Goal: Information Seeking & Learning: Learn about a topic

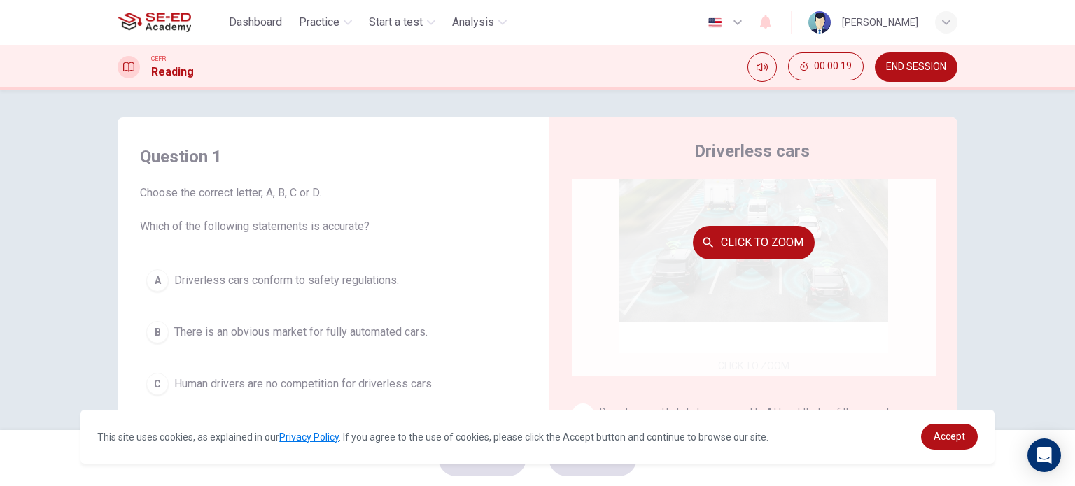
scroll to position [140, 0]
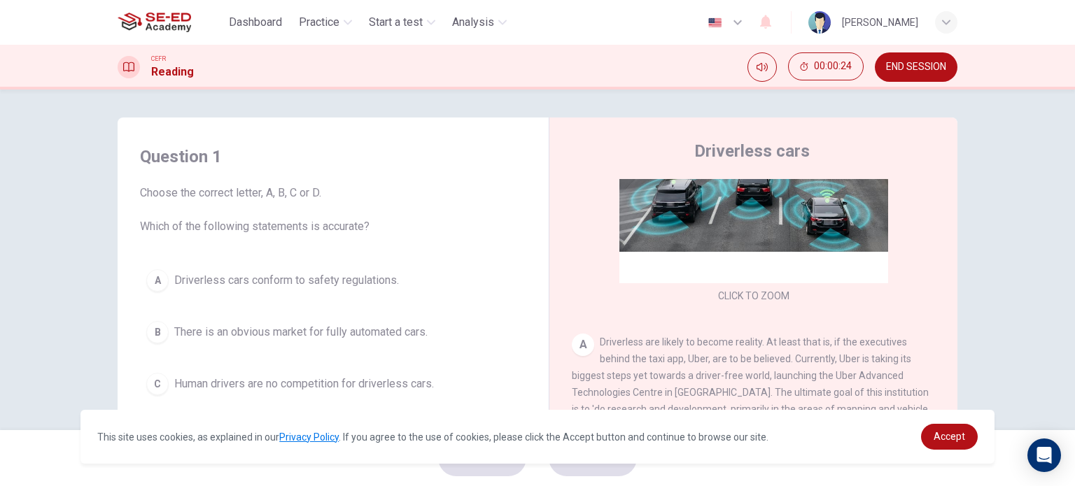
click at [904, 70] on span "END SESSION" at bounding box center [916, 67] width 60 height 11
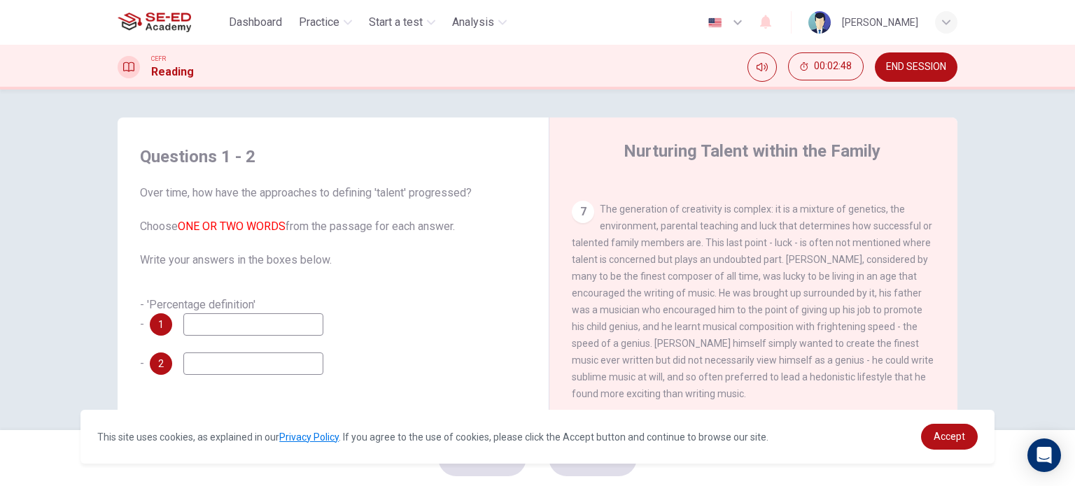
click at [235, 334] on input at bounding box center [253, 325] width 140 height 22
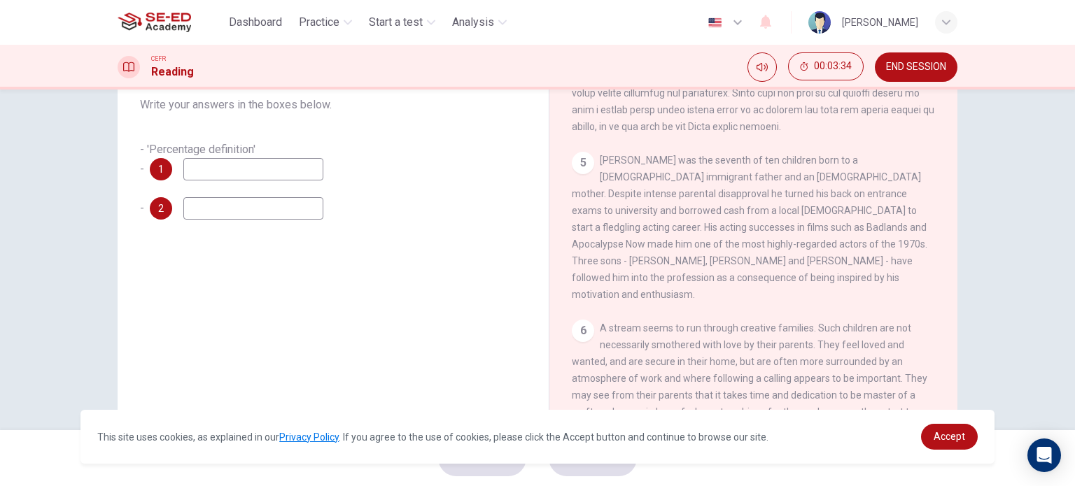
scroll to position [132, 0]
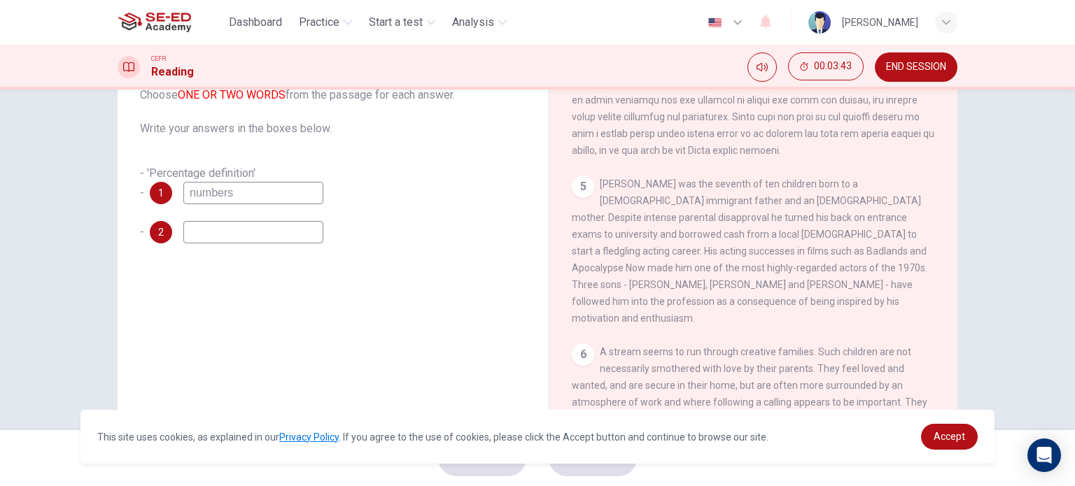
click at [191, 194] on input "numbers" at bounding box center [253, 193] width 140 height 22
click at [187, 195] on input "numbers" at bounding box center [253, 193] width 140 height 22
type input "average numbers"
click at [254, 232] on input at bounding box center [253, 232] width 140 height 22
type input "statistic a,"
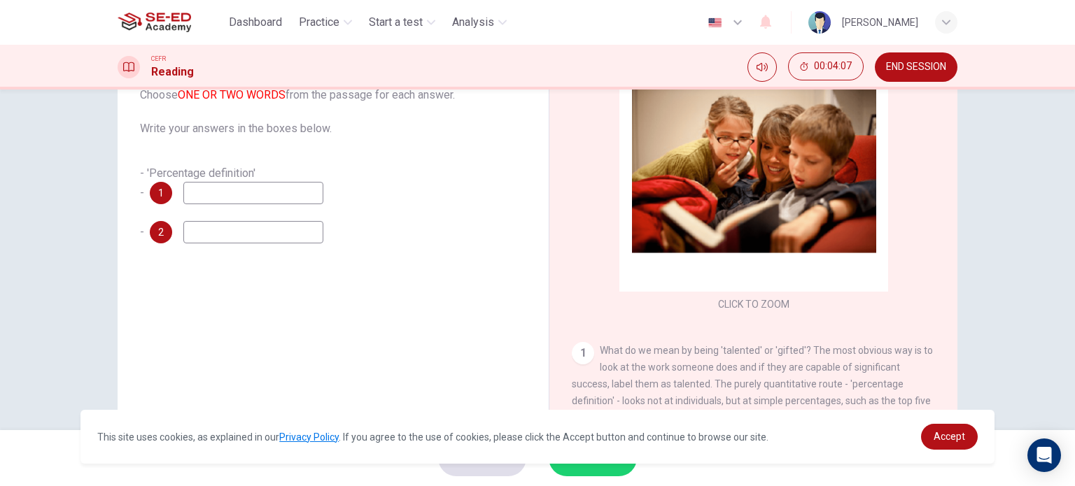
click at [247, 203] on input at bounding box center [253, 193] width 140 height 22
type input "average numbers"
click at [297, 225] on input at bounding box center [253, 232] width 140 height 22
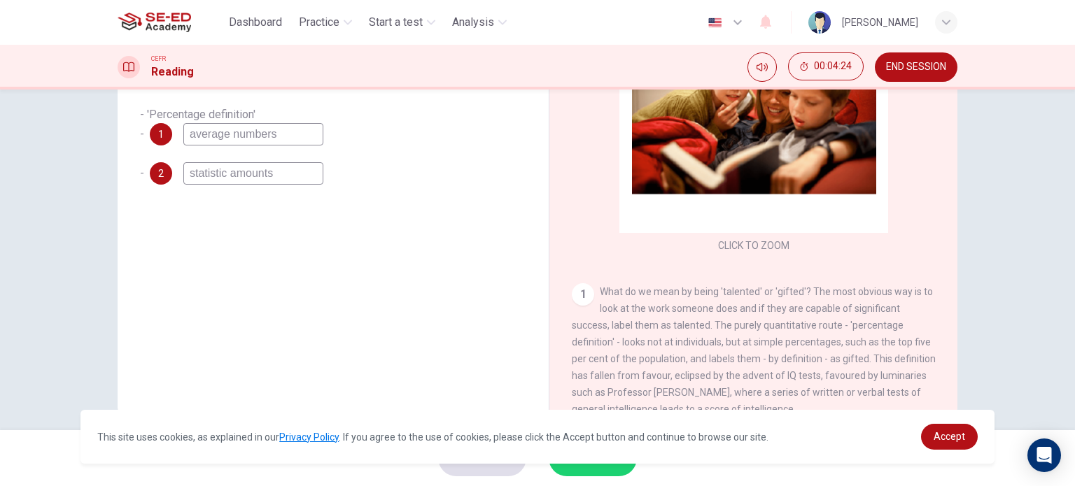
scroll to position [202, 0]
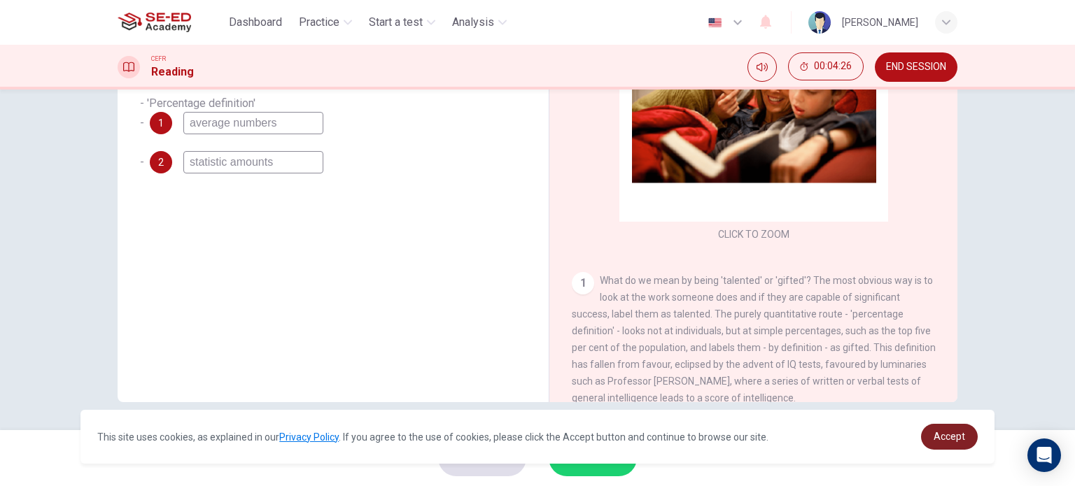
type input "statistic amounts"
click at [938, 440] on span "Accept" at bounding box center [949, 436] width 31 height 11
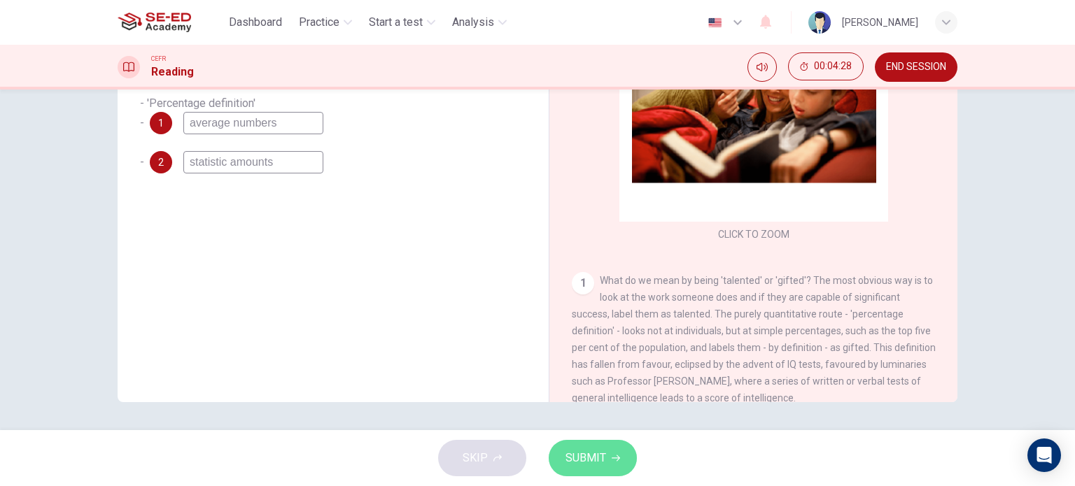
click at [574, 467] on span "SUBMIT" at bounding box center [586, 459] width 41 height 20
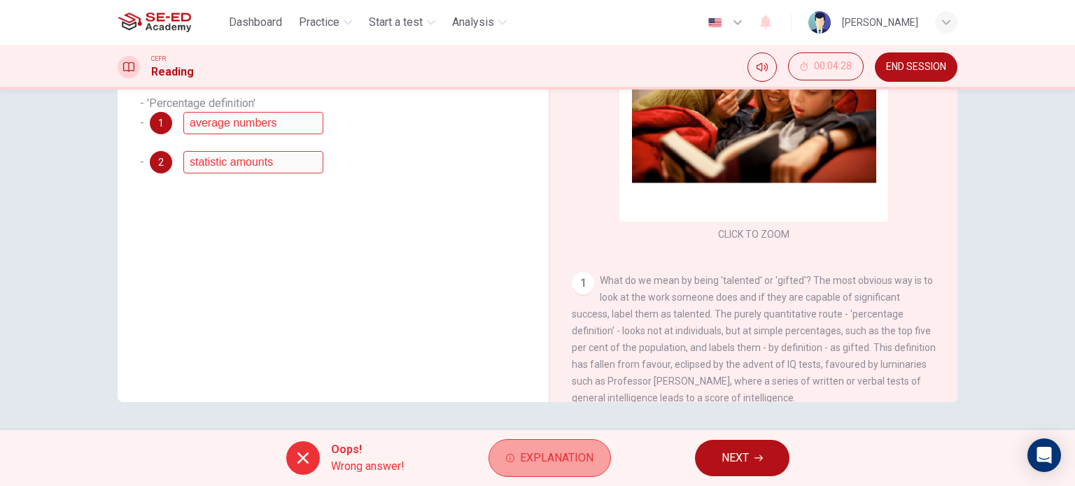
click at [559, 467] on span "Explanation" at bounding box center [556, 459] width 73 height 20
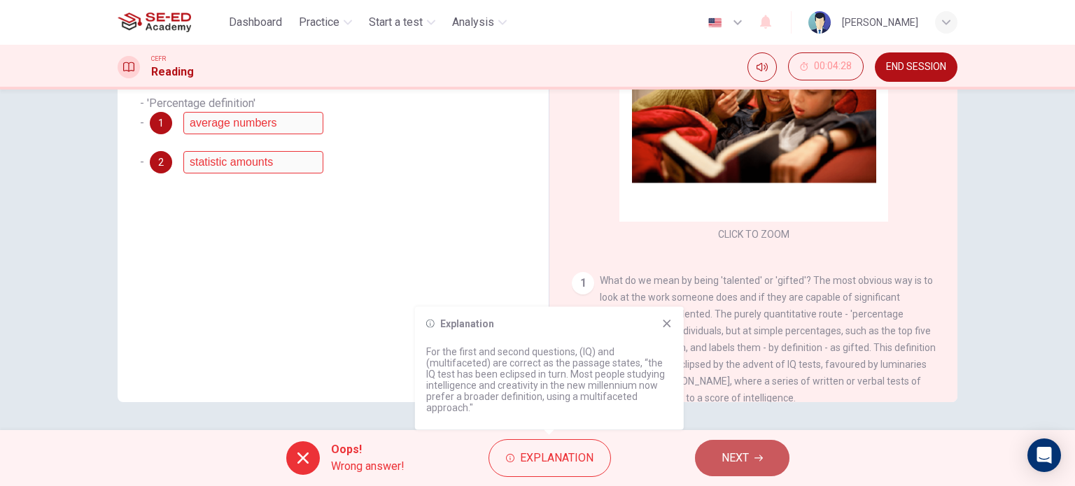
click at [735, 460] on span "NEXT" at bounding box center [735, 459] width 27 height 20
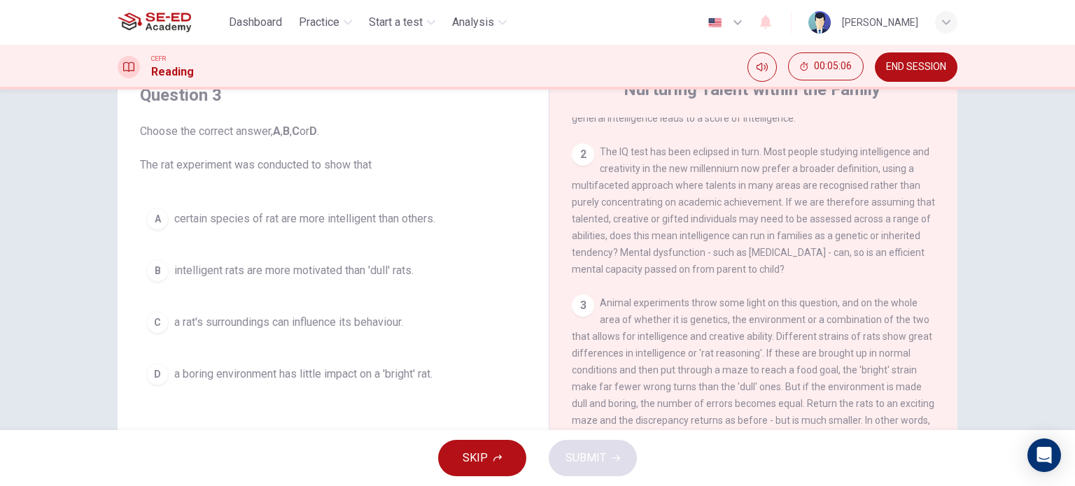
scroll to position [490, 0]
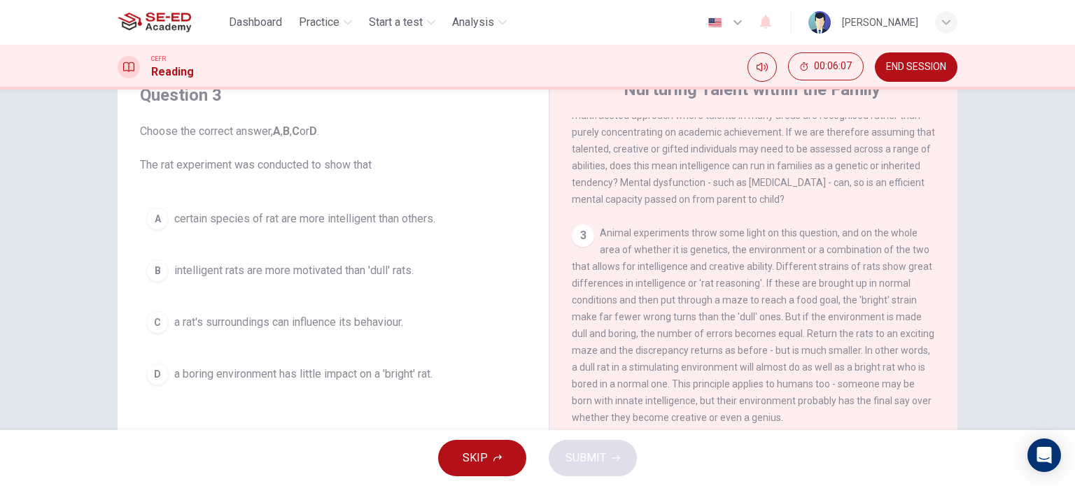
click at [337, 268] on span "intelligent rats are more motivated than 'dull' rats." at bounding box center [293, 270] width 239 height 17
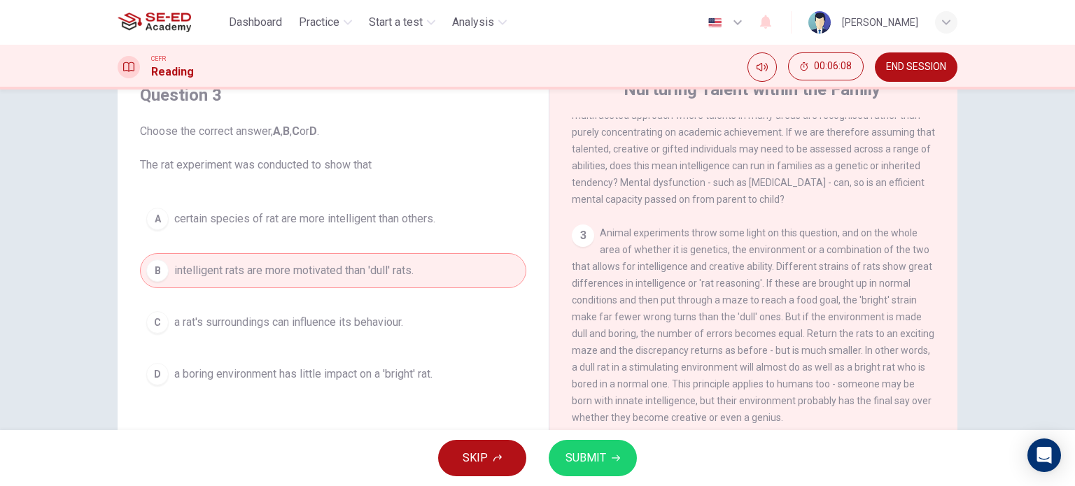
click at [577, 465] on span "SUBMIT" at bounding box center [586, 459] width 41 height 20
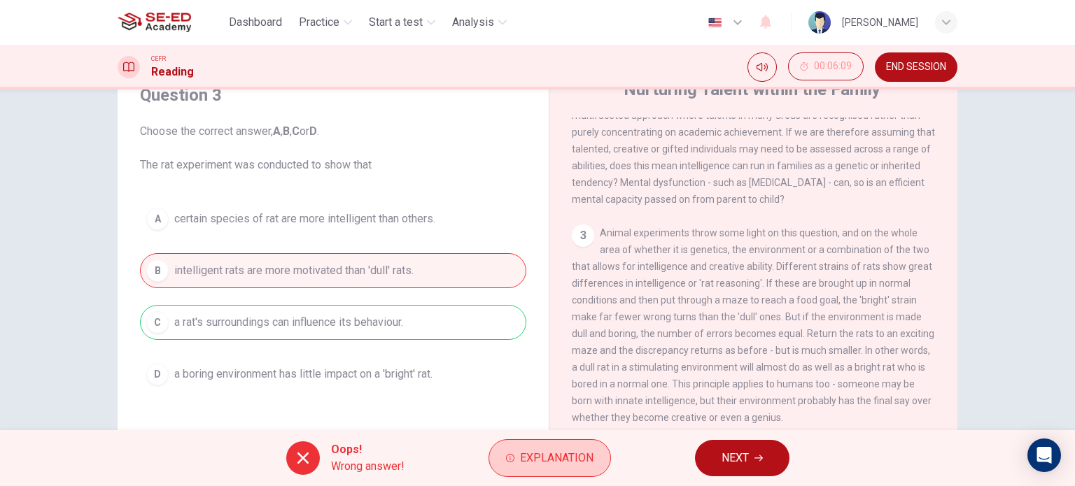
click at [556, 452] on span "Explanation" at bounding box center [556, 459] width 73 height 20
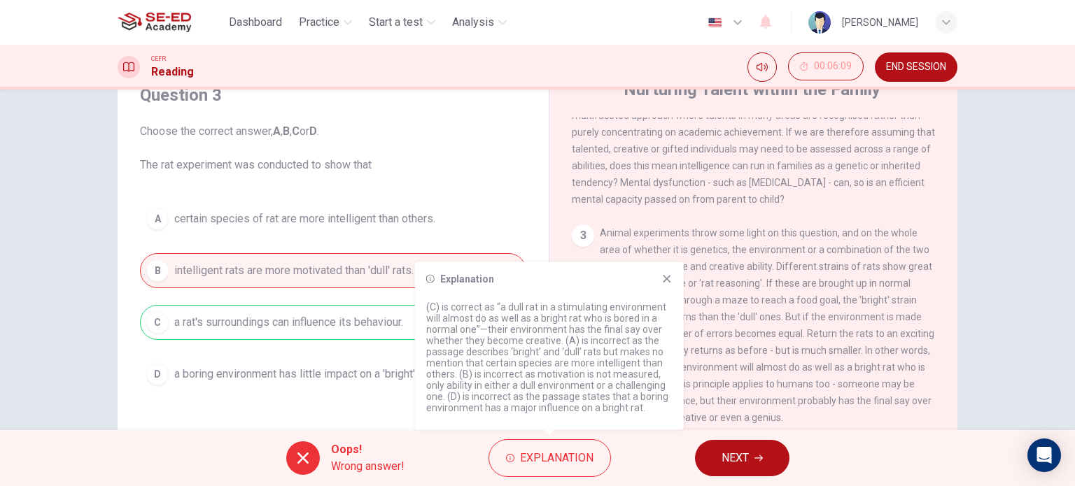
click at [671, 282] on icon at bounding box center [666, 279] width 11 height 11
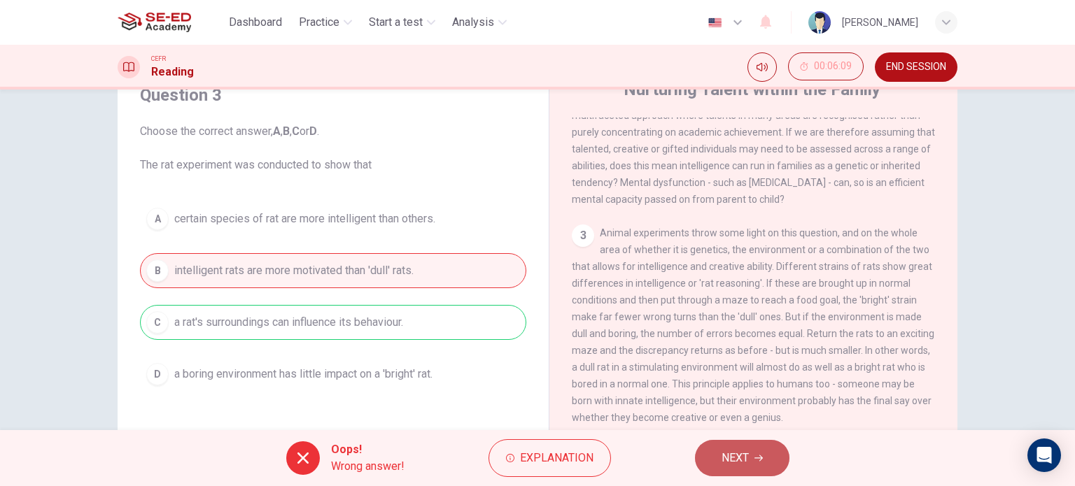
click at [740, 458] on span "NEXT" at bounding box center [735, 459] width 27 height 20
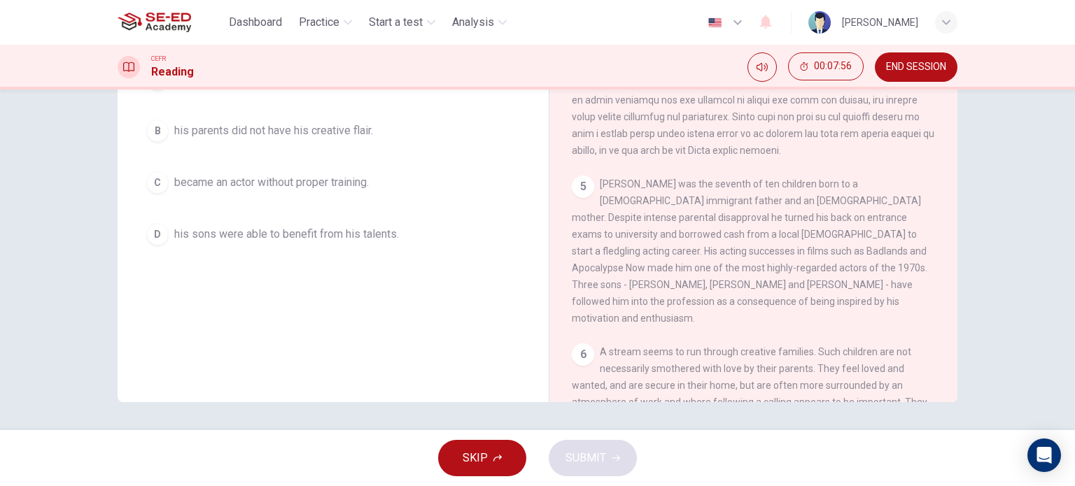
scroll to position [132, 0]
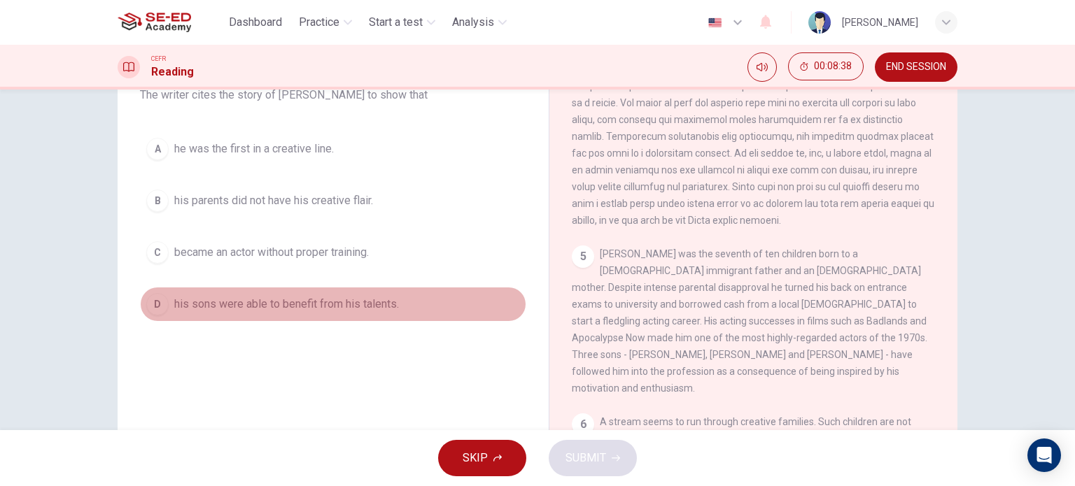
click at [330, 303] on span "his sons were able to benefit from his talents." at bounding box center [286, 304] width 225 height 17
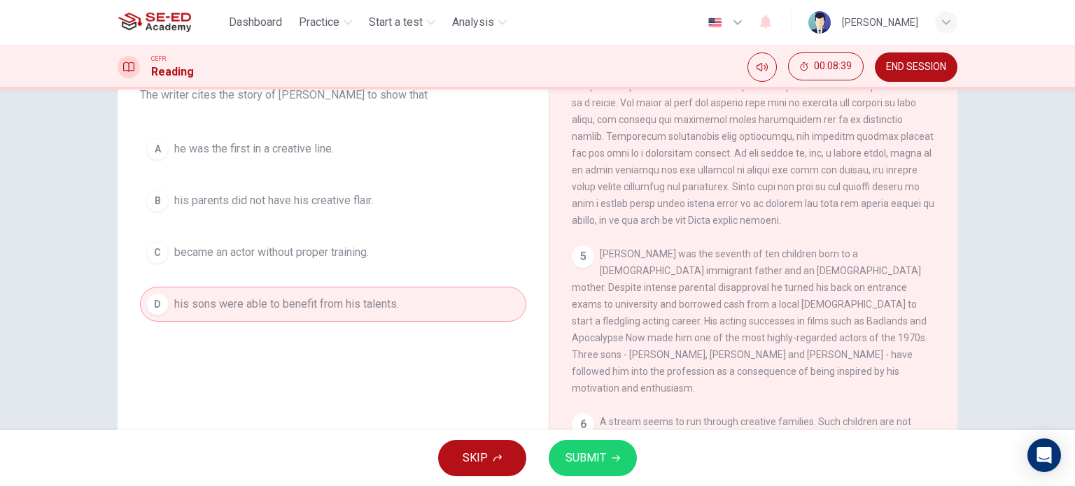
click at [568, 463] on span "SUBMIT" at bounding box center [586, 459] width 41 height 20
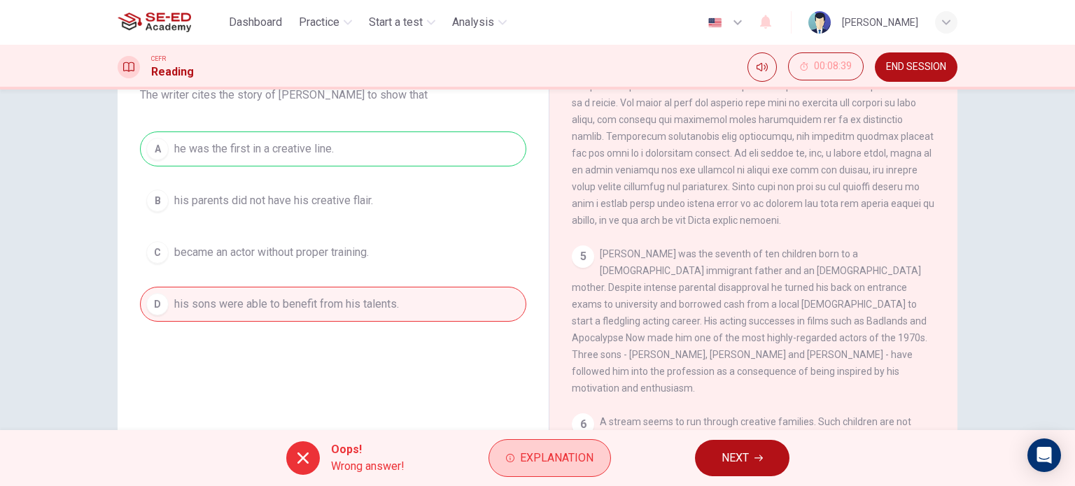
click at [551, 451] on span "Explanation" at bounding box center [556, 459] width 73 height 20
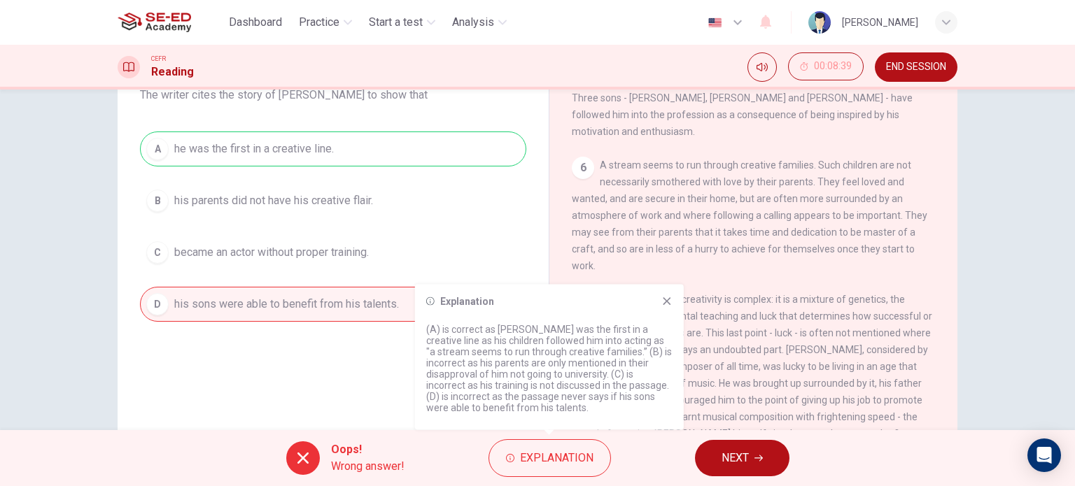
scroll to position [1200, 0]
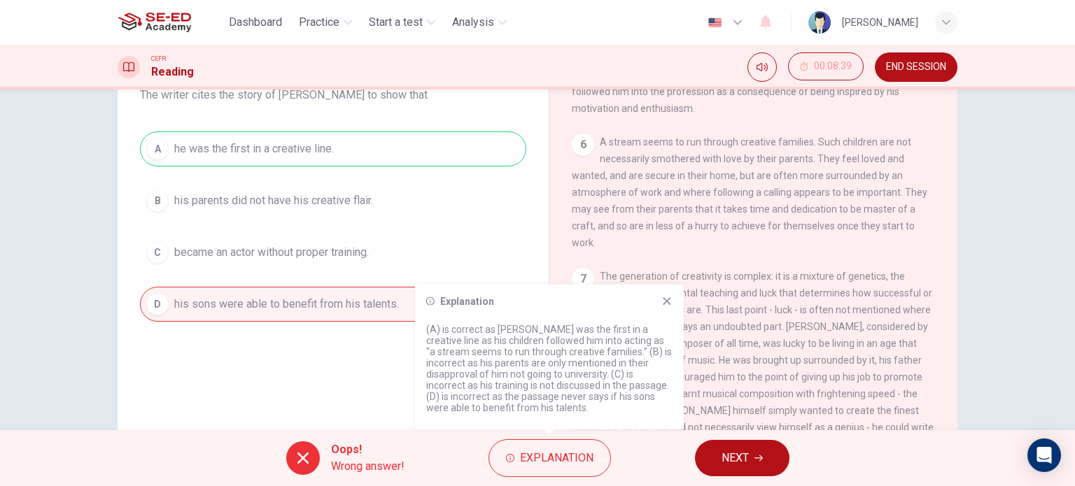
click at [667, 302] on icon at bounding box center [667, 301] width 8 height 8
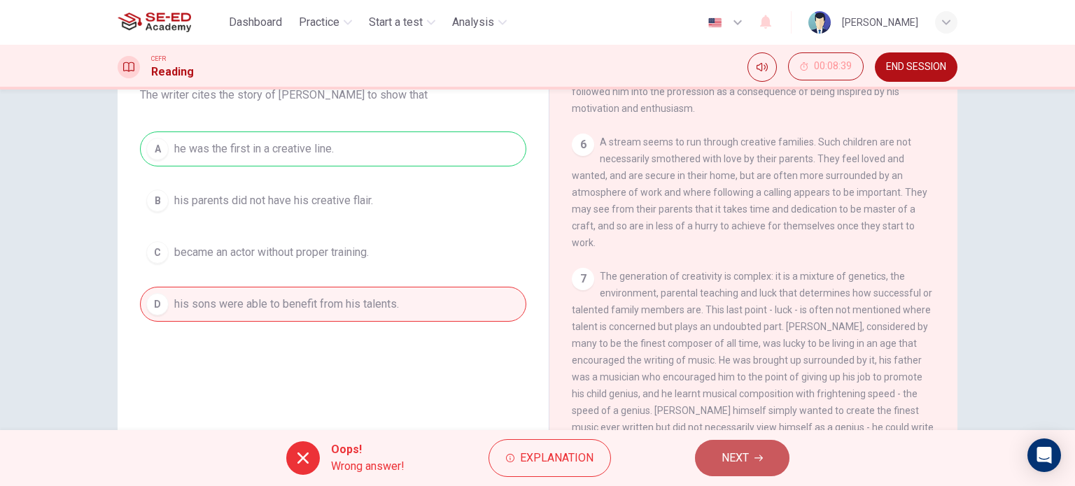
click at [732, 457] on span "NEXT" at bounding box center [735, 459] width 27 height 20
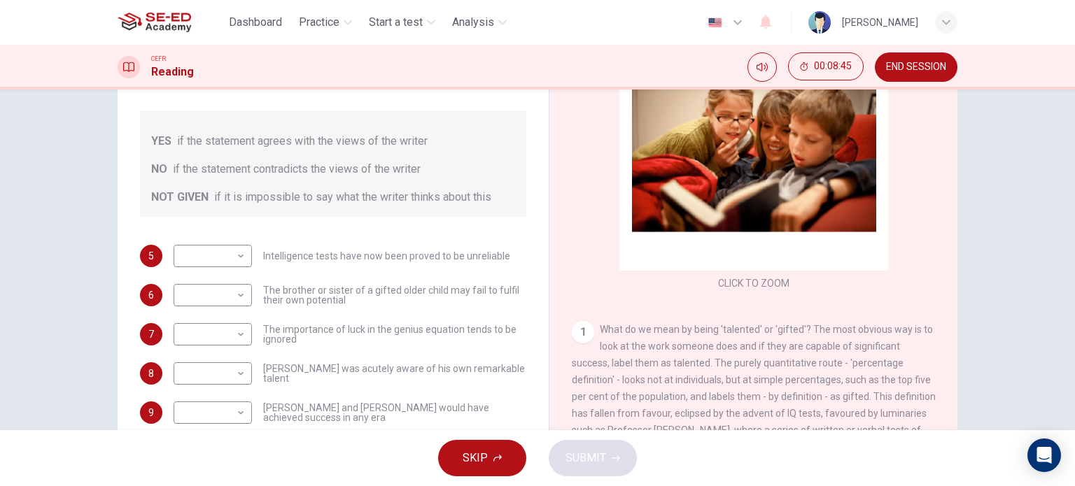
scroll to position [132, 0]
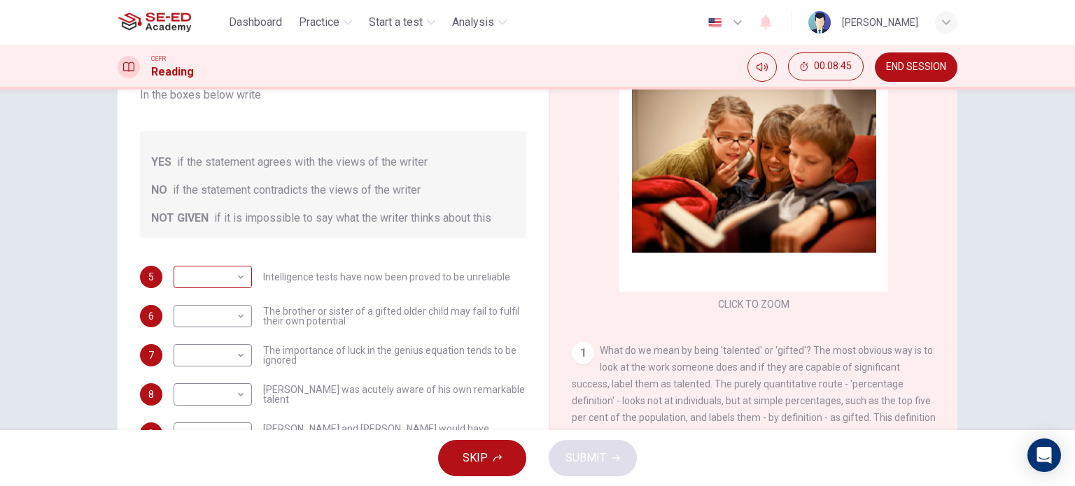
click at [242, 255] on body "This site uses cookies, as explained in our Privacy Policy . If you agree to th…" at bounding box center [537, 243] width 1075 height 486
click at [223, 281] on li "YES" at bounding box center [209, 283] width 78 height 22
type input "YES"
click at [218, 302] on body "This site uses cookies, as explained in our Privacy Policy . If you agree to th…" at bounding box center [537, 243] width 1075 height 486
click at [216, 341] on li "NO" at bounding box center [209, 344] width 78 height 22
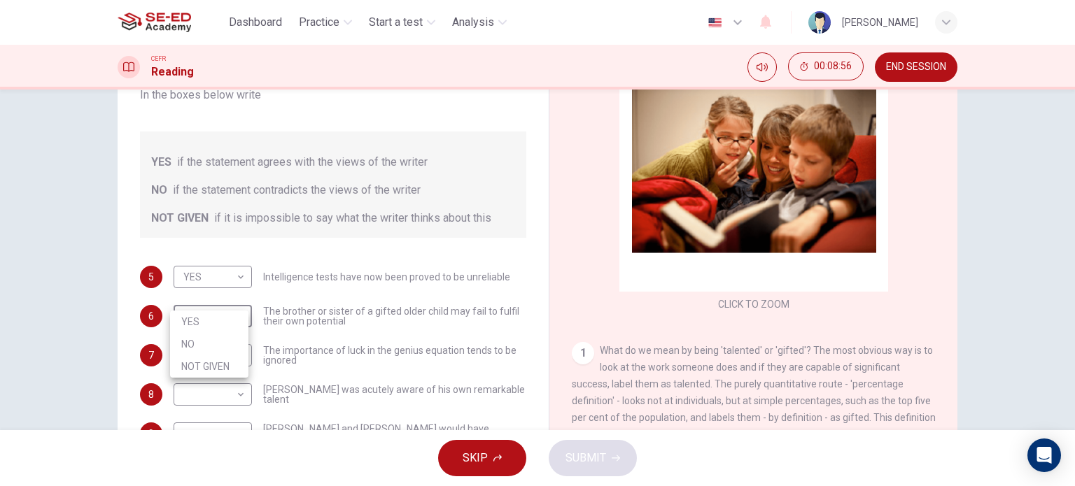
type input "NO"
click at [222, 343] on body "This site uses cookies, as explained in our Privacy Policy . If you agree to th…" at bounding box center [537, 243] width 1075 height 486
click at [218, 375] on li "NO" at bounding box center [209, 383] width 78 height 22
type input "NO"
click at [218, 381] on body "This site uses cookies, as explained in our Privacy Policy . If you agree to th…" at bounding box center [537, 243] width 1075 height 486
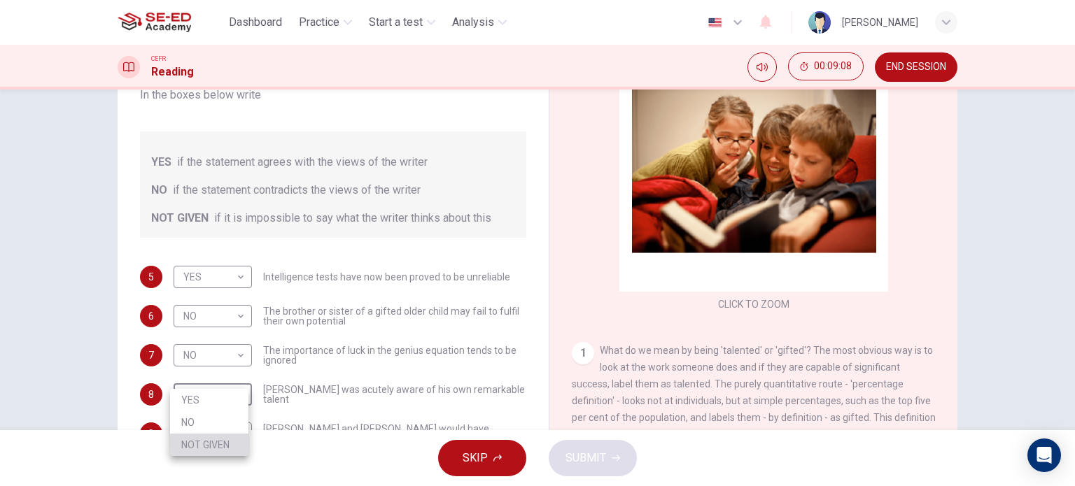
click at [210, 439] on li "NOT GIVEN" at bounding box center [209, 445] width 78 height 22
type input "NOT GIVEN"
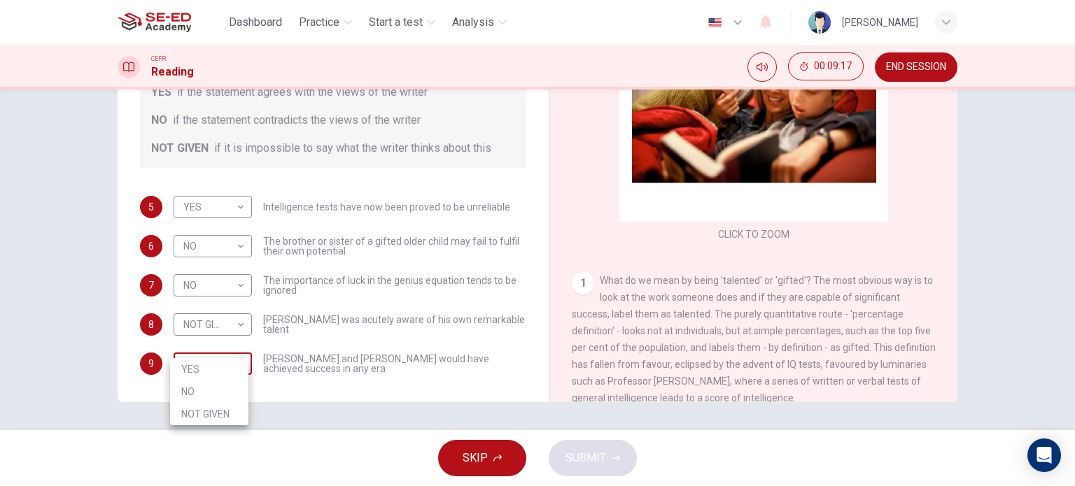
click at [227, 349] on body "This site uses cookies, as explained in our Privacy Policy . If you agree to th…" at bounding box center [537, 243] width 1075 height 486
click at [225, 370] on li "YES" at bounding box center [209, 369] width 78 height 22
type input "YES"
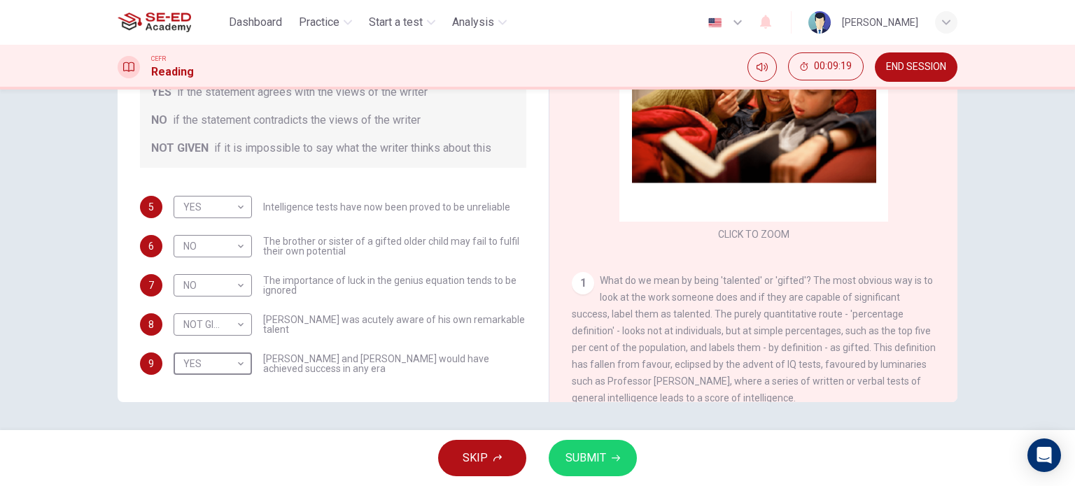
click at [584, 456] on span "SUBMIT" at bounding box center [586, 459] width 41 height 20
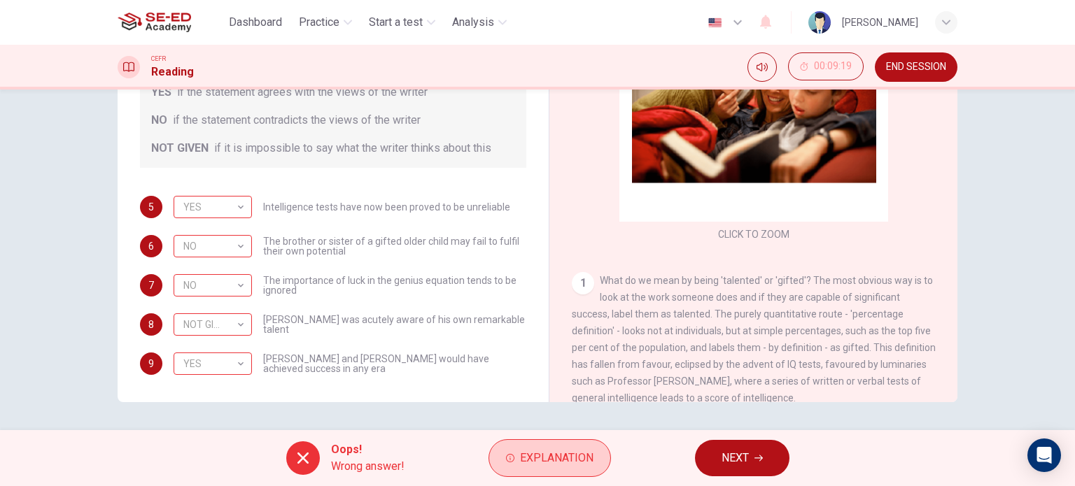
click at [538, 454] on span "Explanation" at bounding box center [556, 459] width 73 height 20
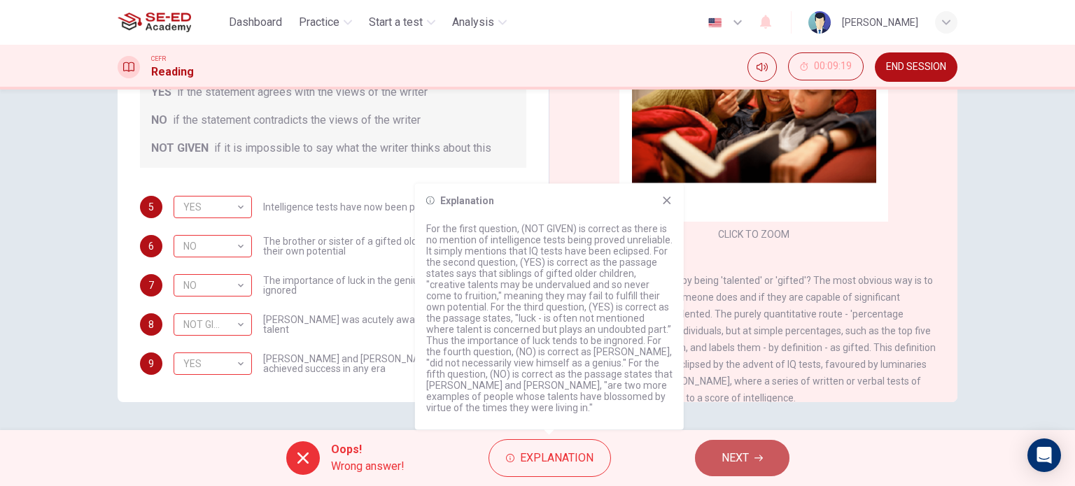
click at [712, 453] on button "NEXT" at bounding box center [742, 458] width 94 height 36
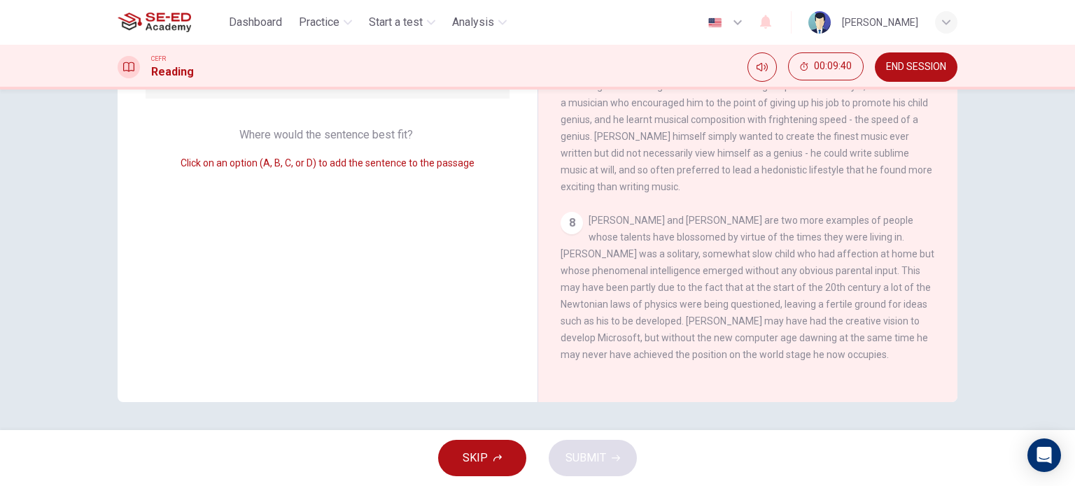
click at [576, 216] on div "8" at bounding box center [572, 223] width 22 height 22
click at [577, 218] on div "8" at bounding box center [572, 223] width 22 height 22
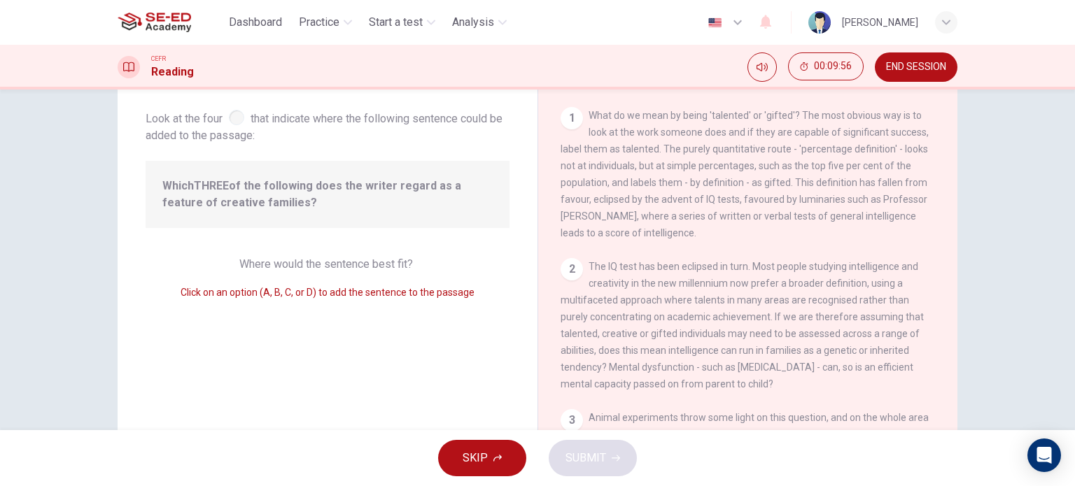
scroll to position [0, 0]
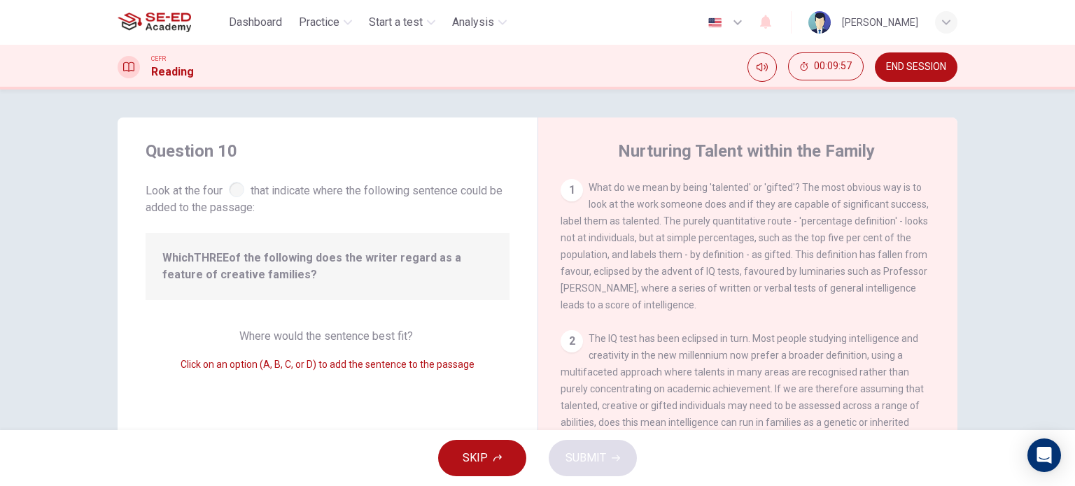
click at [235, 197] on span "Look at the four that indicate where the following sentence could be added to t…" at bounding box center [328, 197] width 364 height 37
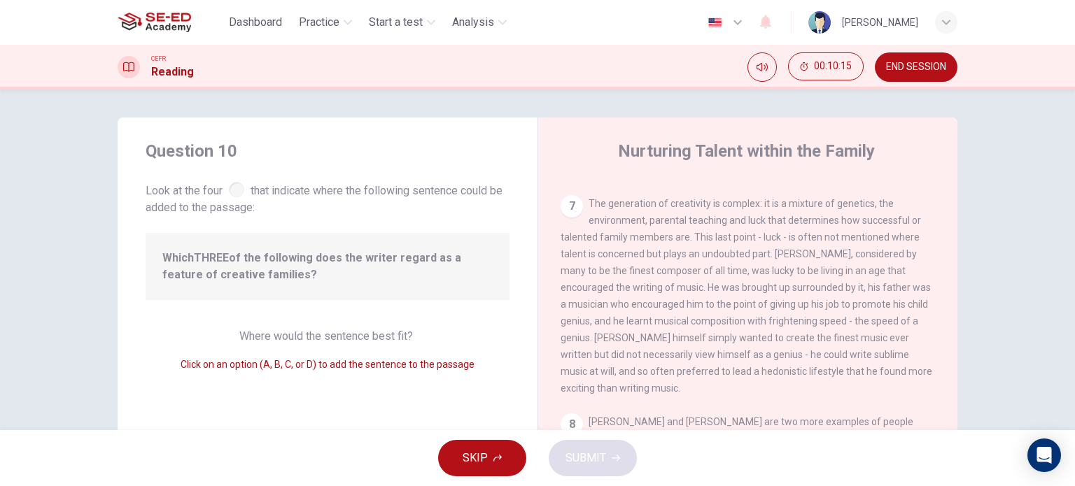
scroll to position [202, 0]
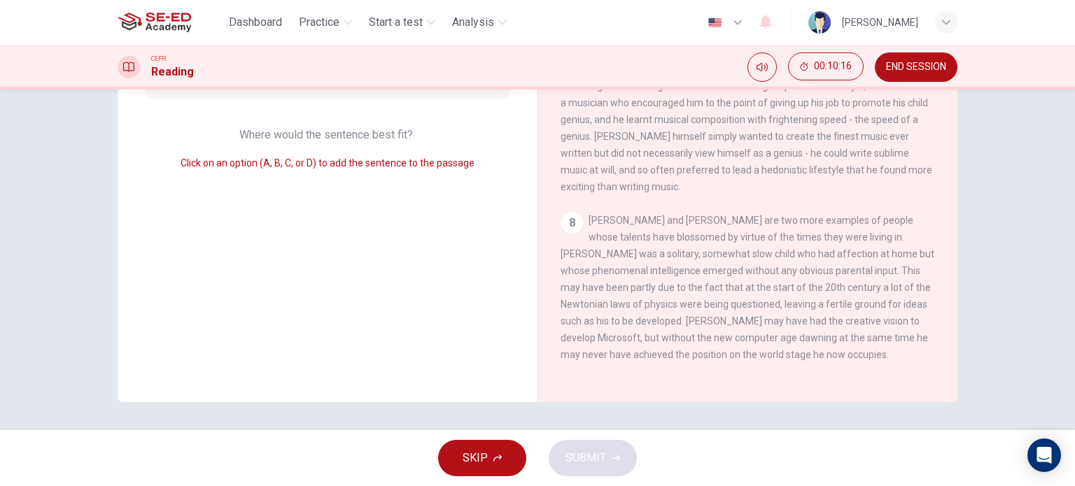
click at [544, 209] on div "Nurturing Talent within the Family 1 What do we mean by being 'talented' or 'gi…" at bounding box center [748, 159] width 420 height 486
click at [493, 454] on icon "button" at bounding box center [497, 458] width 8 height 8
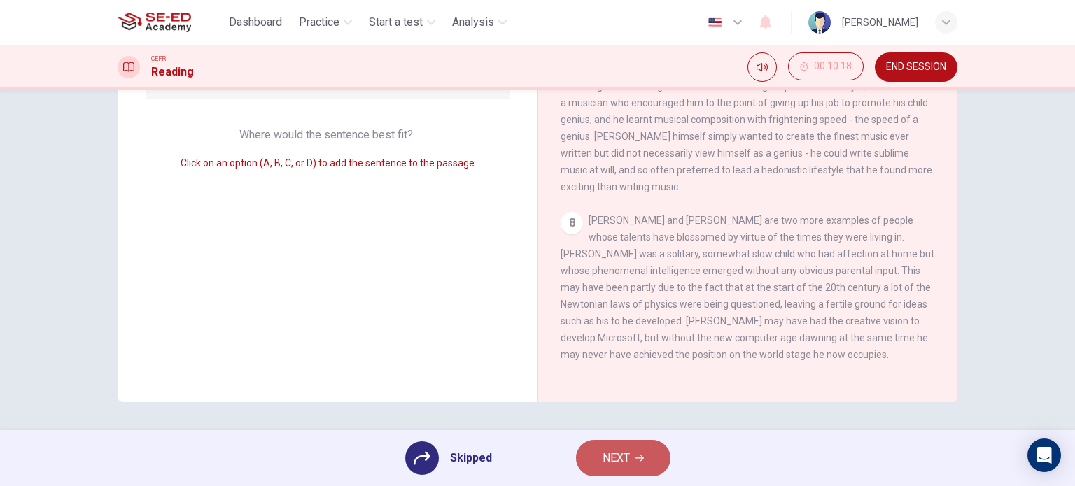
click at [612, 456] on span "NEXT" at bounding box center [616, 459] width 27 height 20
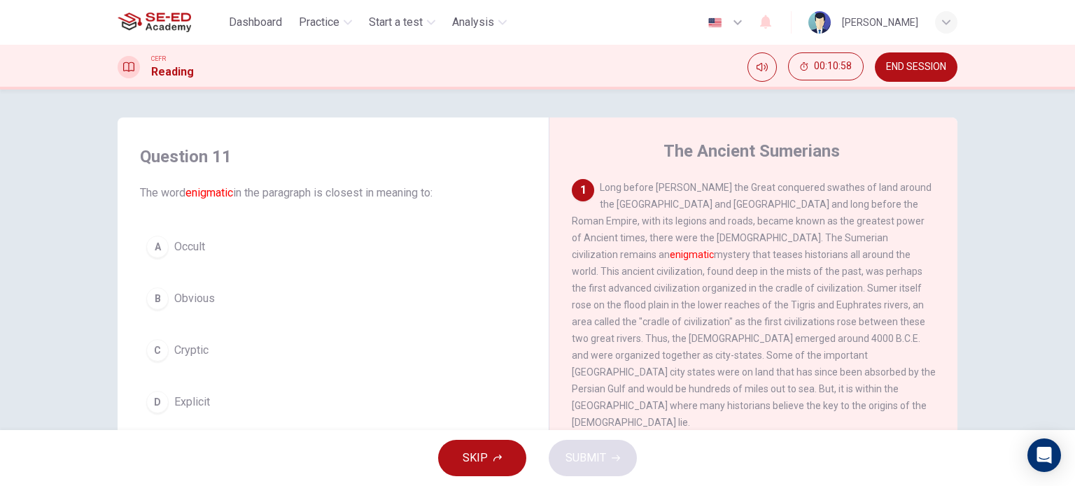
click at [184, 240] on span "Occult" at bounding box center [189, 247] width 31 height 17
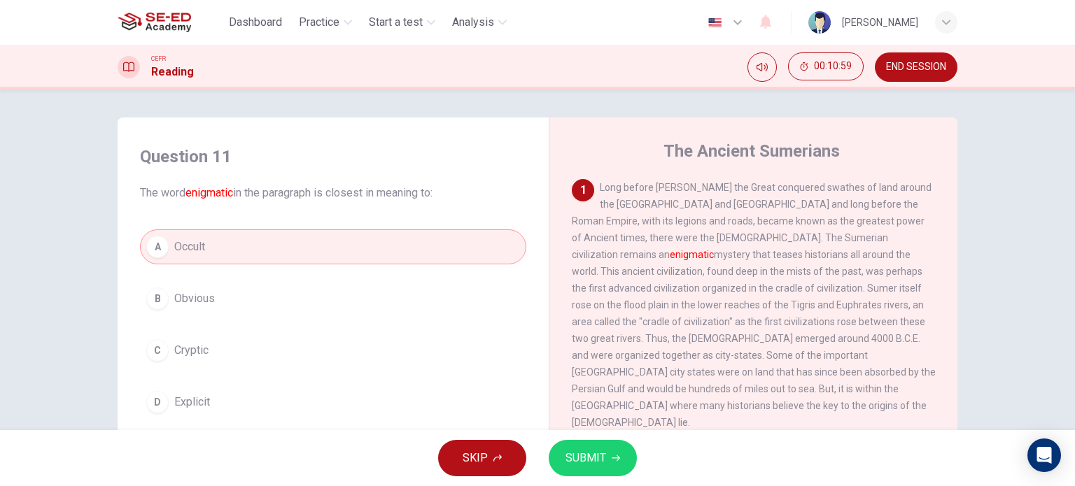
click at [587, 449] on span "SUBMIT" at bounding box center [586, 459] width 41 height 20
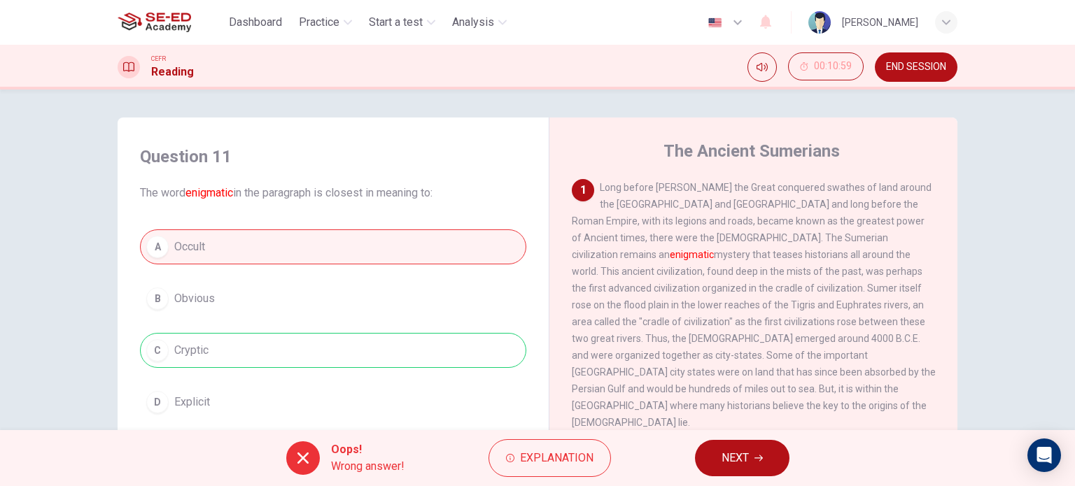
click at [738, 468] on span "NEXT" at bounding box center [735, 459] width 27 height 20
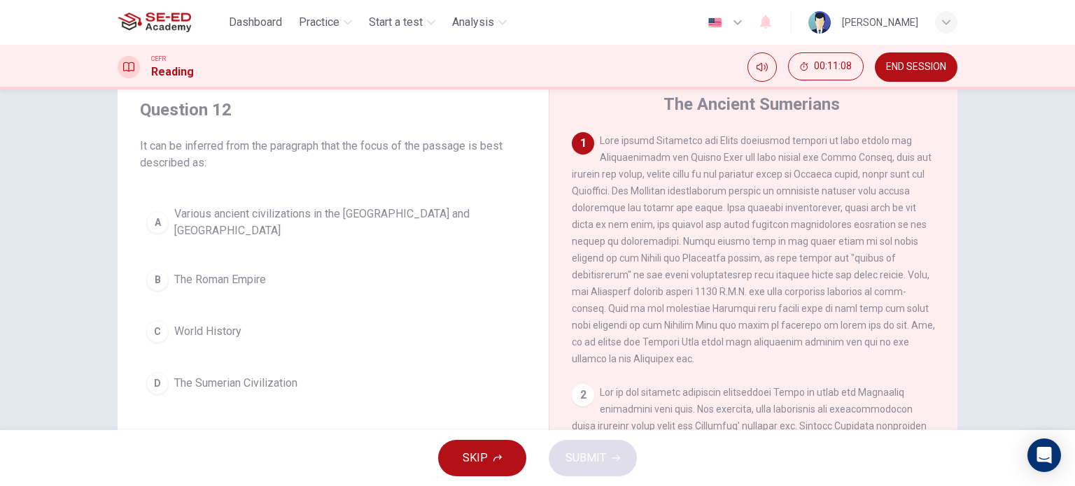
scroll to position [70, 0]
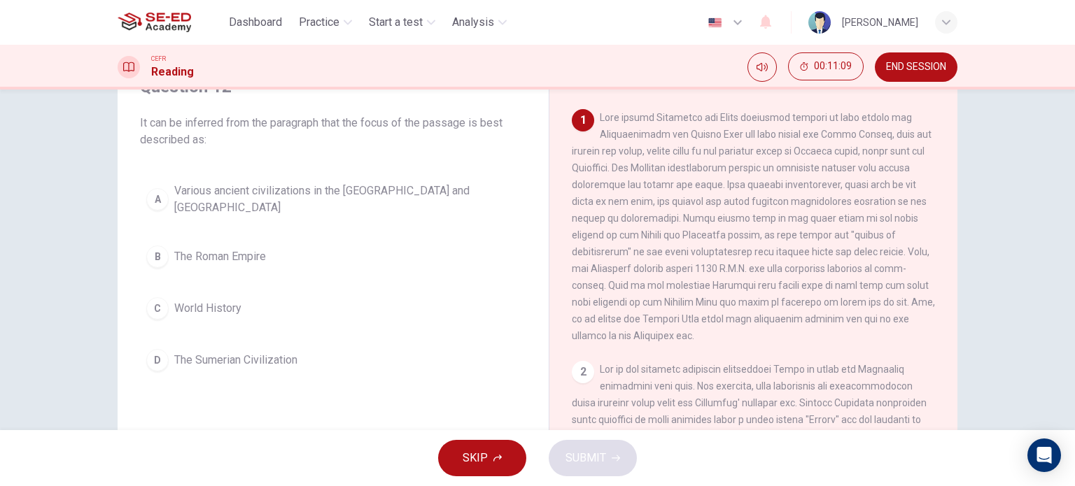
click at [240, 343] on button "D The Sumerian Civilization" at bounding box center [333, 360] width 386 height 35
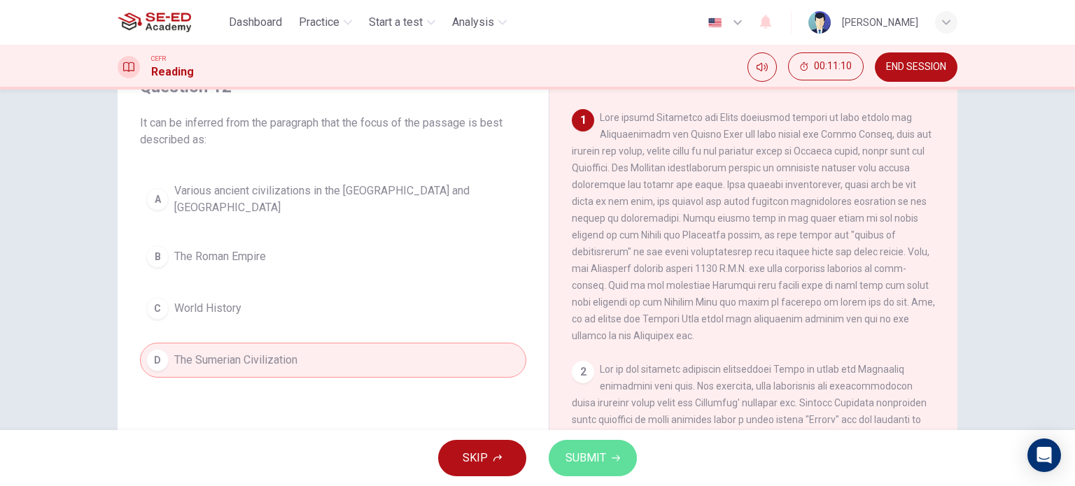
click at [581, 461] on span "SUBMIT" at bounding box center [586, 459] width 41 height 20
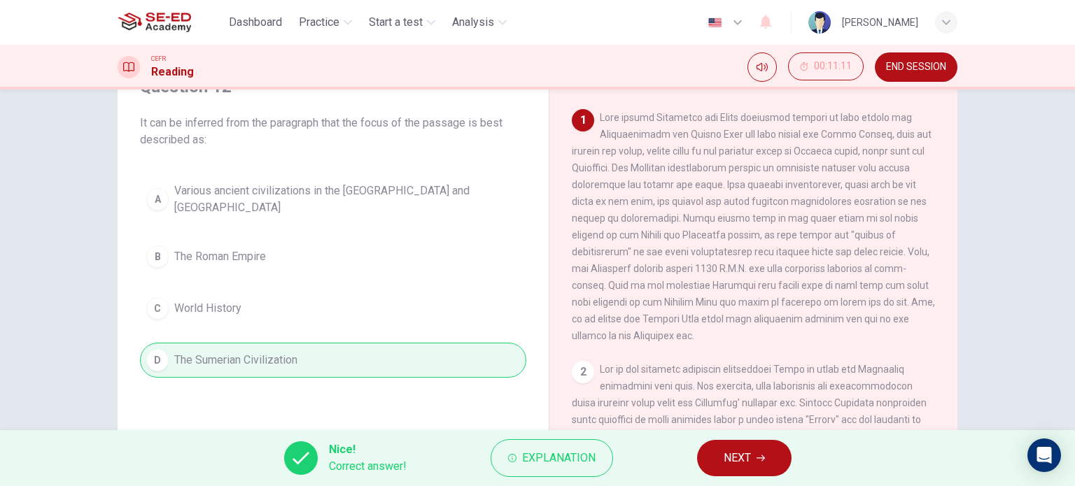
click at [741, 456] on span "NEXT" at bounding box center [737, 459] width 27 height 20
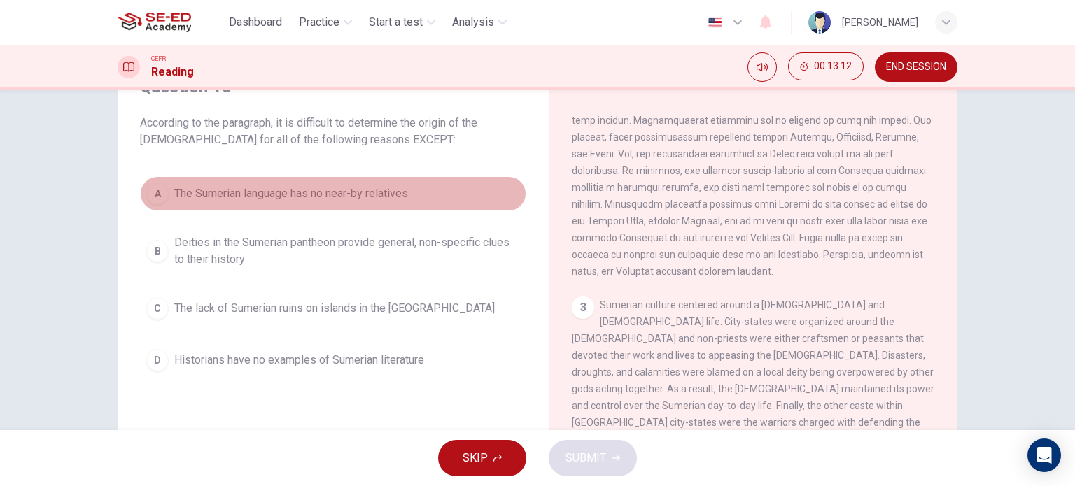
click at [338, 197] on span "The Sumerian language has no near-by relatives" at bounding box center [291, 193] width 234 height 17
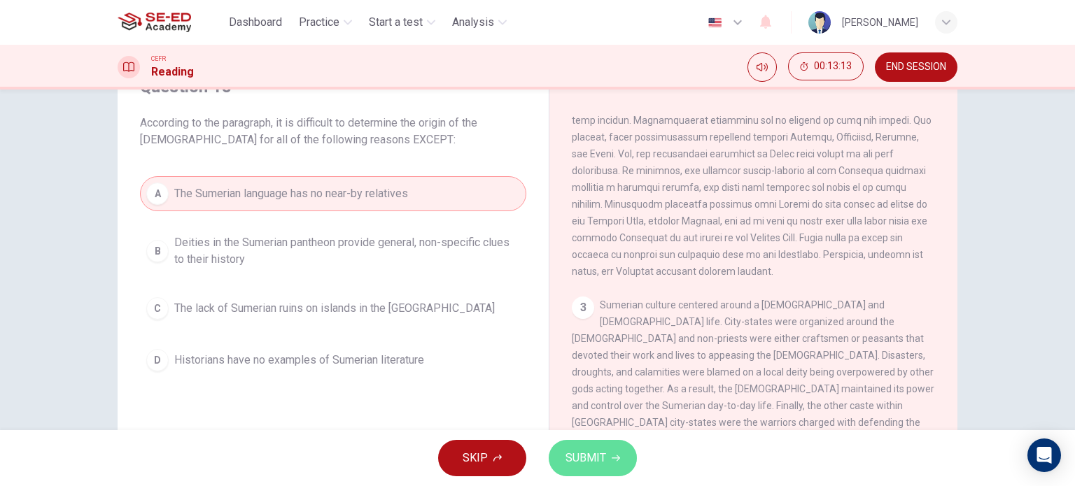
click at [596, 467] on span "SUBMIT" at bounding box center [586, 459] width 41 height 20
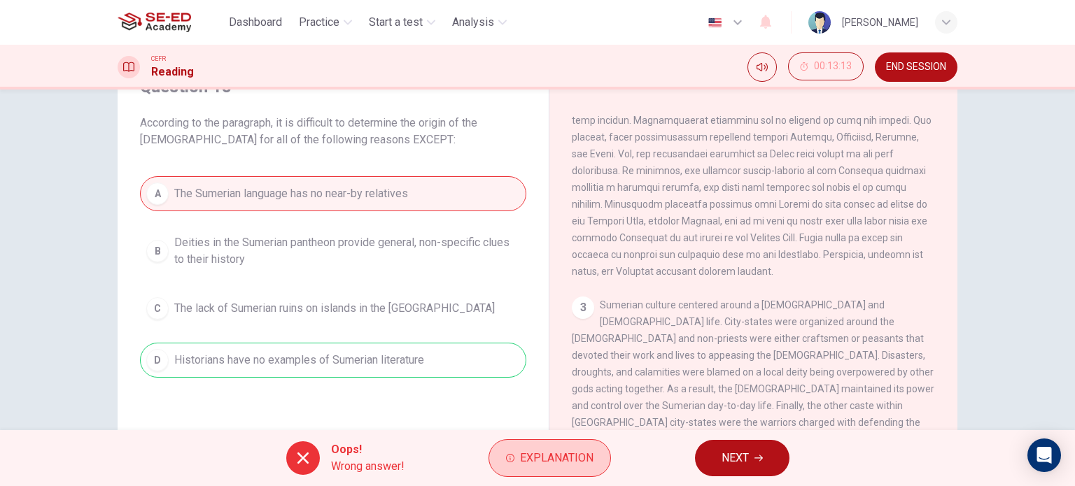
click at [576, 465] on span "Explanation" at bounding box center [556, 459] width 73 height 20
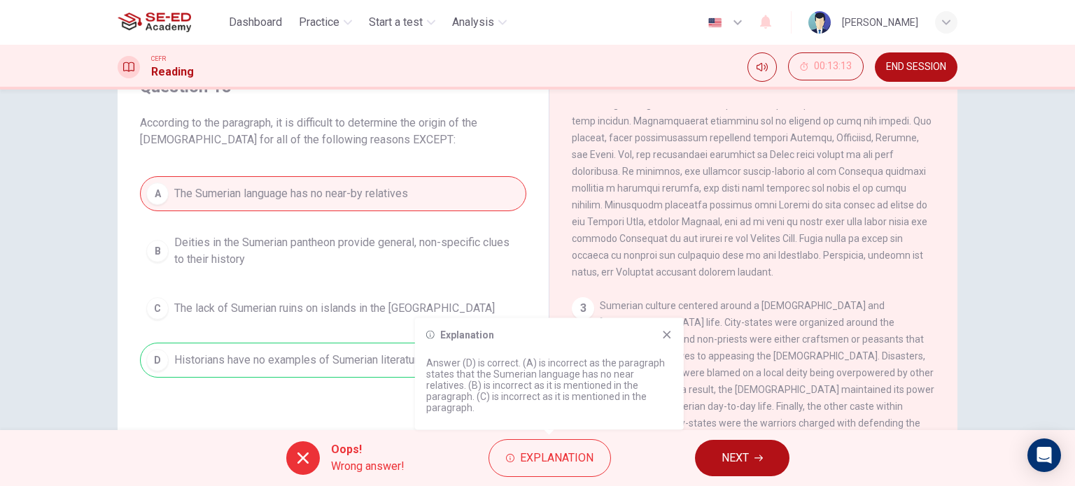
scroll to position [210, 0]
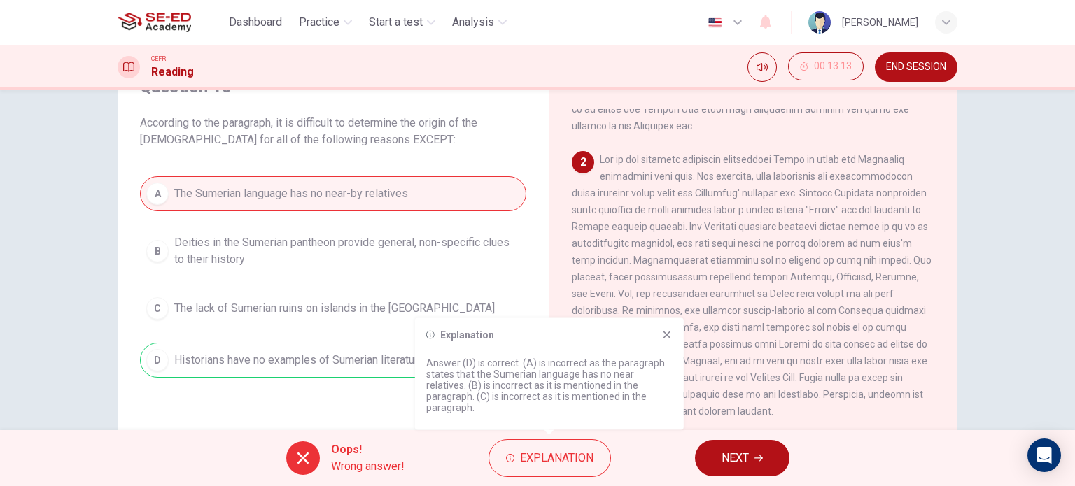
click at [734, 446] on button "NEXT" at bounding box center [742, 458] width 94 height 36
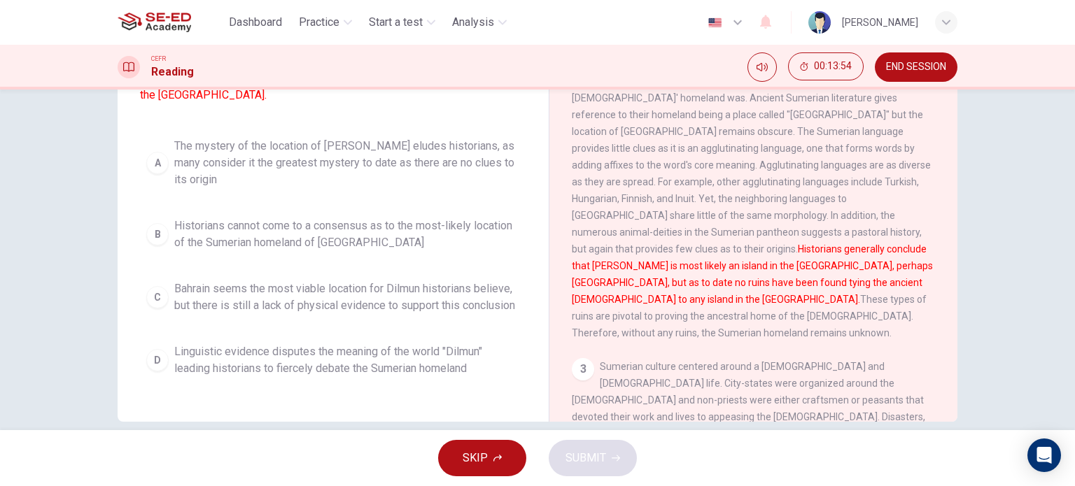
scroll to position [202, 0]
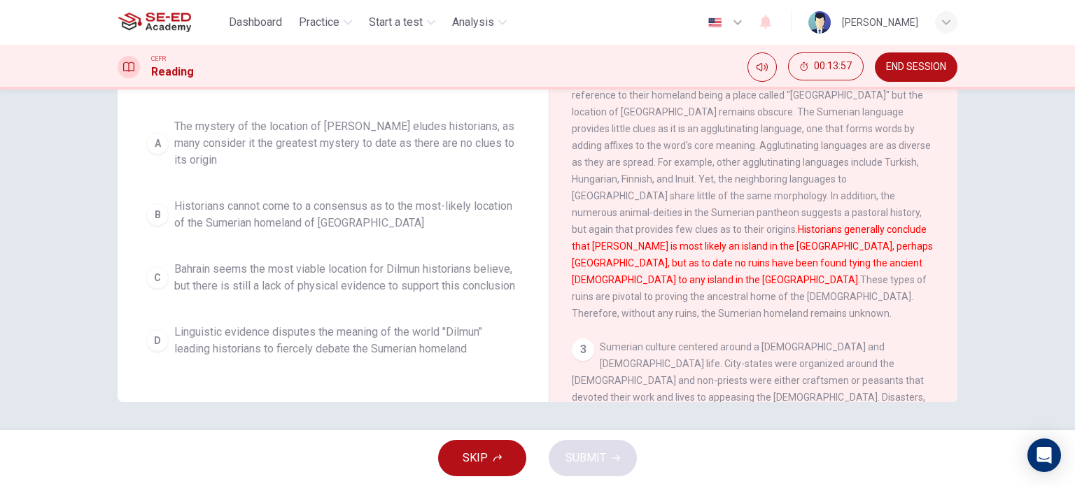
click at [403, 265] on span "Bahrain seems the most viable location for Dilmun historians believe, but there…" at bounding box center [347, 278] width 346 height 34
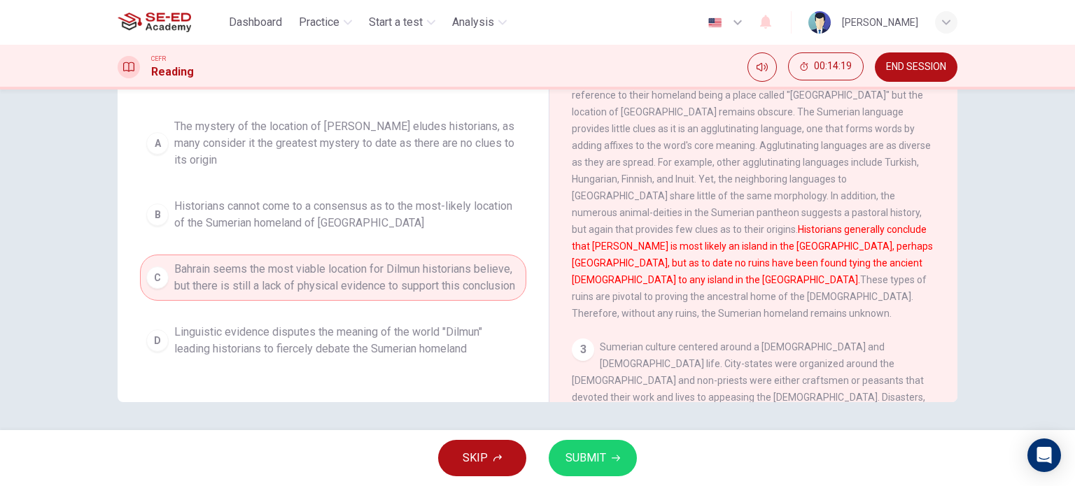
scroll to position [132, 0]
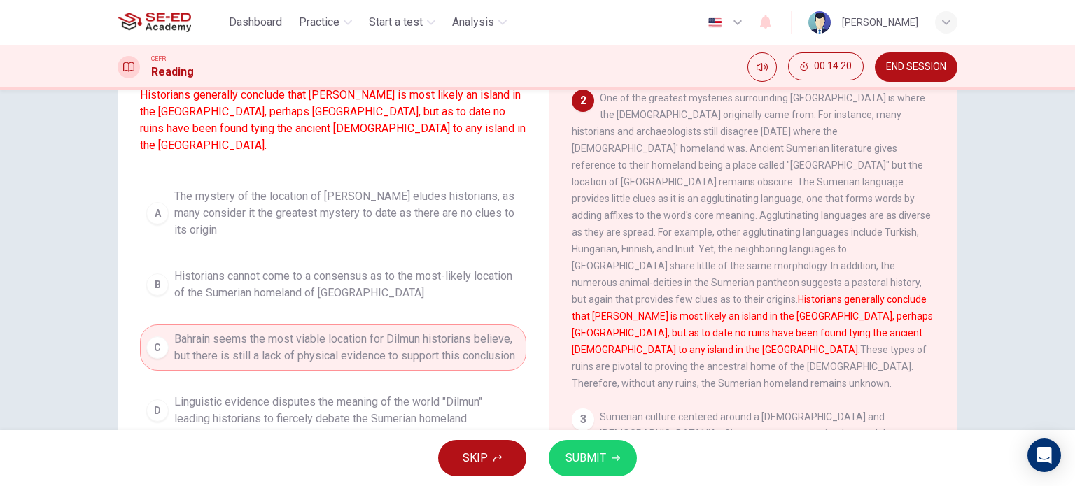
click at [369, 228] on span "The mystery of the location of Dilmun eludes historians, as many consider it th…" at bounding box center [347, 213] width 346 height 50
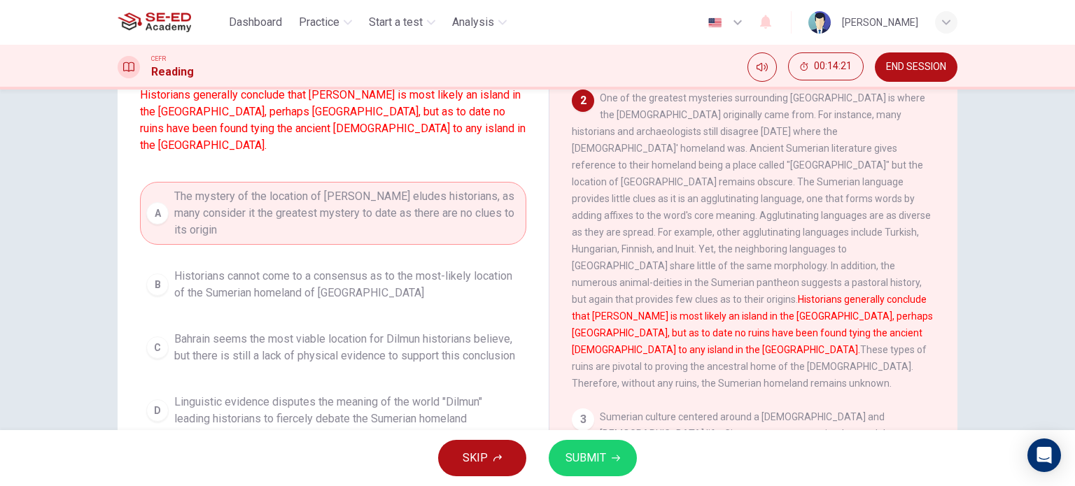
click at [585, 461] on span "SUBMIT" at bounding box center [586, 459] width 41 height 20
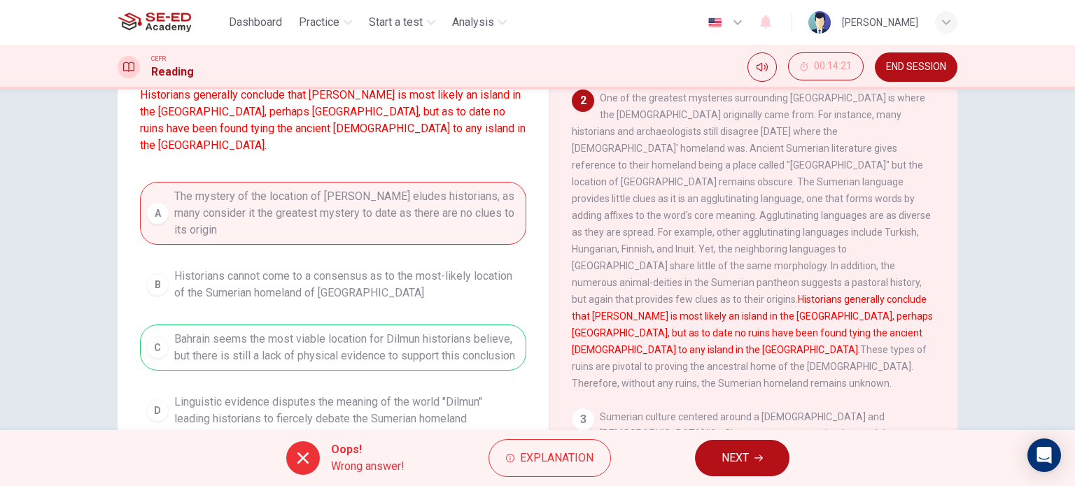
click at [724, 463] on span "NEXT" at bounding box center [735, 459] width 27 height 20
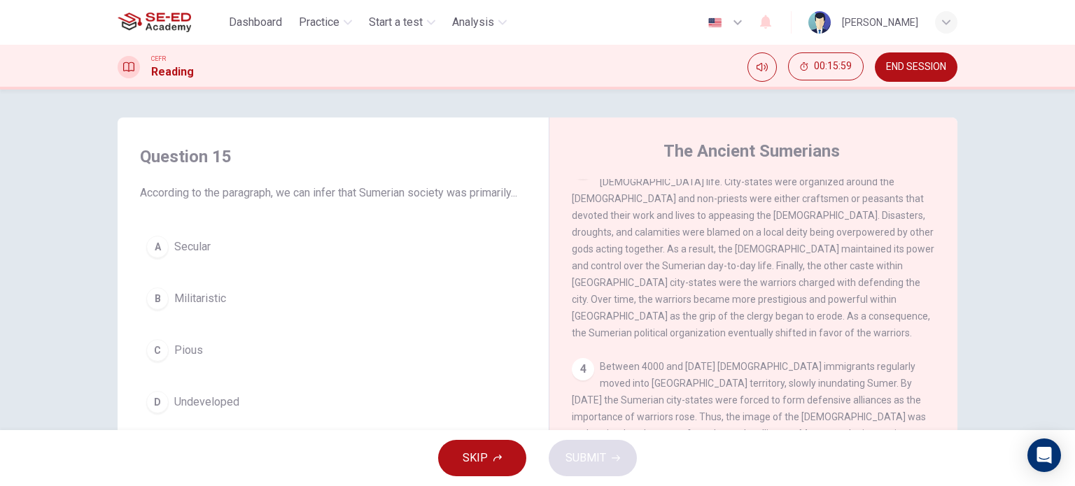
scroll to position [560, 0]
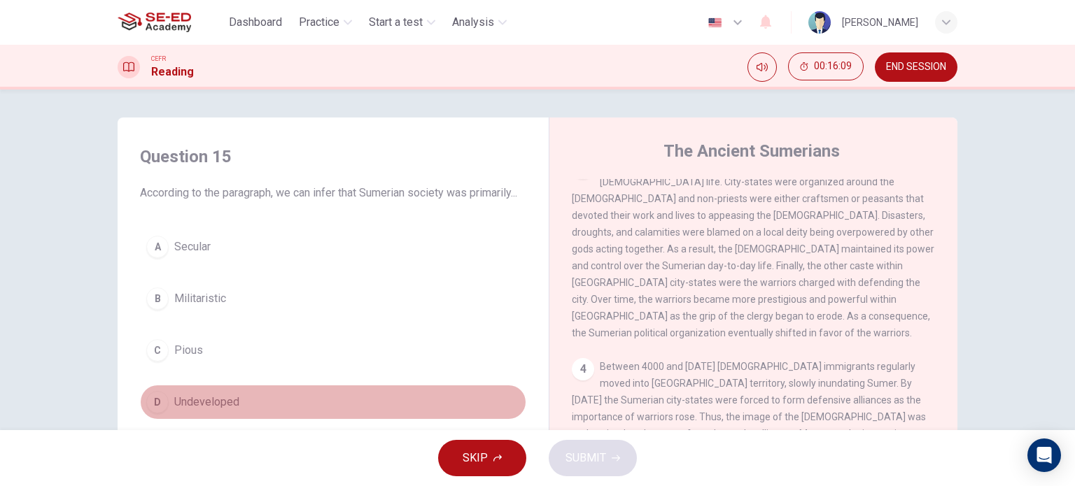
click at [197, 411] on span "Undeveloped" at bounding box center [206, 402] width 65 height 17
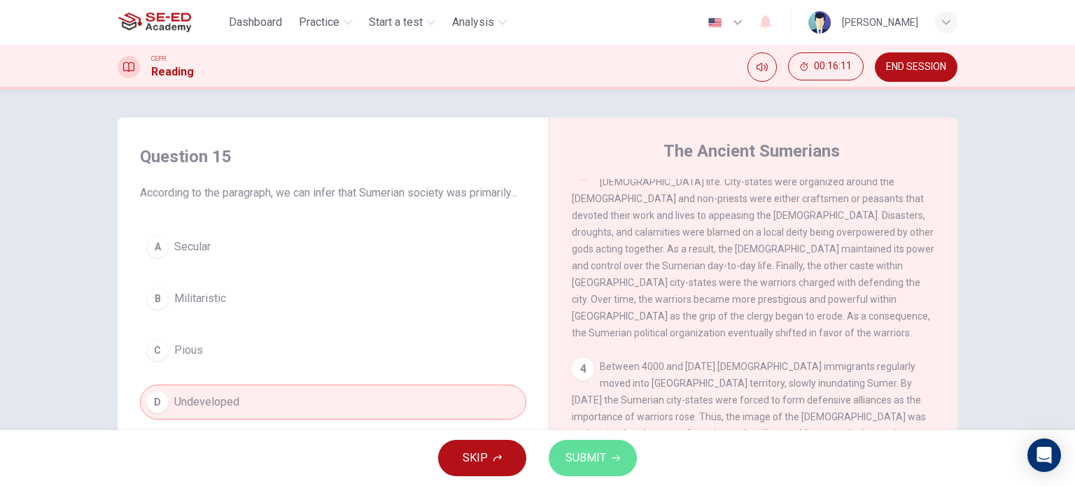
click at [569, 450] on span "SUBMIT" at bounding box center [586, 459] width 41 height 20
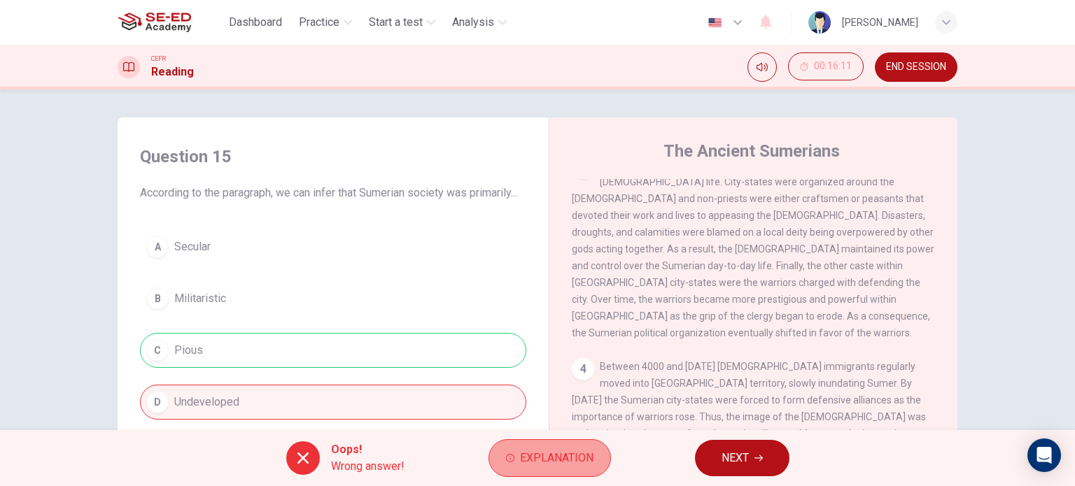
click at [552, 460] on span "Explanation" at bounding box center [556, 459] width 73 height 20
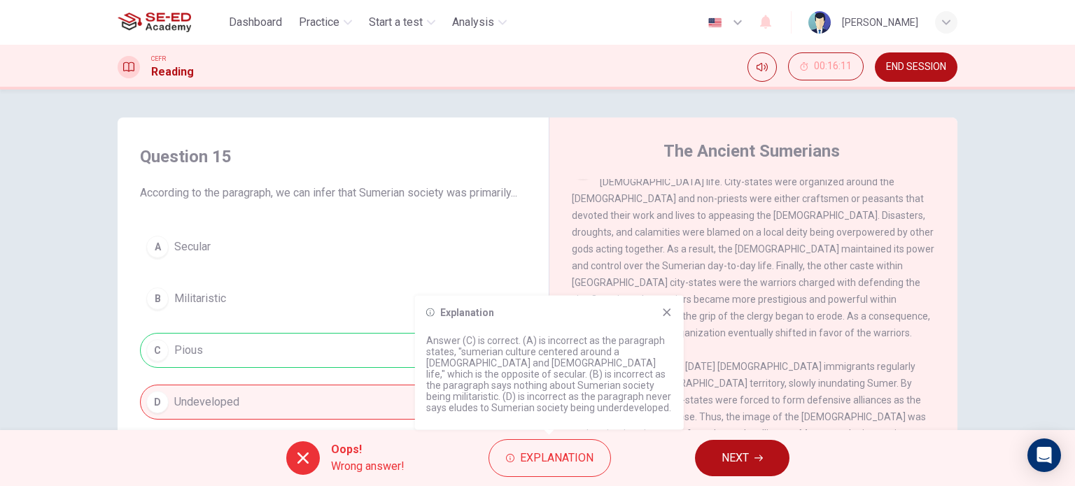
click at [670, 310] on icon at bounding box center [666, 312] width 11 height 11
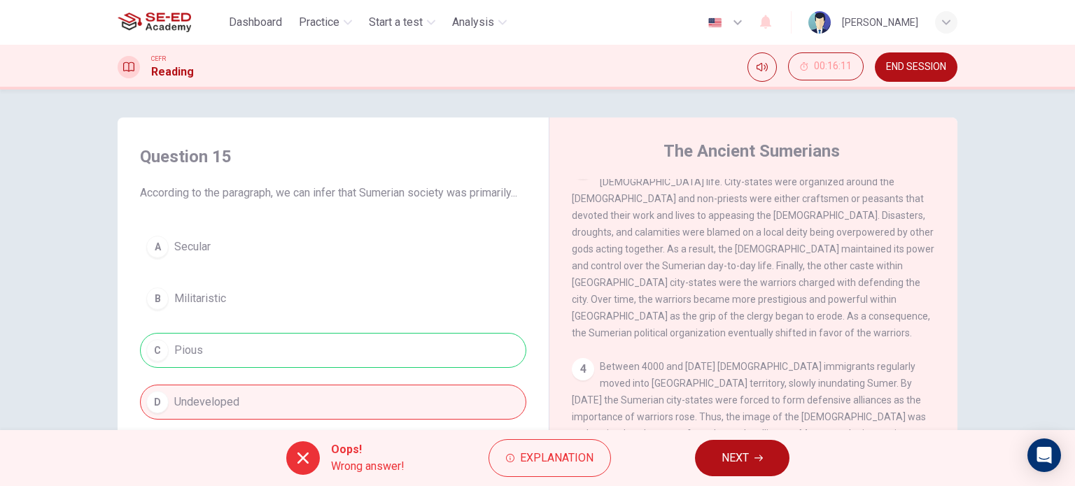
click at [725, 453] on span "NEXT" at bounding box center [735, 459] width 27 height 20
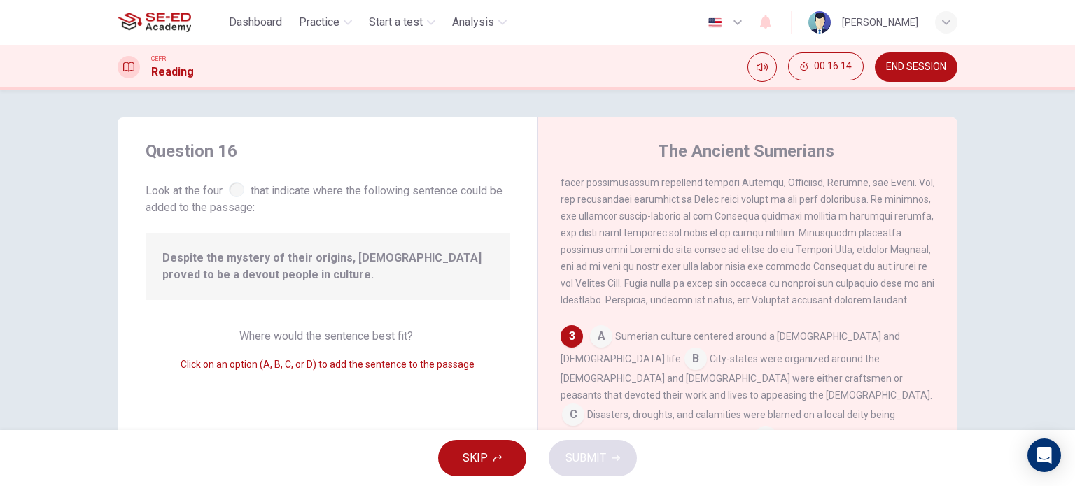
scroll to position [444, 0]
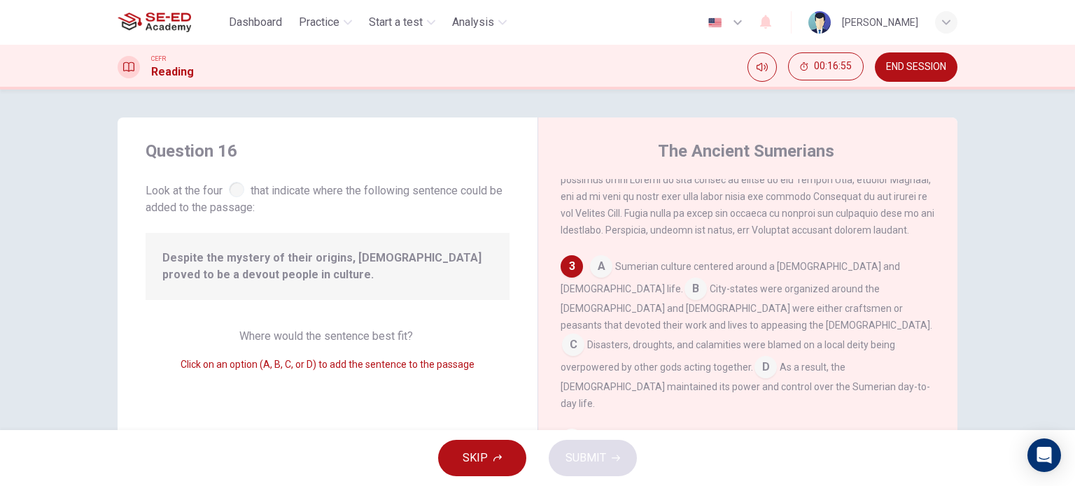
click at [593, 267] on input at bounding box center [601, 268] width 22 height 22
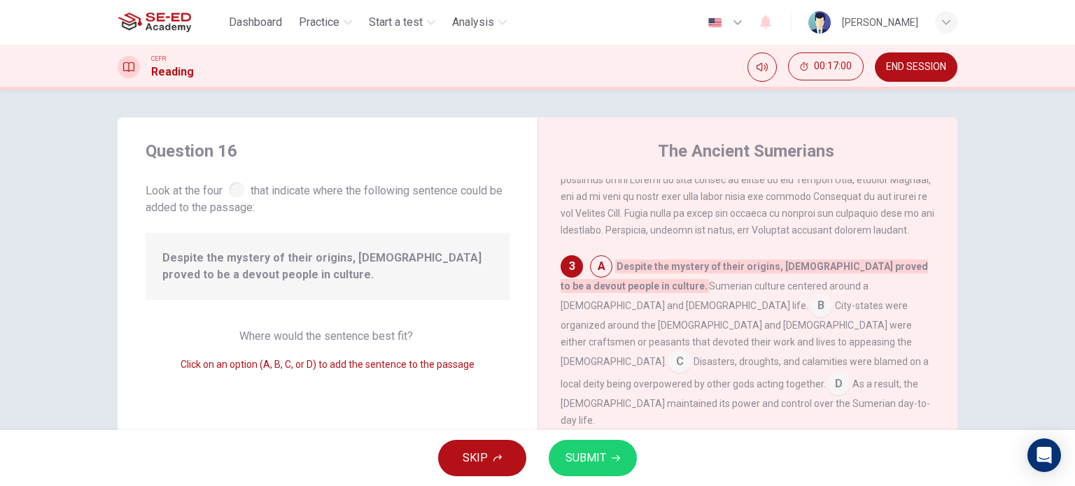
click at [599, 456] on span "SUBMIT" at bounding box center [586, 459] width 41 height 20
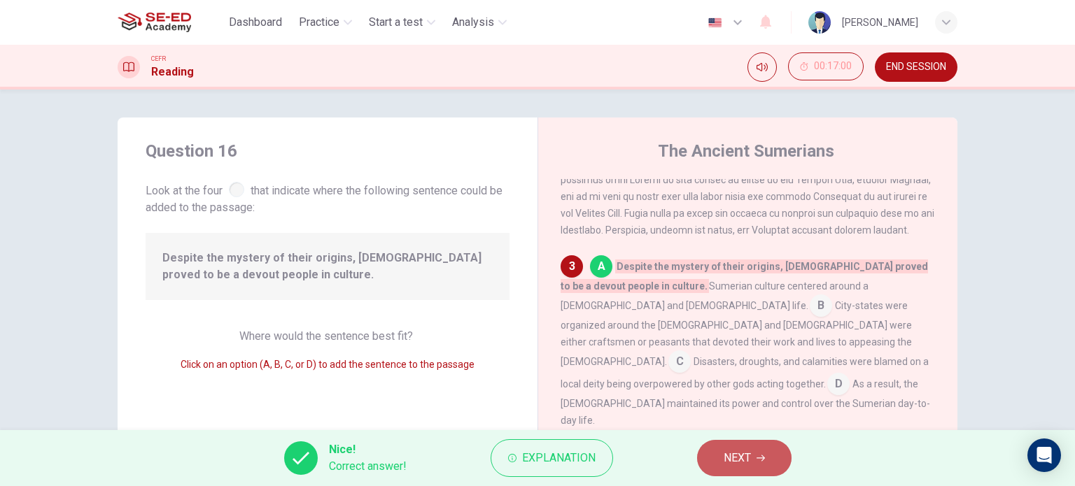
click at [747, 456] on span "NEXT" at bounding box center [737, 459] width 27 height 20
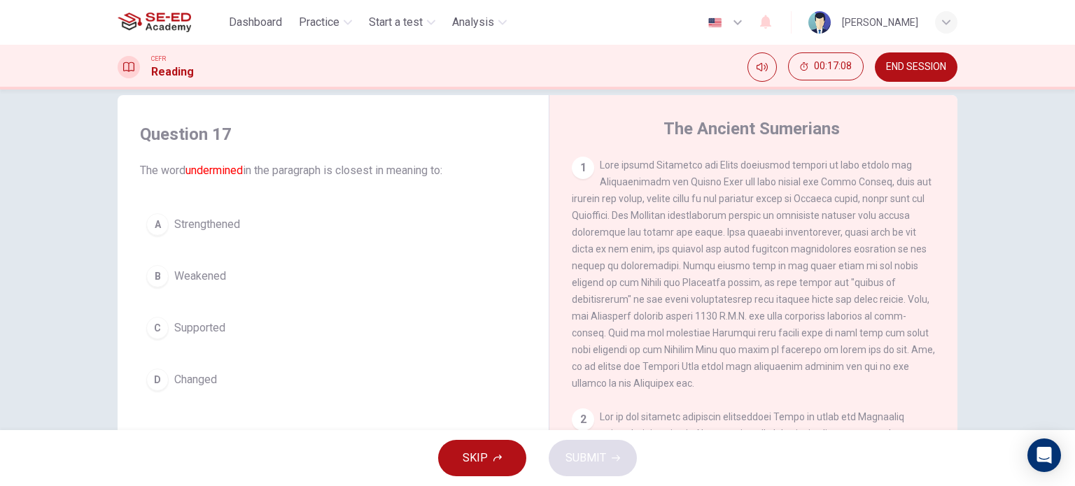
scroll to position [0, 0]
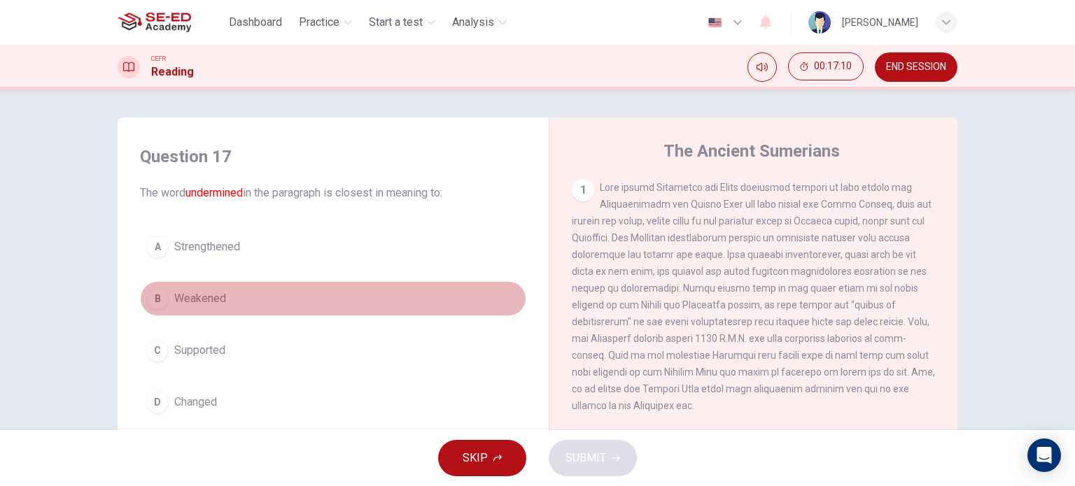
click at [207, 301] on span "Weakened" at bounding box center [200, 298] width 52 height 17
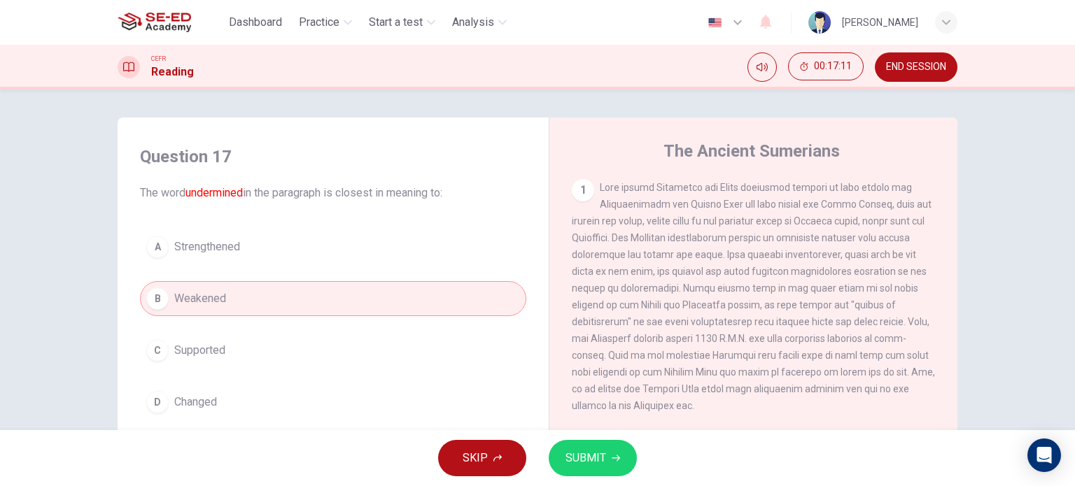
click at [564, 455] on button "SUBMIT" at bounding box center [593, 458] width 88 height 36
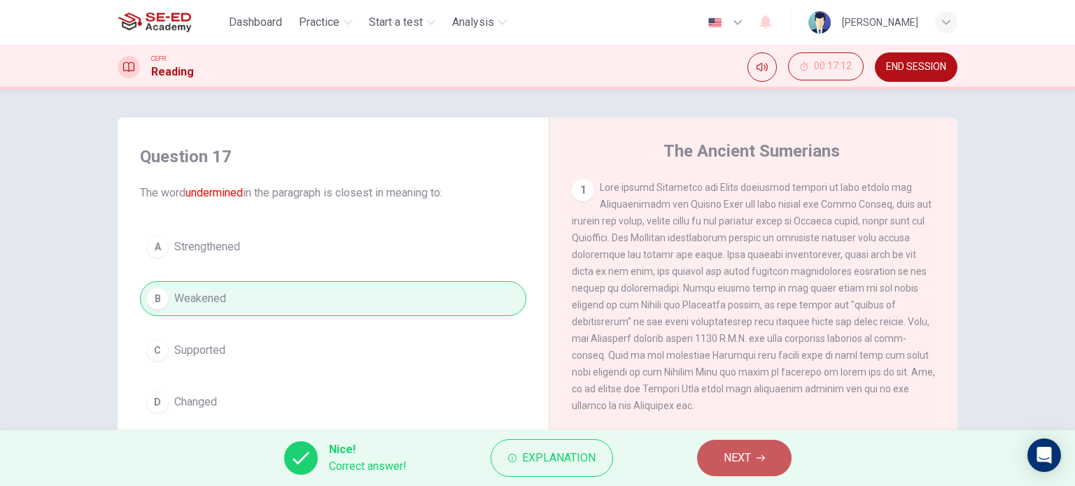
click at [743, 463] on span "NEXT" at bounding box center [737, 459] width 27 height 20
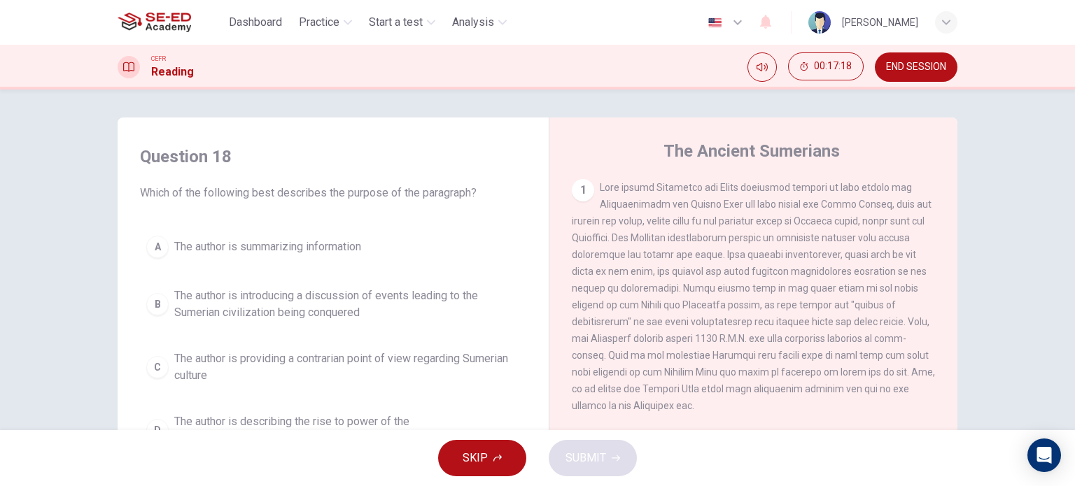
scroll to position [70, 0]
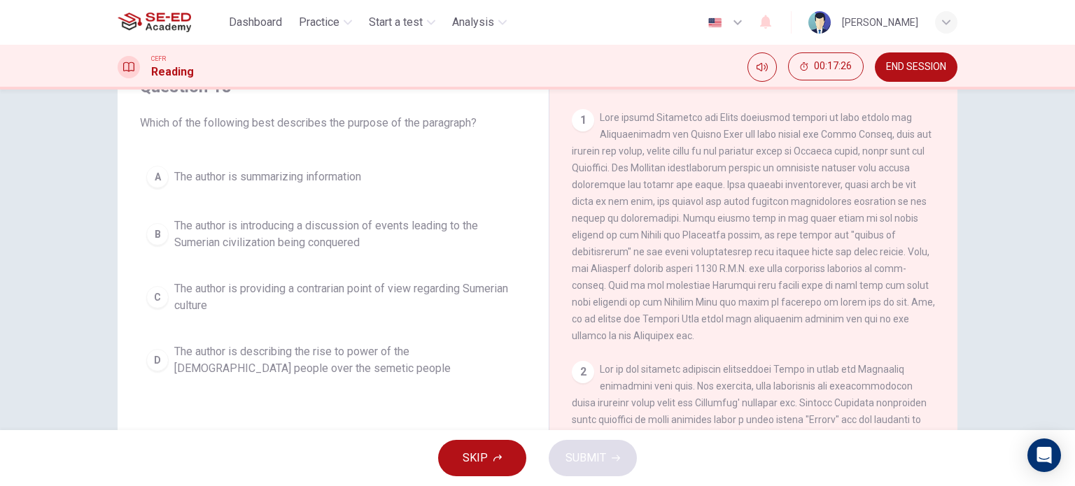
click at [451, 234] on span "The author is introducing a discussion of events leading to the Sumerian civili…" at bounding box center [347, 235] width 346 height 34
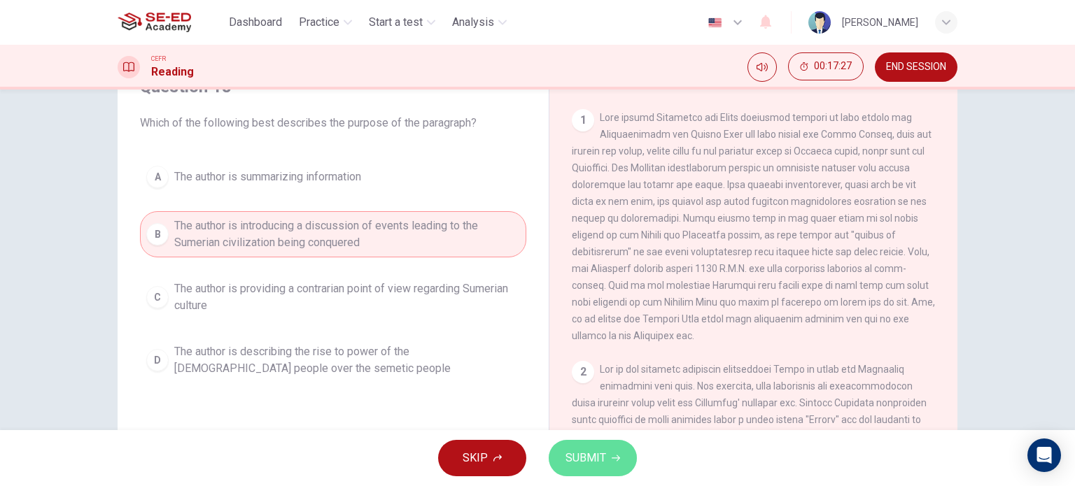
click at [599, 465] on span "SUBMIT" at bounding box center [586, 459] width 41 height 20
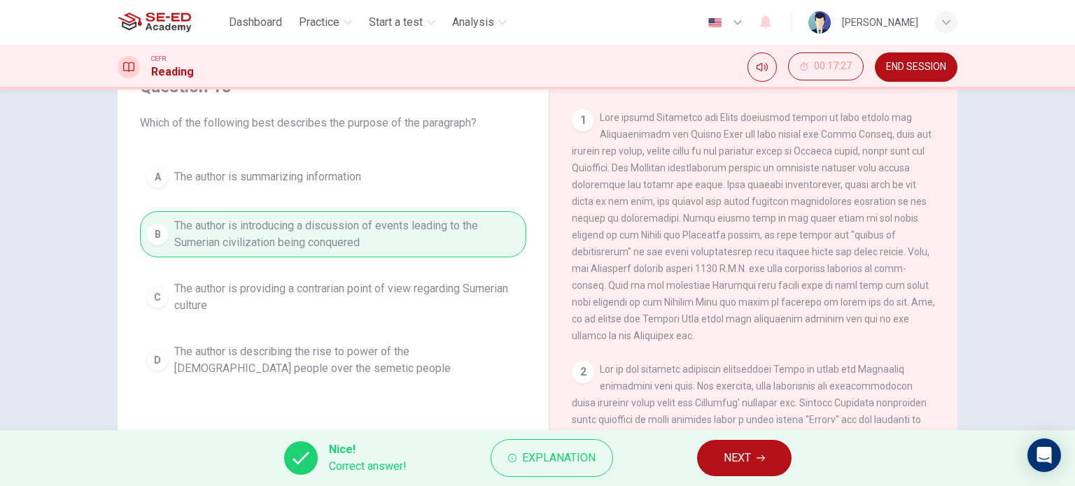
click at [734, 458] on span "NEXT" at bounding box center [737, 459] width 27 height 20
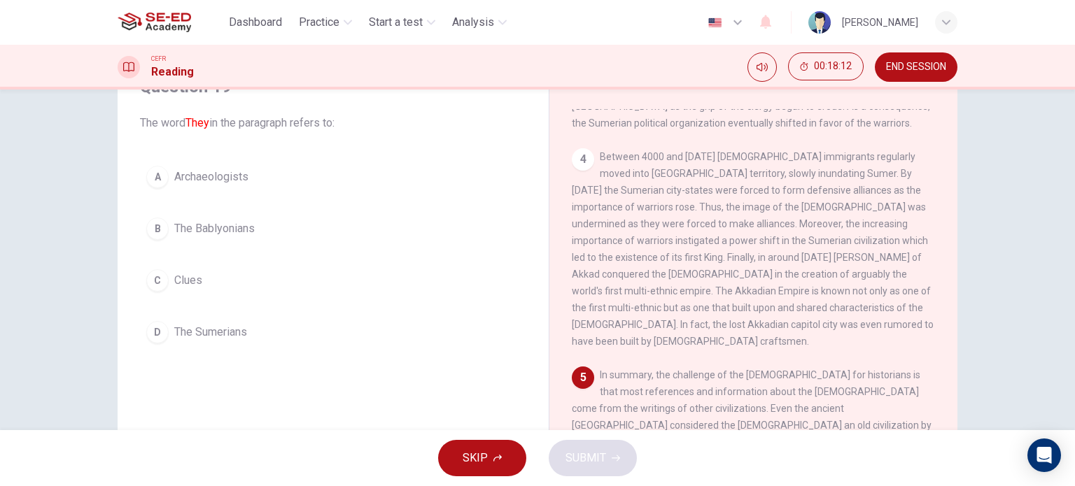
scroll to position [62, 0]
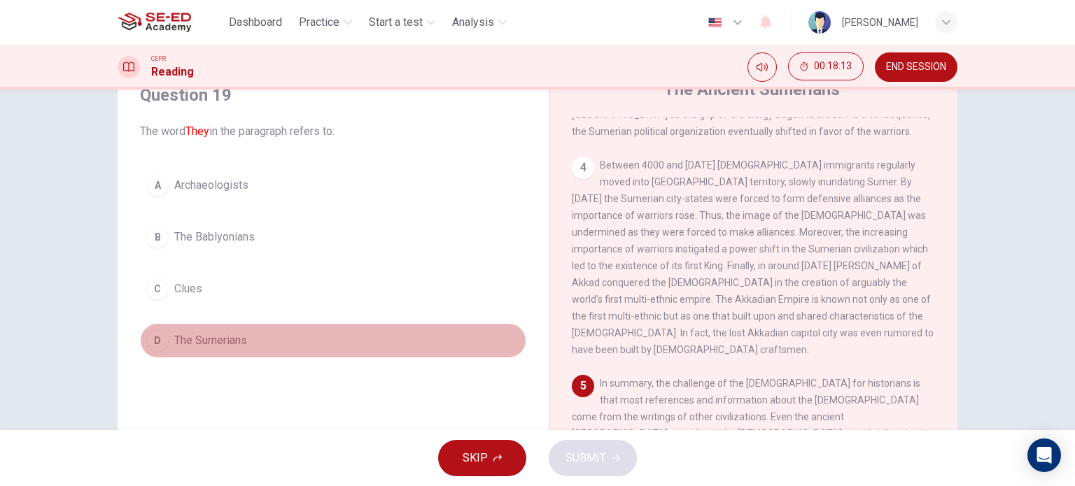
click at [223, 344] on span "The Sumerians" at bounding box center [210, 340] width 73 height 17
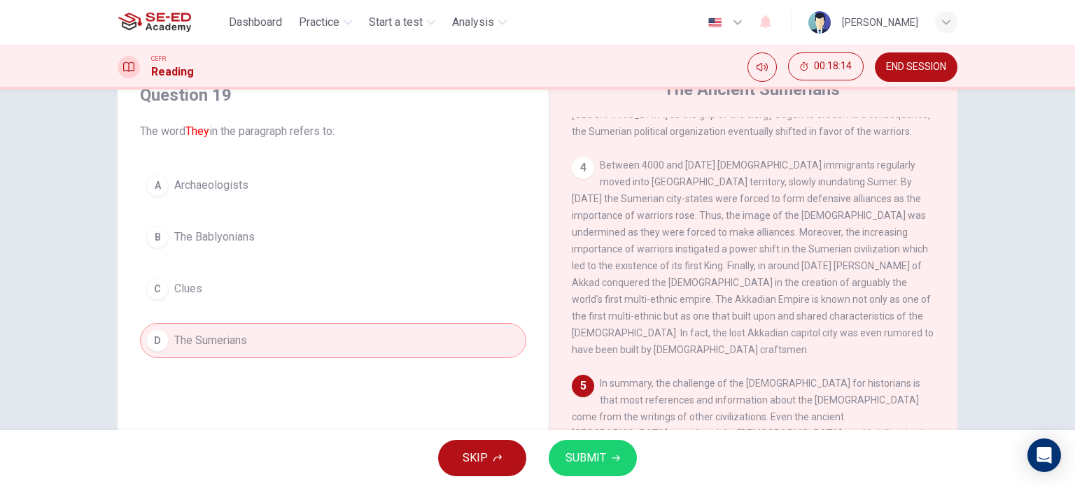
click at [577, 455] on span "SUBMIT" at bounding box center [586, 459] width 41 height 20
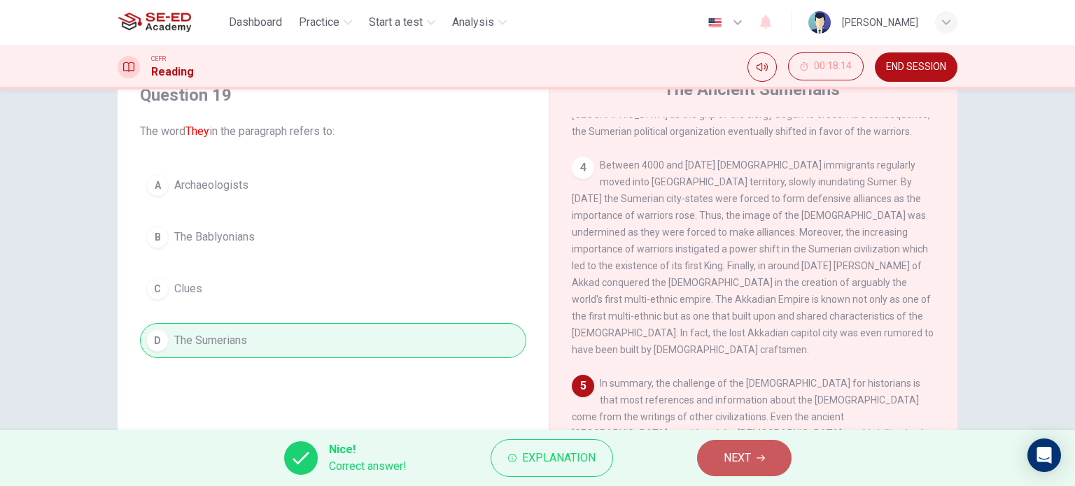
click at [752, 460] on button "NEXT" at bounding box center [744, 458] width 94 height 36
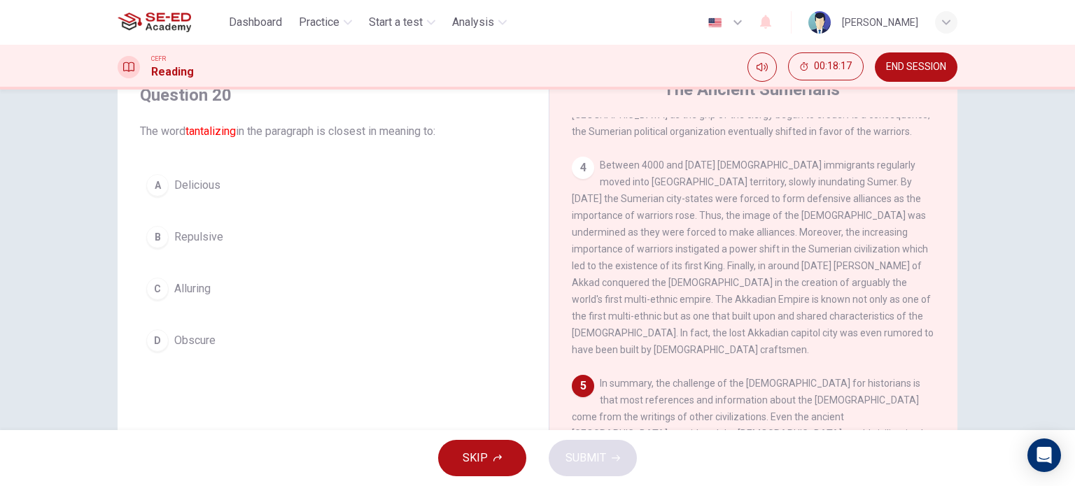
click at [210, 297] on button "C Alluring" at bounding box center [333, 289] width 386 height 35
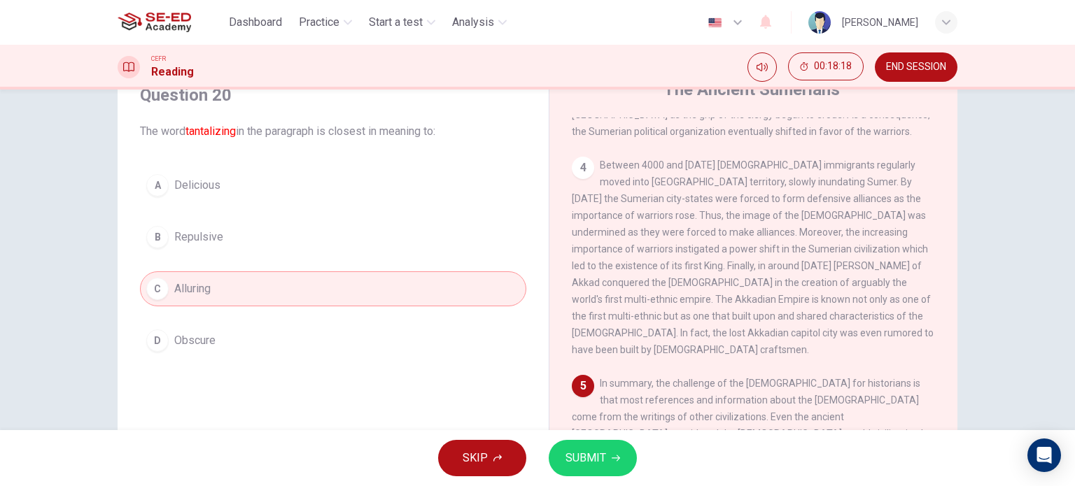
click at [601, 449] on span "SUBMIT" at bounding box center [586, 459] width 41 height 20
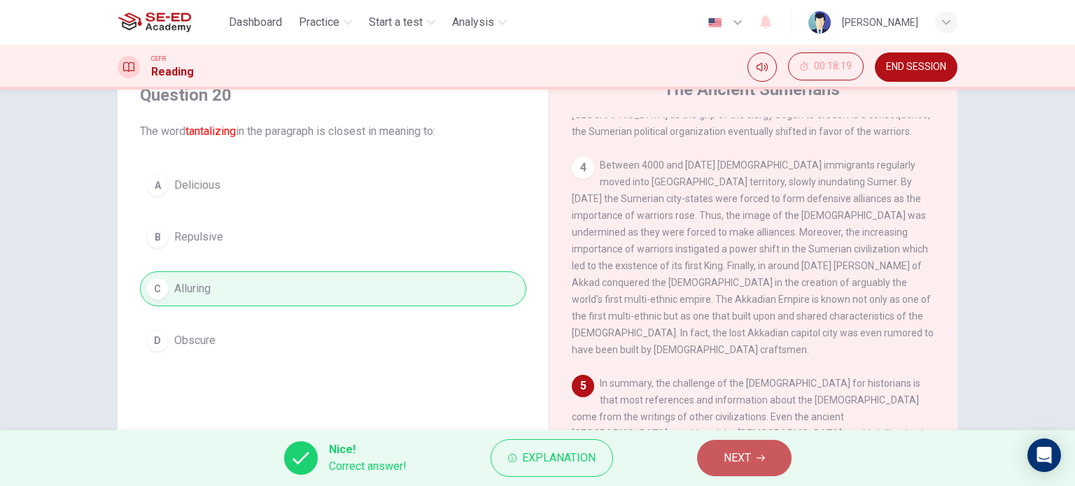
click at [741, 467] on span "NEXT" at bounding box center [737, 459] width 27 height 20
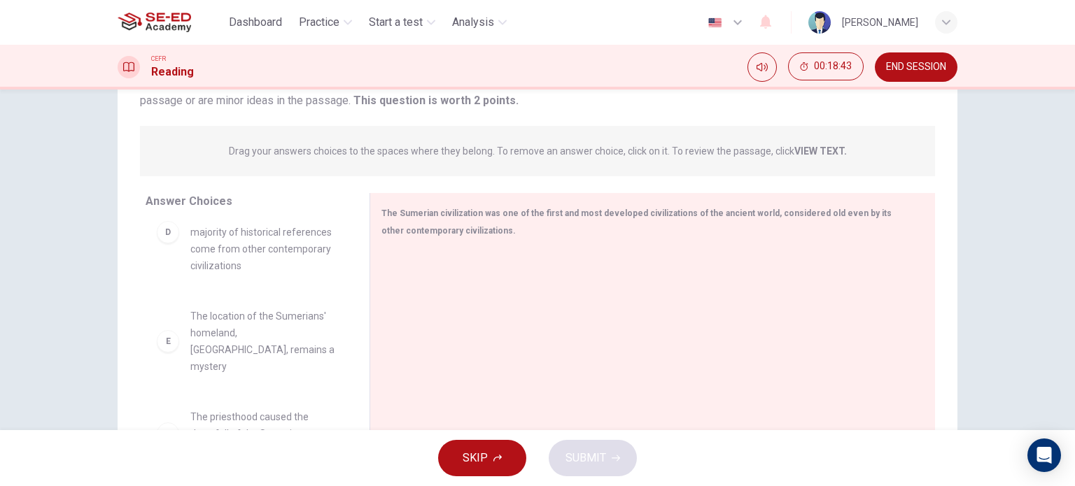
scroll to position [202, 0]
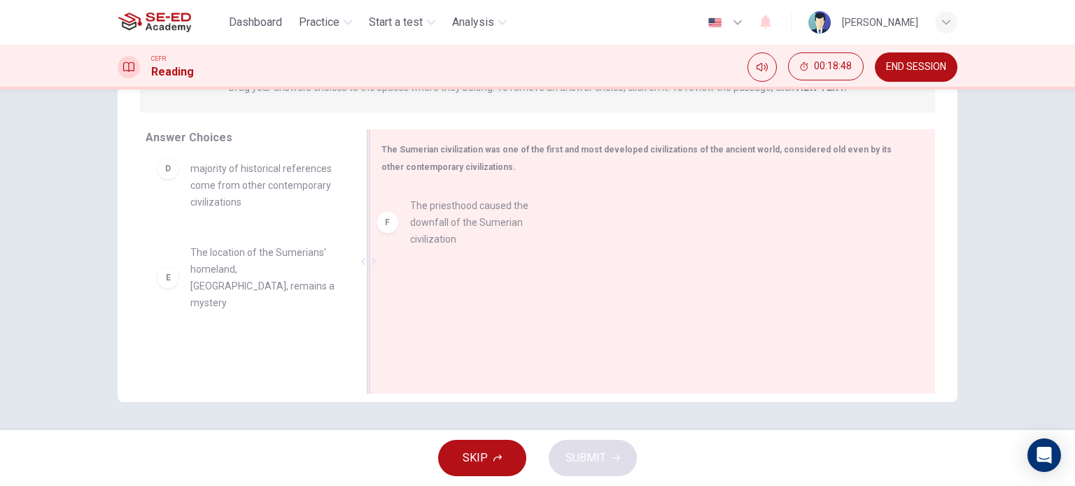
drag, startPoint x: 268, startPoint y: 344, endPoint x: 494, endPoint y: 225, distance: 255.2
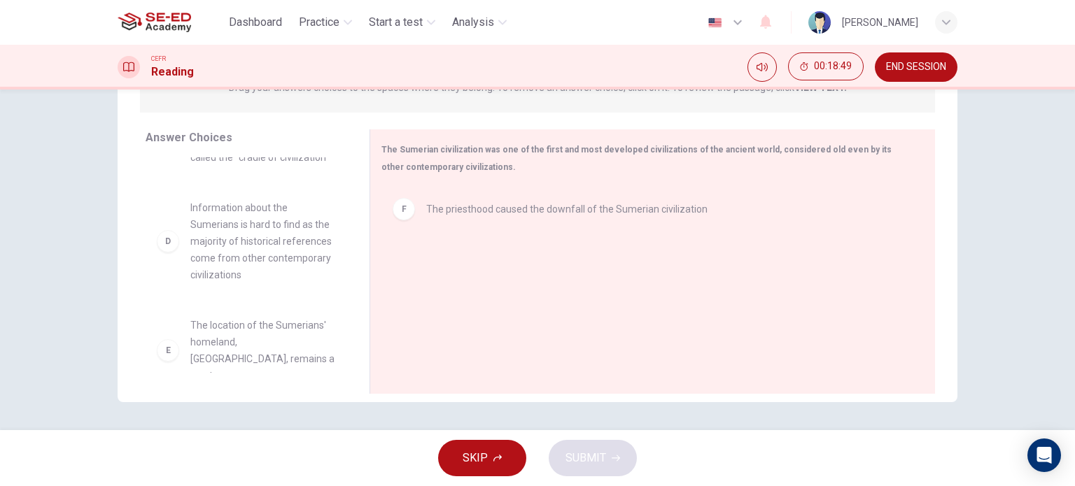
scroll to position [210, 0]
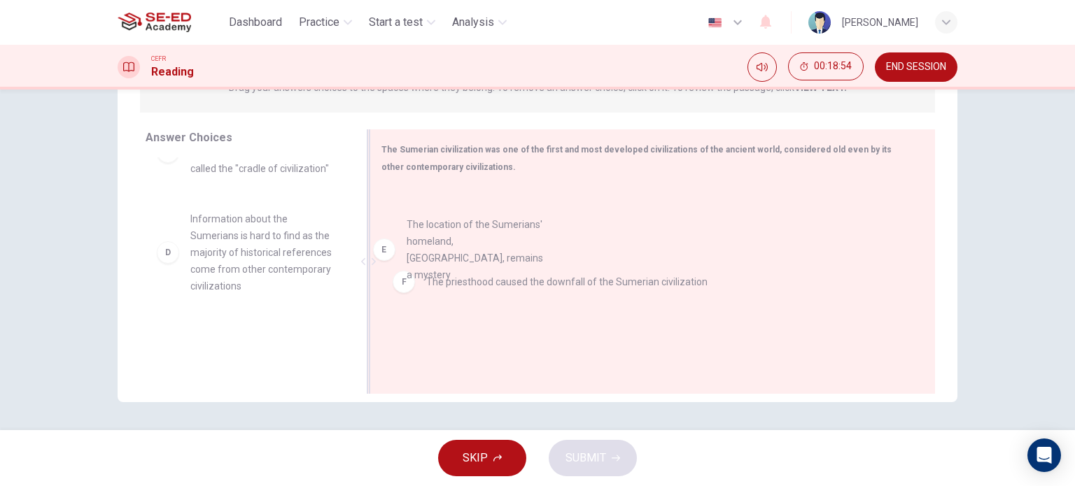
drag, startPoint x: 283, startPoint y: 339, endPoint x: 505, endPoint y: 241, distance: 242.9
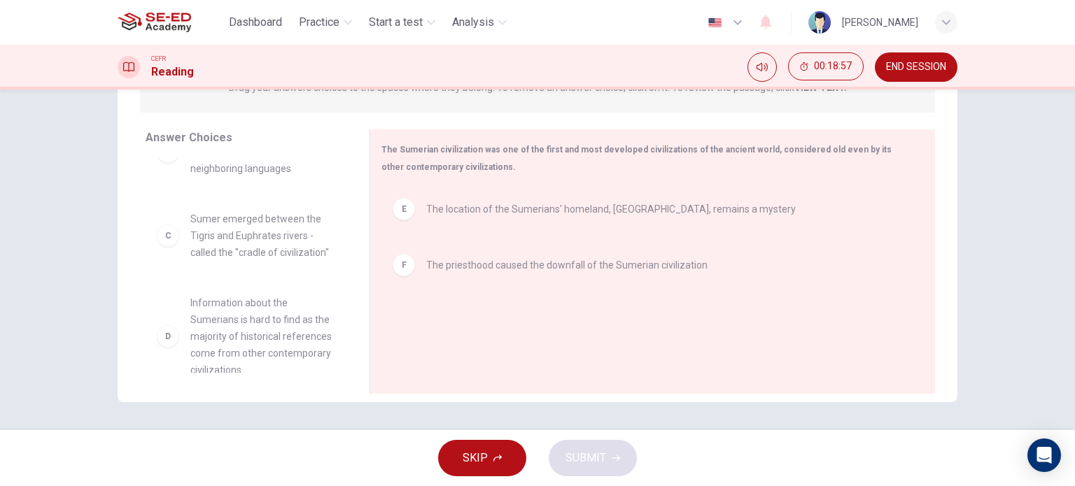
scroll to position [56, 0]
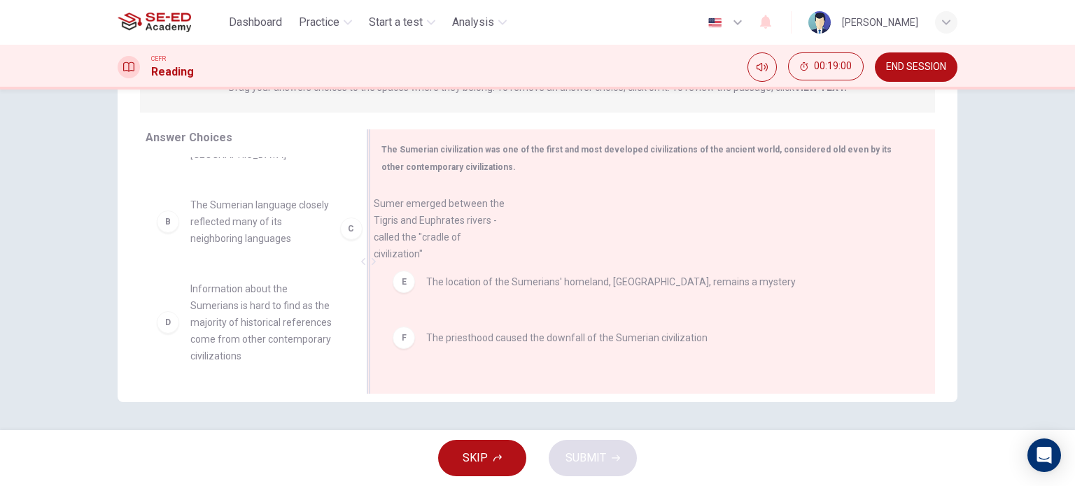
drag, startPoint x: 269, startPoint y: 302, endPoint x: 461, endPoint y: 230, distance: 204.9
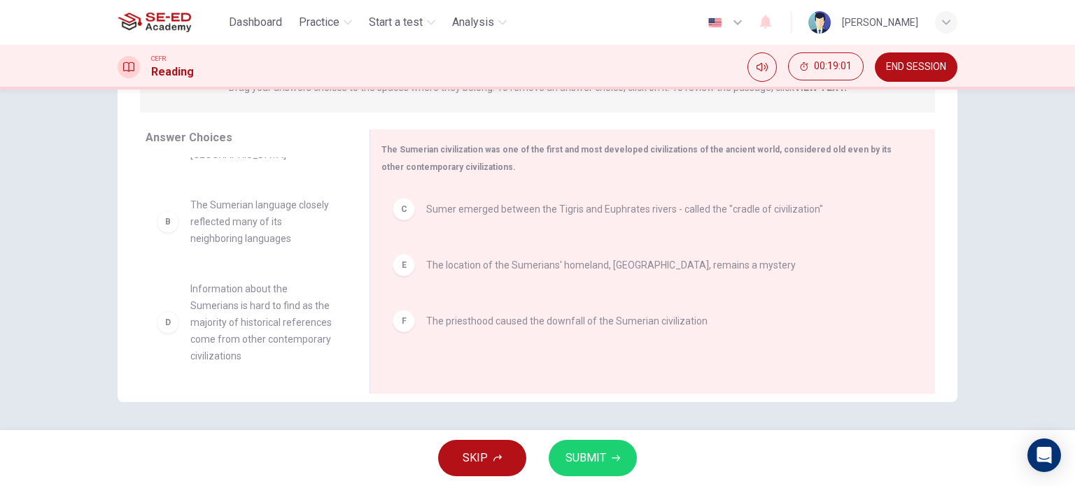
scroll to position [42, 0]
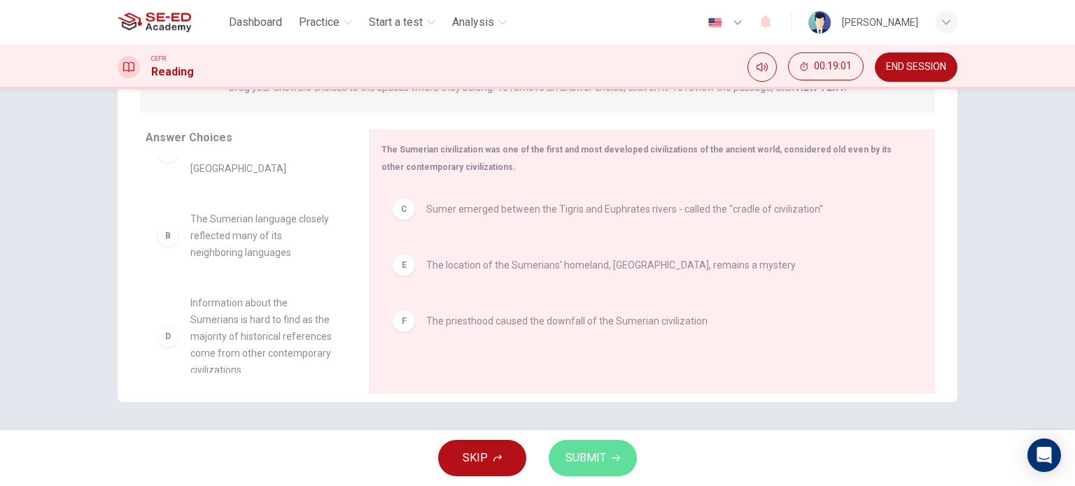
click at [581, 456] on span "SUBMIT" at bounding box center [586, 459] width 41 height 20
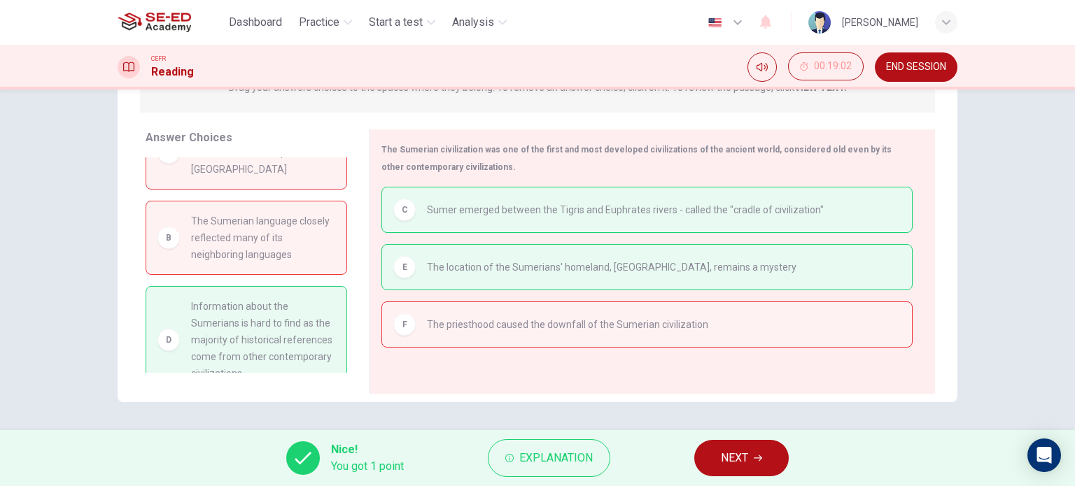
click at [743, 456] on span "NEXT" at bounding box center [734, 459] width 27 height 20
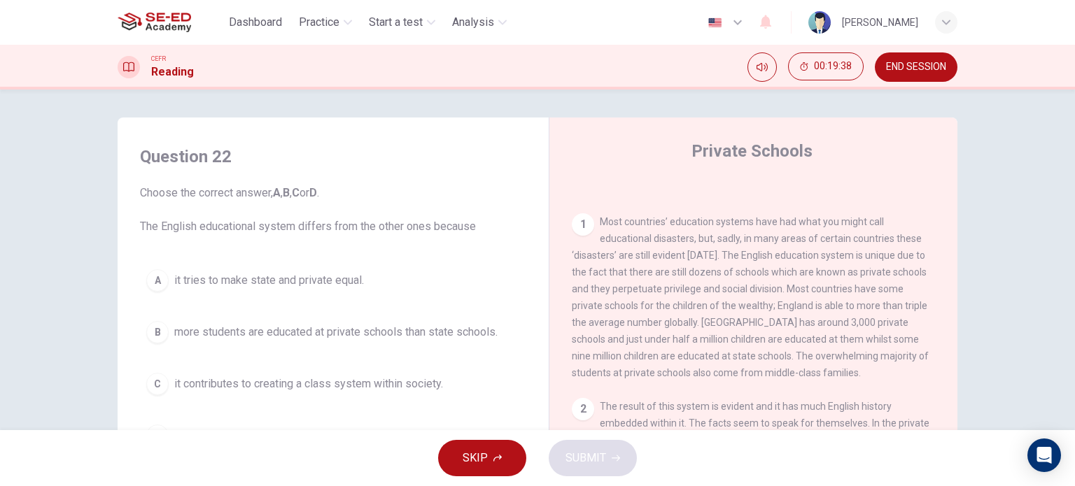
scroll to position [70, 0]
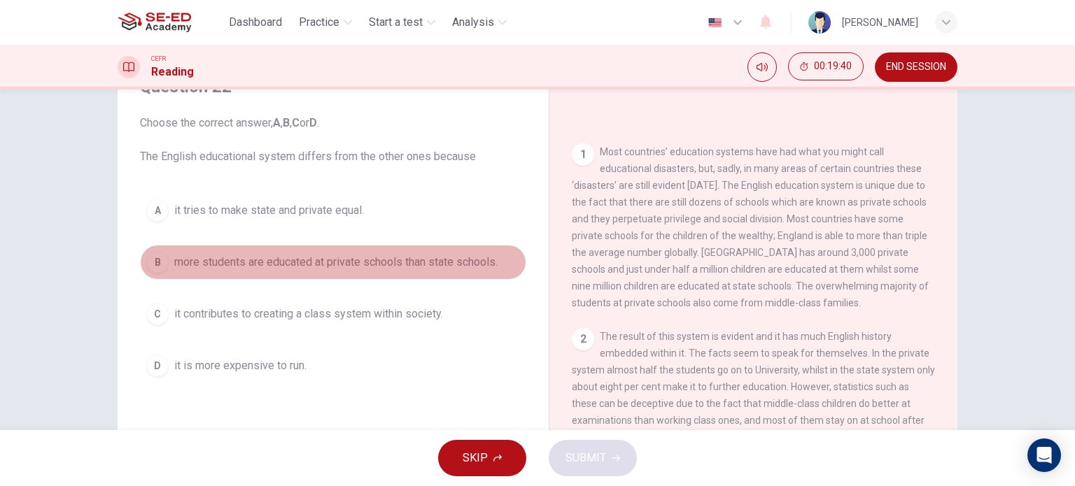
click at [459, 268] on span "more students are educated at private schools than state schools." at bounding box center [335, 262] width 323 height 17
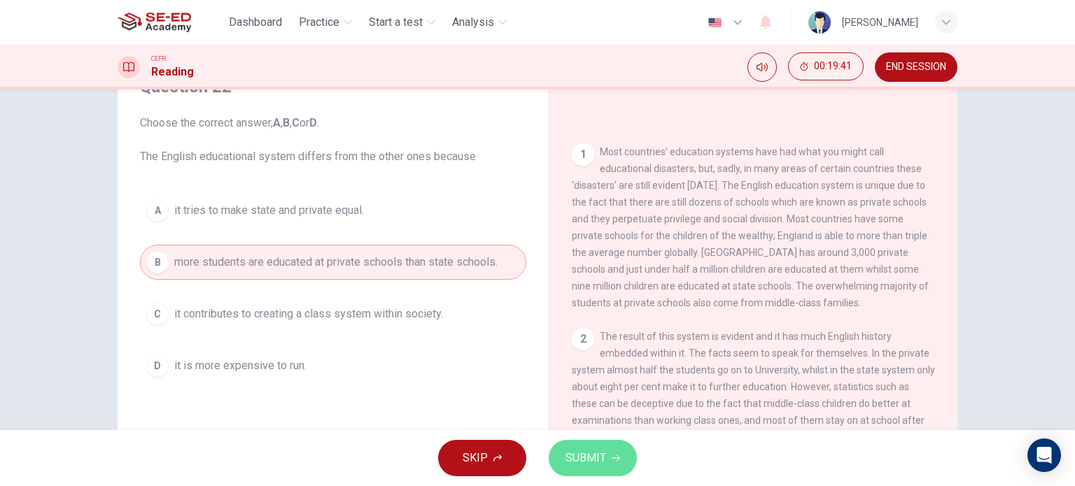
click at [596, 465] on span "SUBMIT" at bounding box center [586, 459] width 41 height 20
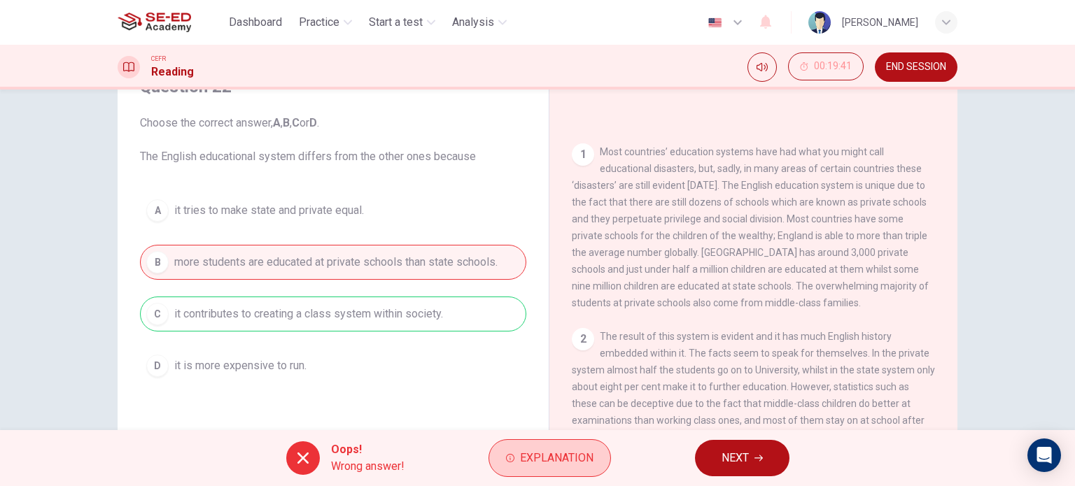
click at [549, 453] on span "Explanation" at bounding box center [556, 459] width 73 height 20
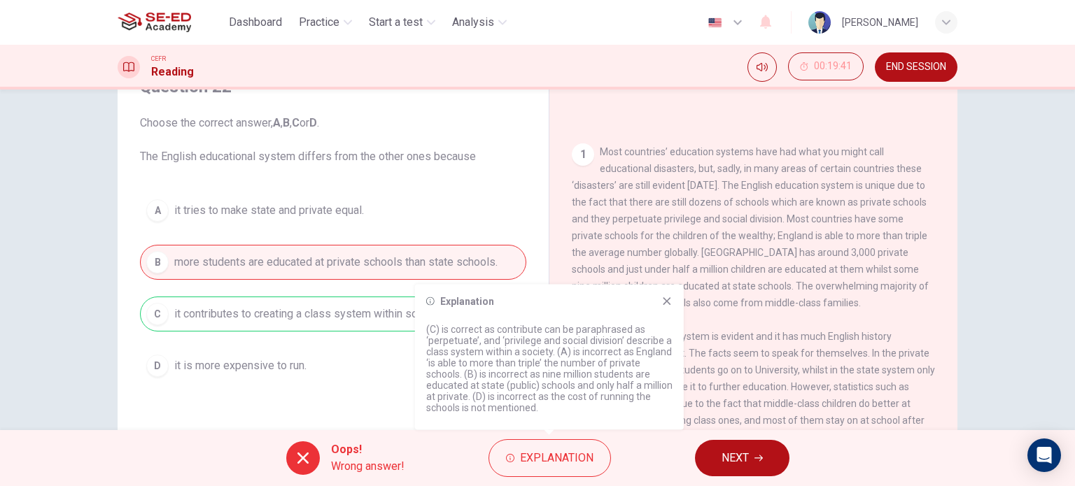
click at [671, 305] on icon at bounding box center [666, 301] width 11 height 11
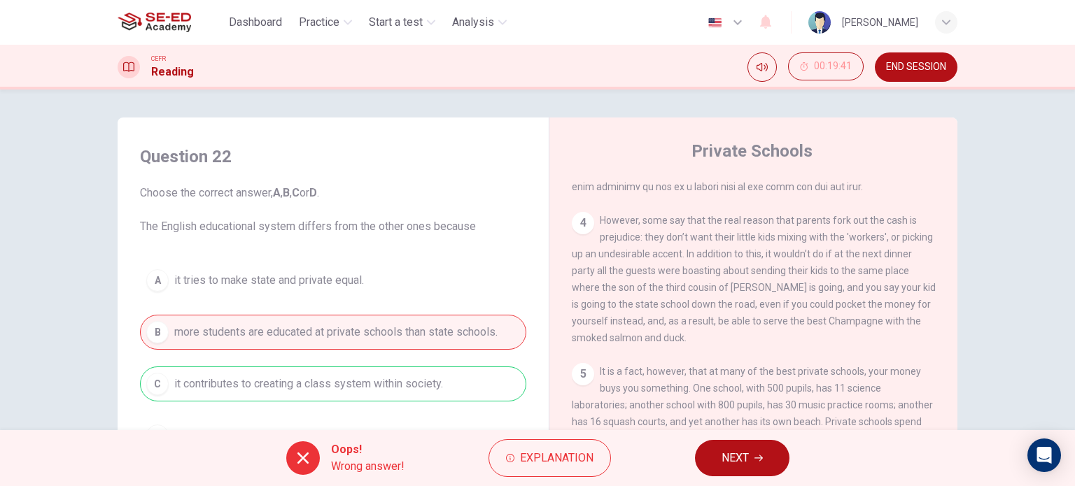
scroll to position [890, 0]
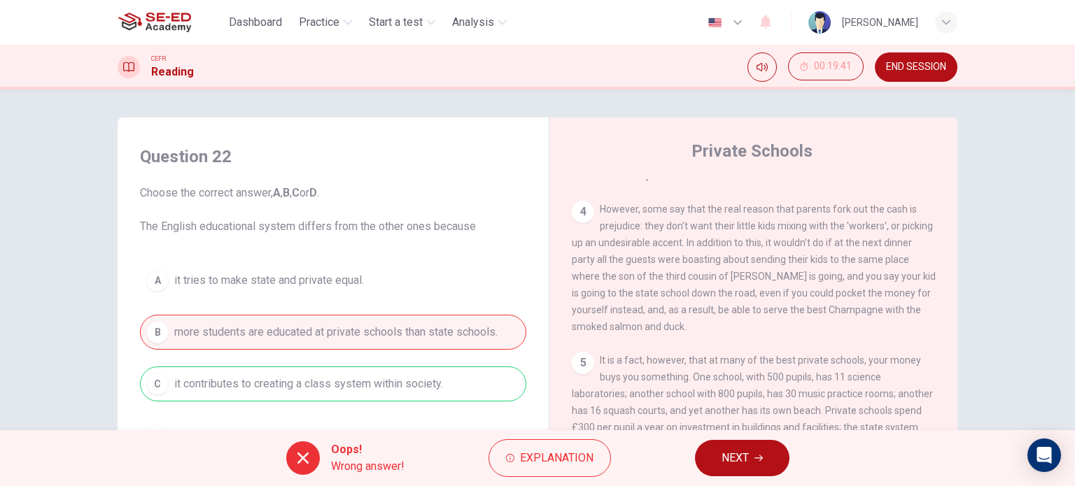
click at [724, 460] on span "NEXT" at bounding box center [735, 459] width 27 height 20
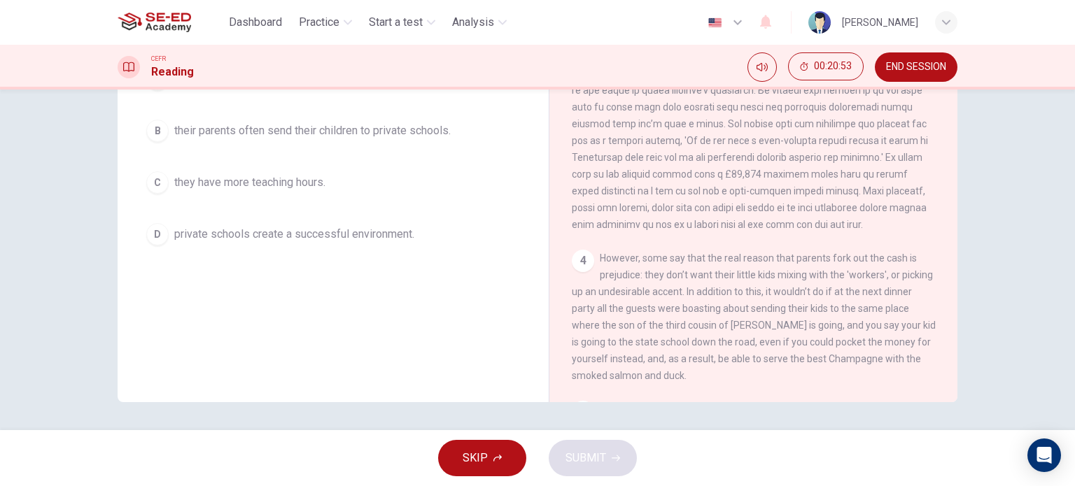
scroll to position [400, 0]
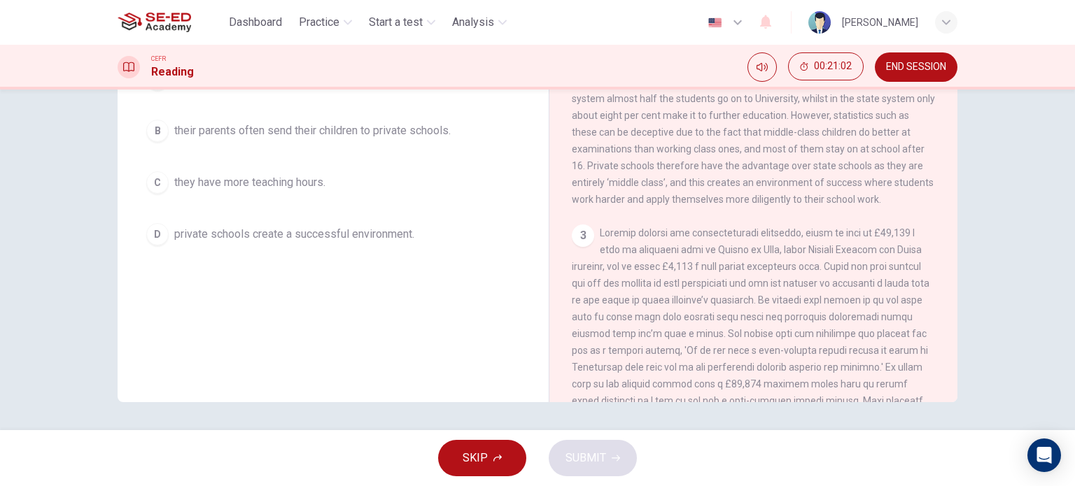
click at [377, 239] on span "private schools create a successful environment." at bounding box center [294, 234] width 240 height 17
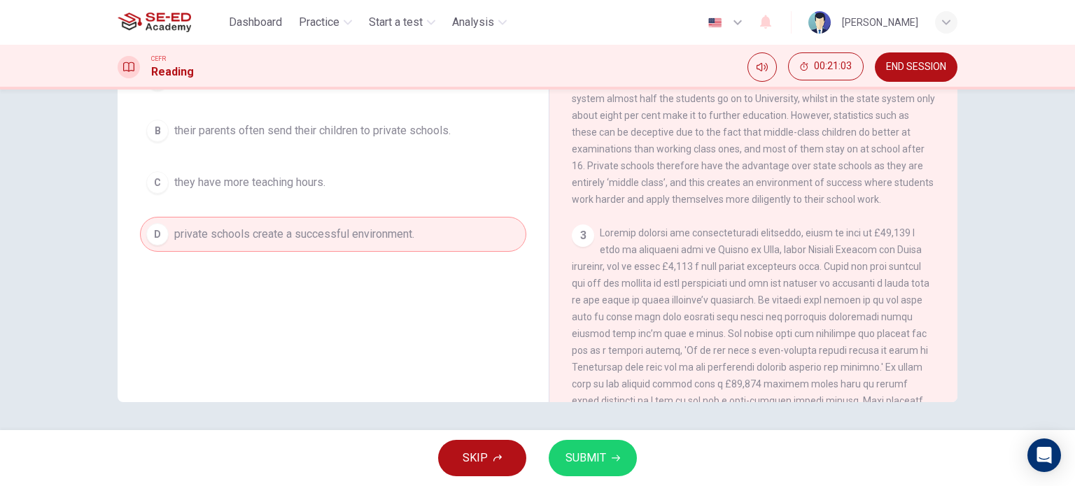
click at [594, 450] on span "SUBMIT" at bounding box center [586, 459] width 41 height 20
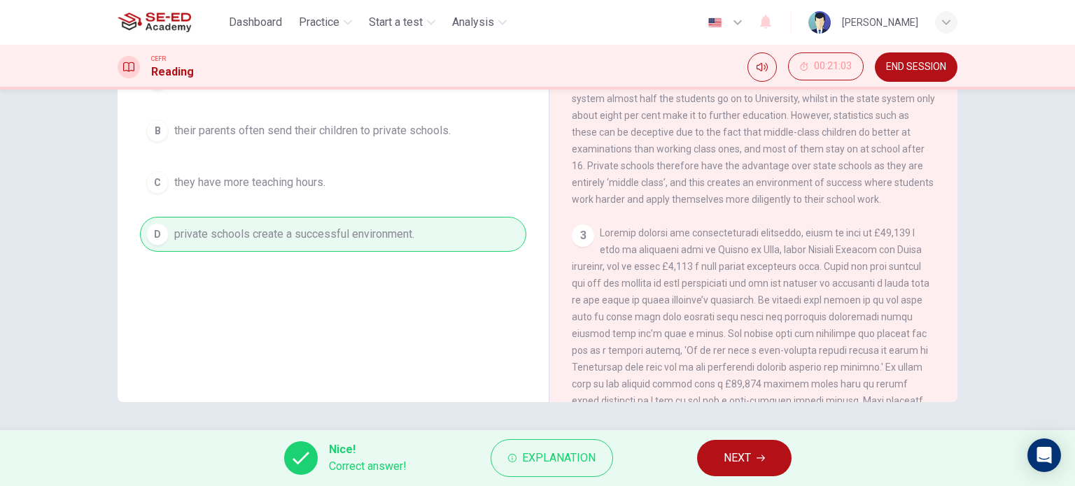
click at [747, 457] on span "NEXT" at bounding box center [737, 459] width 27 height 20
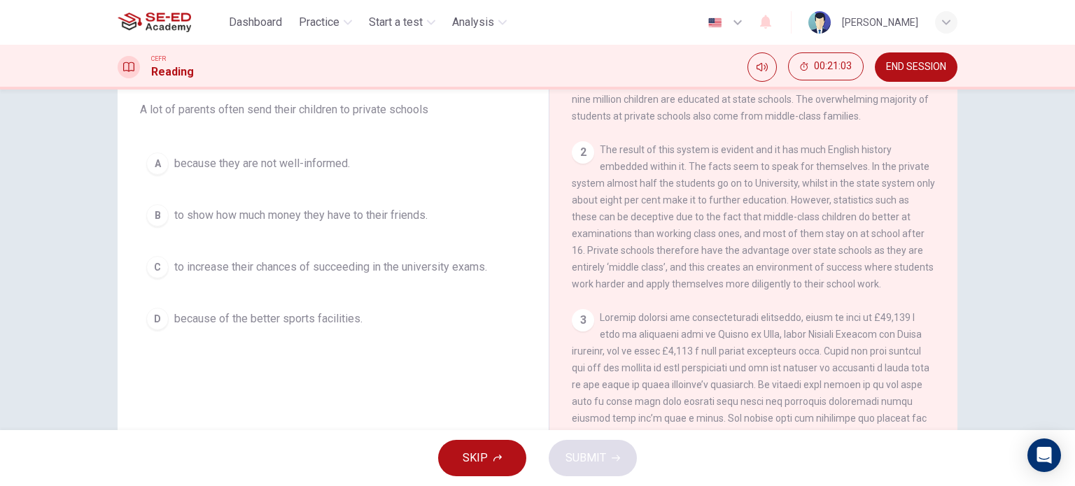
scroll to position [62, 0]
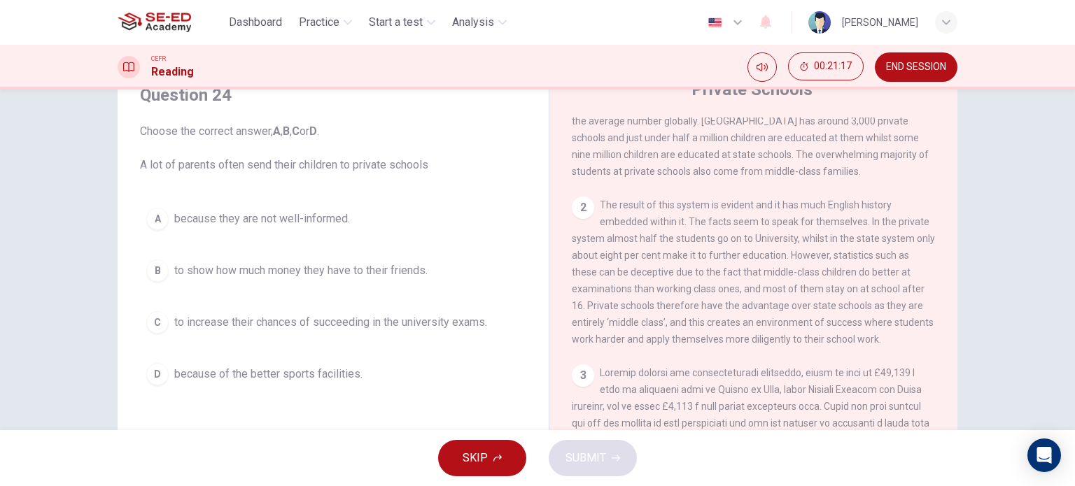
click at [484, 324] on span "to increase their chances of succeeding in the university exams." at bounding box center [330, 322] width 313 height 17
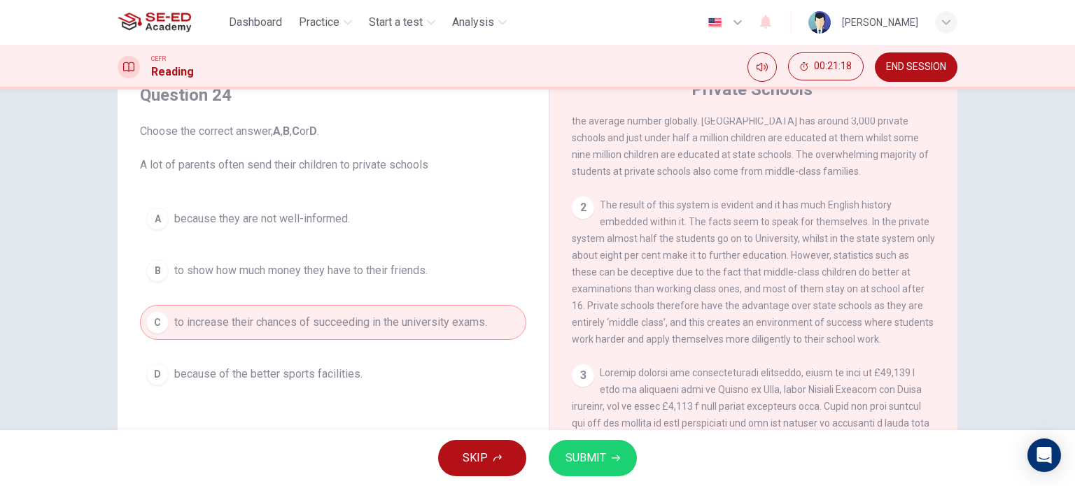
click at [601, 463] on span "SUBMIT" at bounding box center [586, 459] width 41 height 20
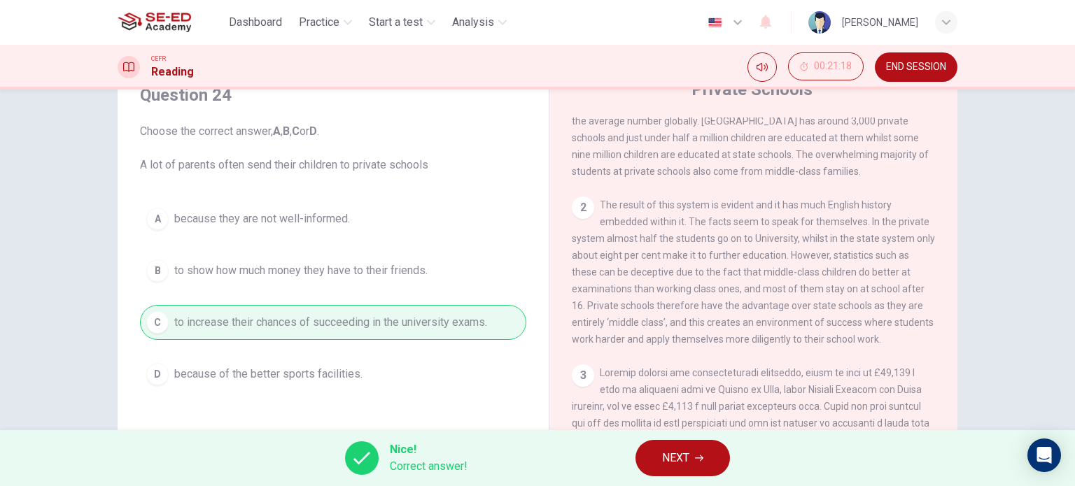
click at [673, 468] on span "NEXT" at bounding box center [675, 459] width 27 height 20
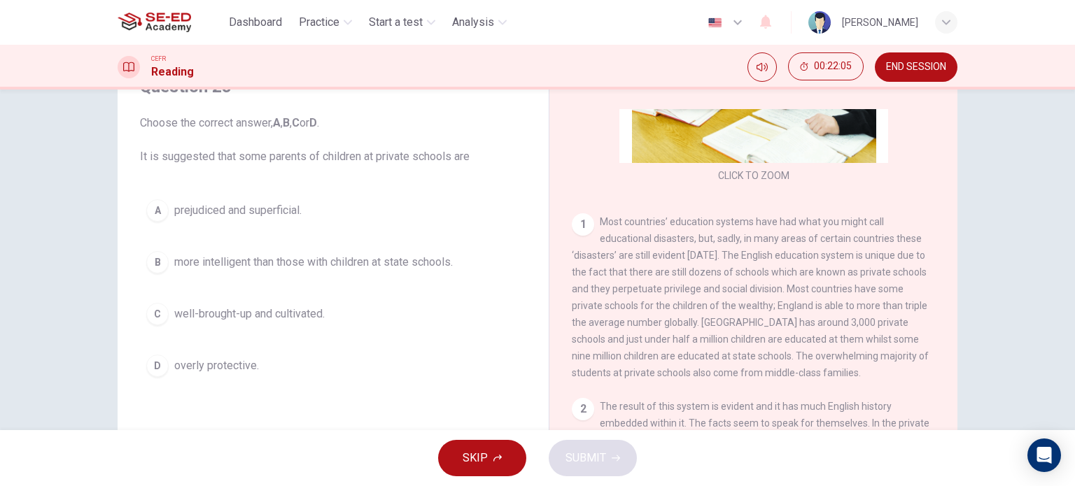
scroll to position [120, 0]
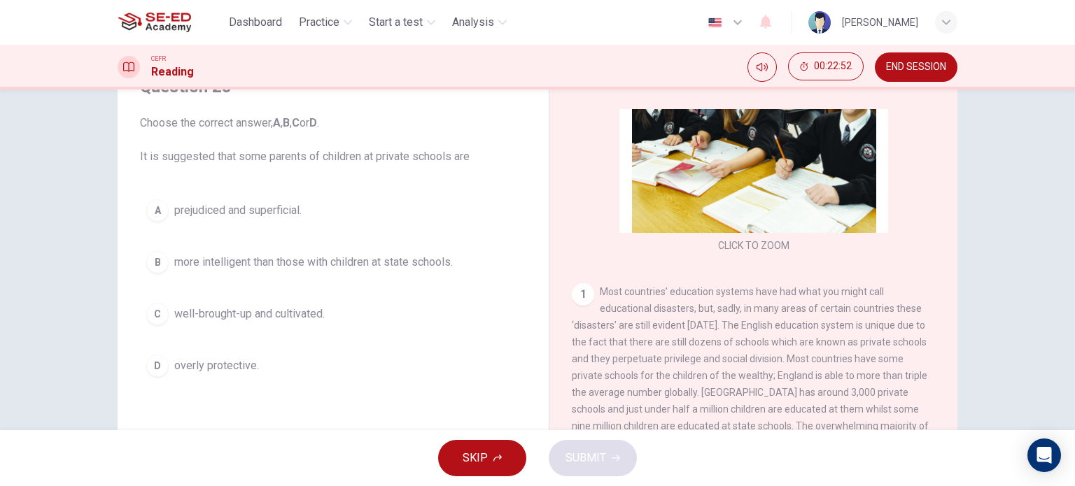
click at [248, 211] on span "prejudiced and superficial." at bounding box center [237, 210] width 127 height 17
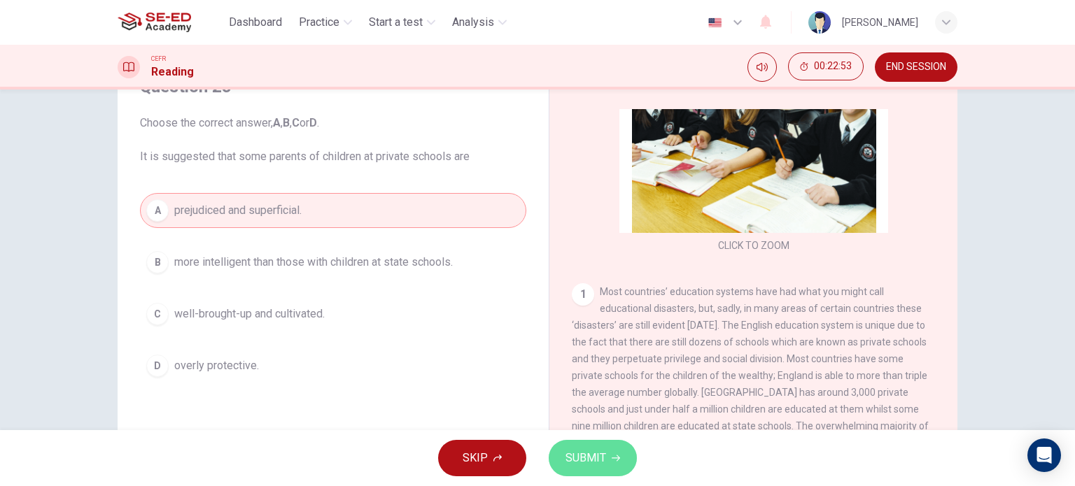
click at [590, 450] on span "SUBMIT" at bounding box center [586, 459] width 41 height 20
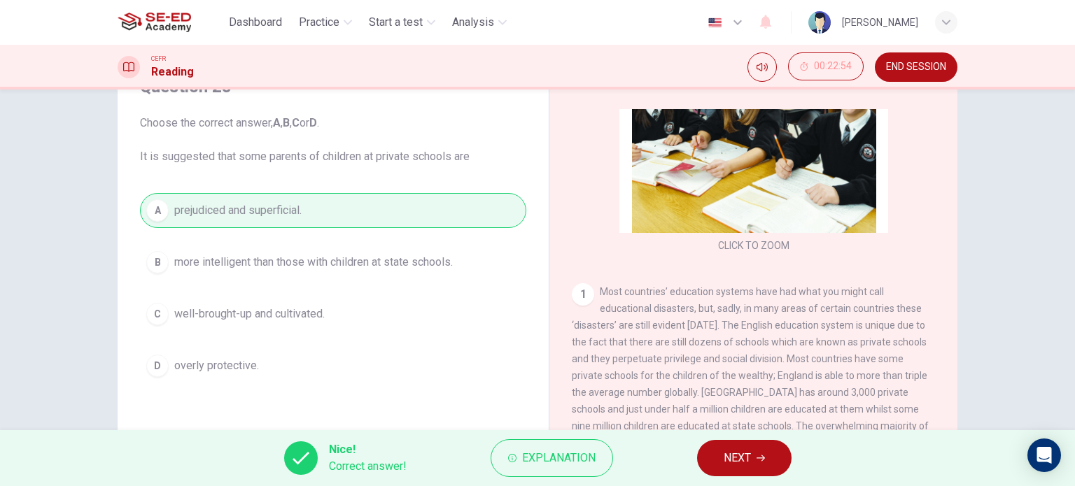
click at [736, 462] on span "NEXT" at bounding box center [737, 459] width 27 height 20
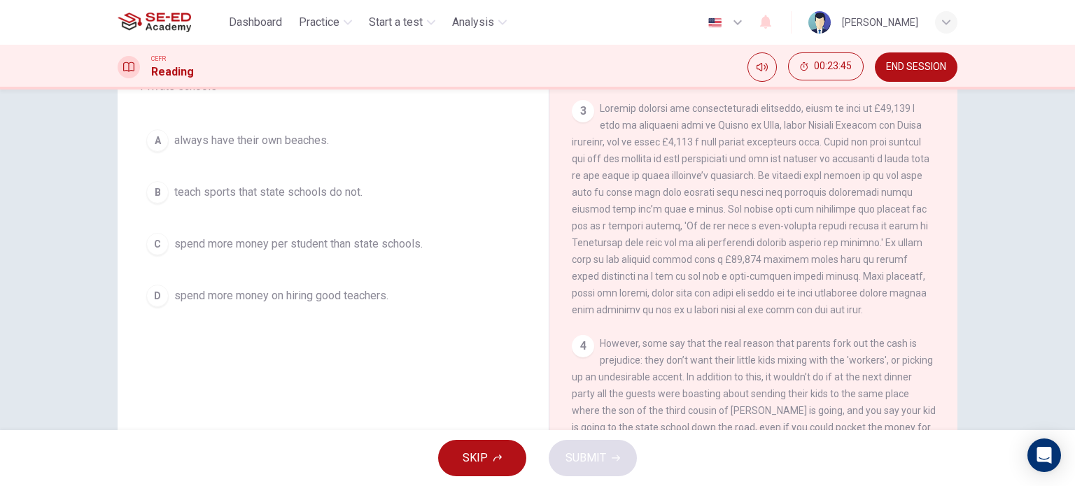
scroll to position [610, 0]
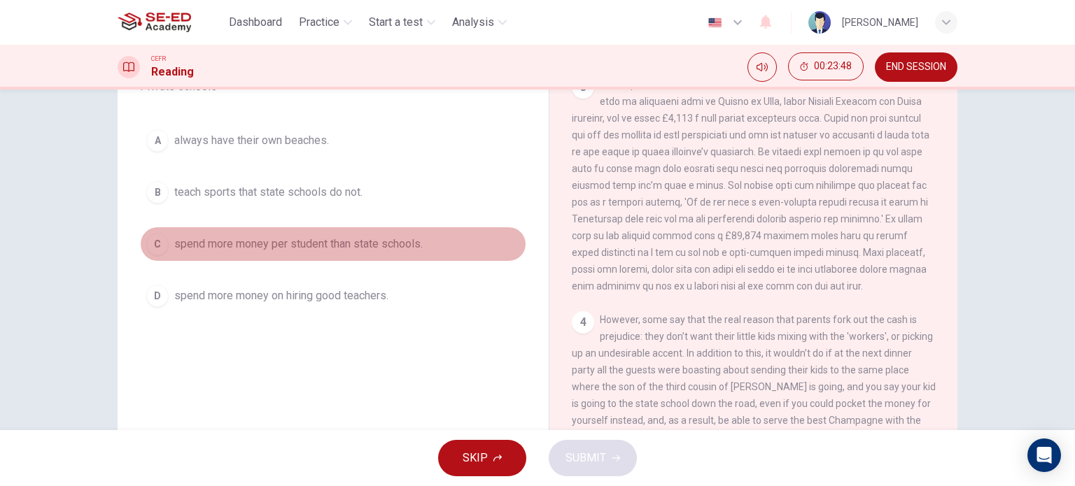
click at [342, 246] on span "spend more money per student than state schools." at bounding box center [298, 244] width 248 height 17
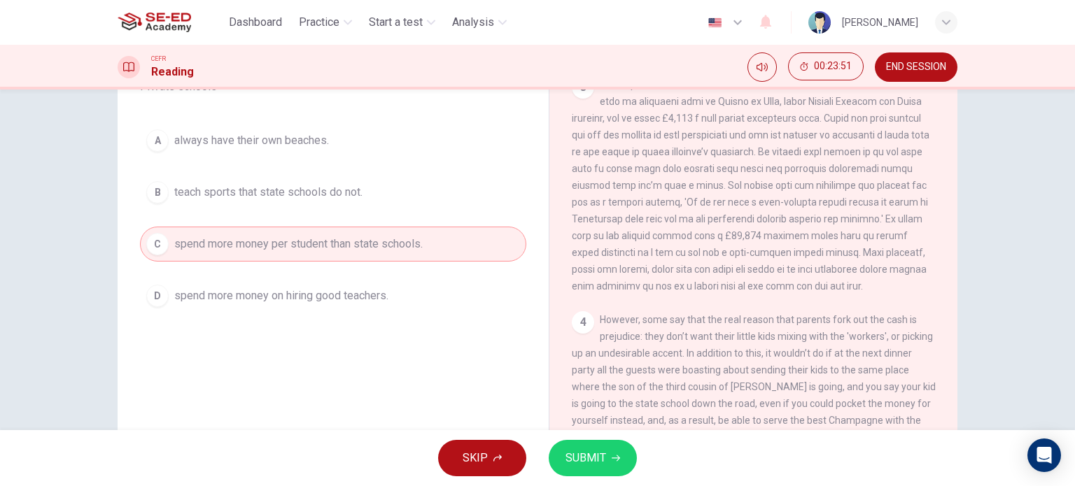
click at [367, 298] on span "spend more money on hiring good teachers." at bounding box center [281, 296] width 214 height 17
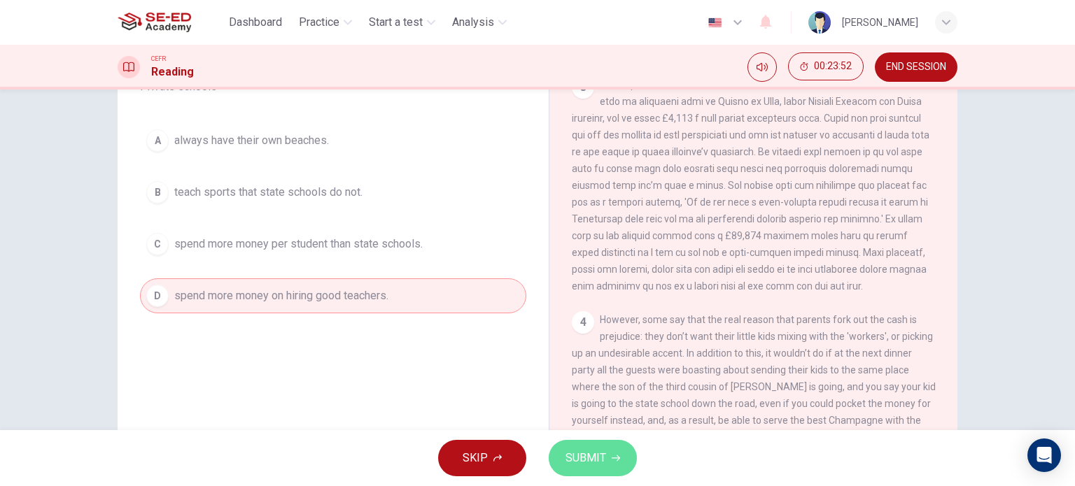
click at [601, 453] on span "SUBMIT" at bounding box center [586, 459] width 41 height 20
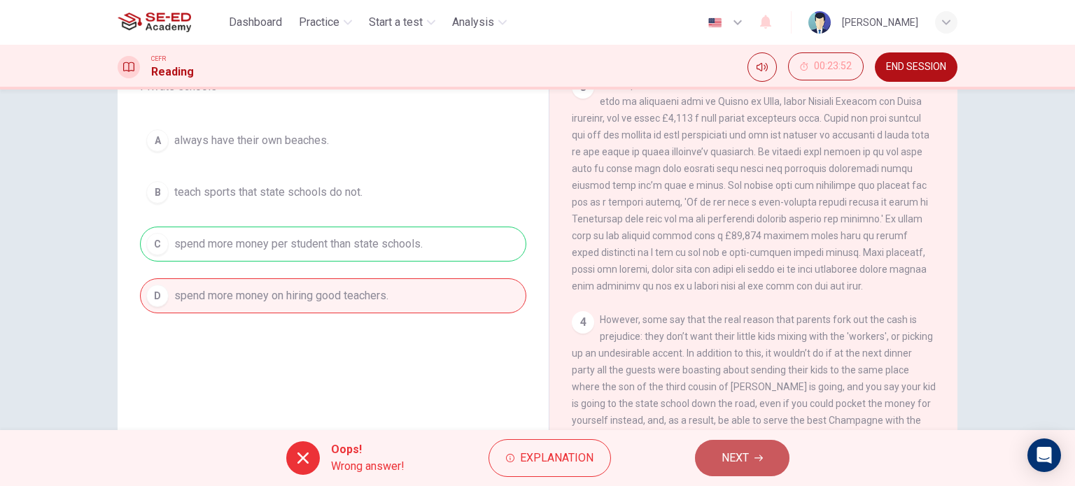
click at [742, 454] on span "NEXT" at bounding box center [735, 459] width 27 height 20
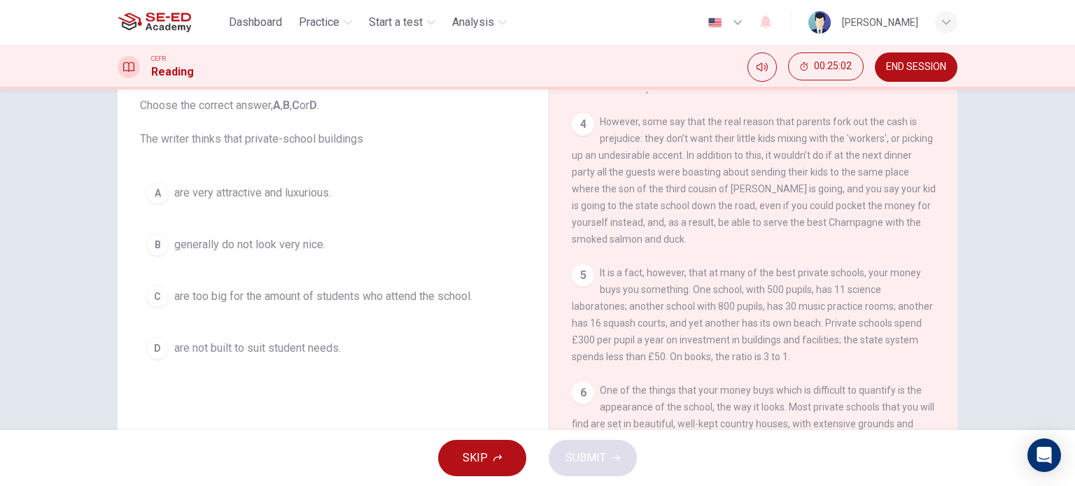
scroll to position [132, 0]
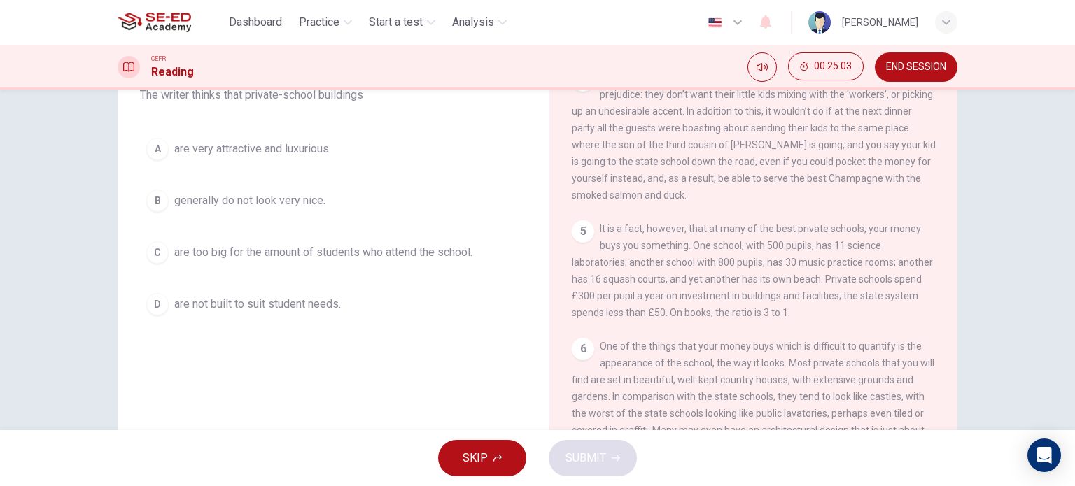
click at [303, 141] on span "are very attractive and luxurious." at bounding box center [252, 149] width 157 height 17
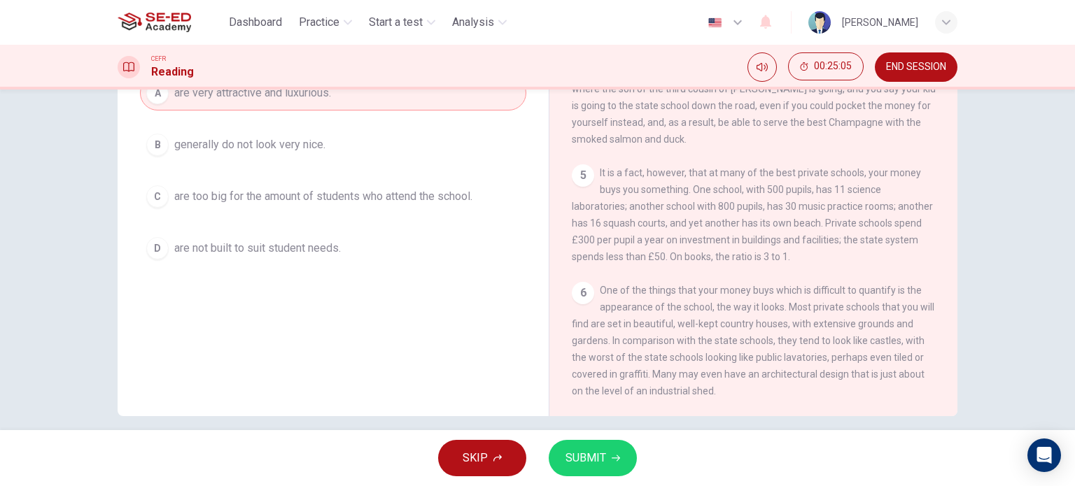
scroll to position [202, 0]
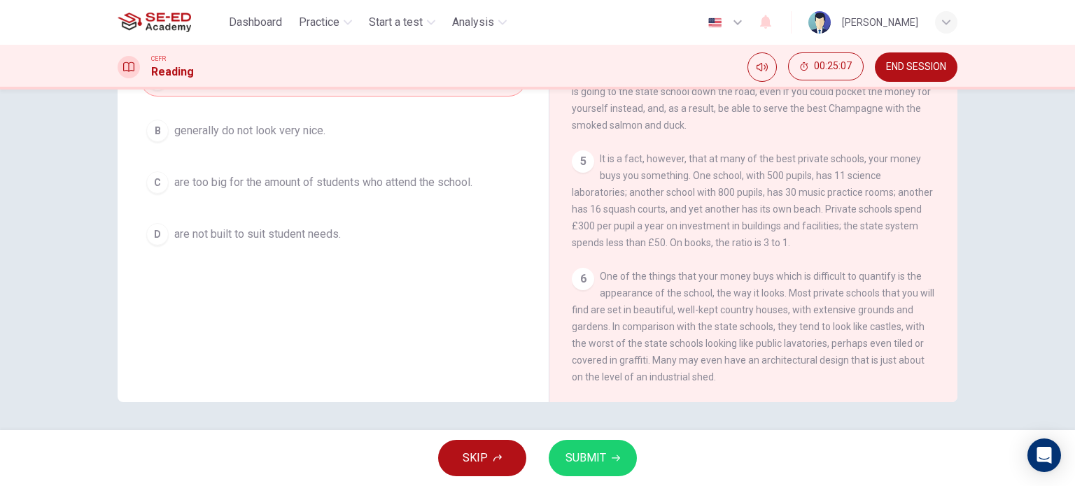
click at [588, 455] on span "SUBMIT" at bounding box center [586, 459] width 41 height 20
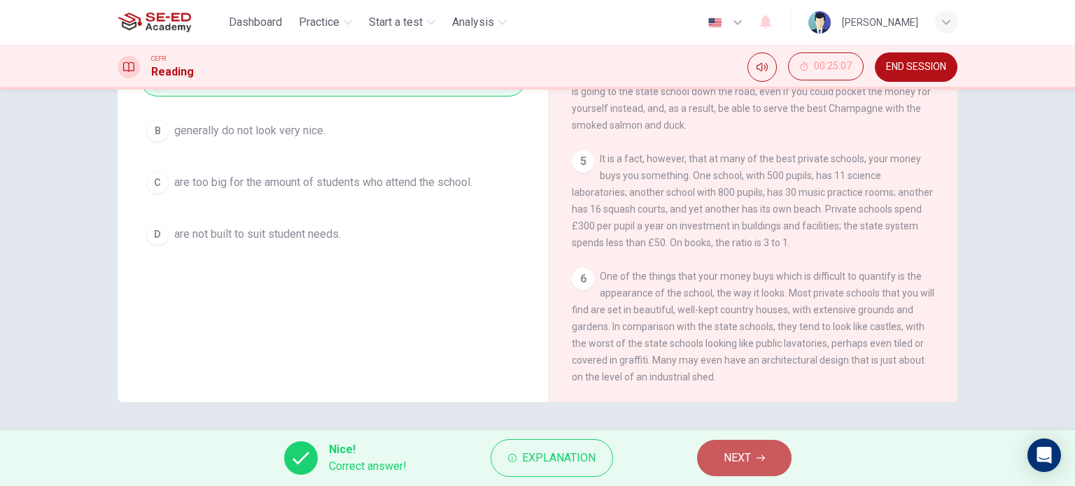
click at [745, 456] on span "NEXT" at bounding box center [737, 459] width 27 height 20
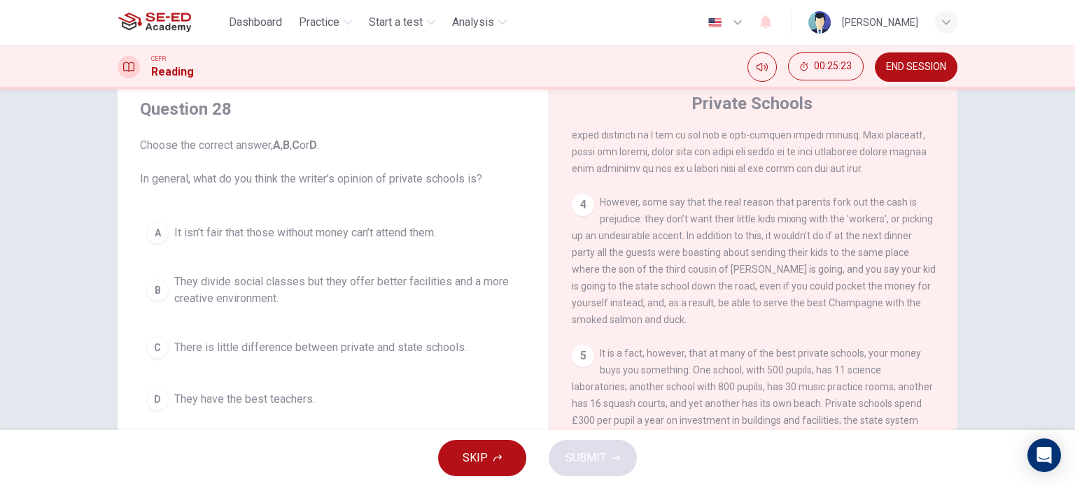
scroll to position [70, 0]
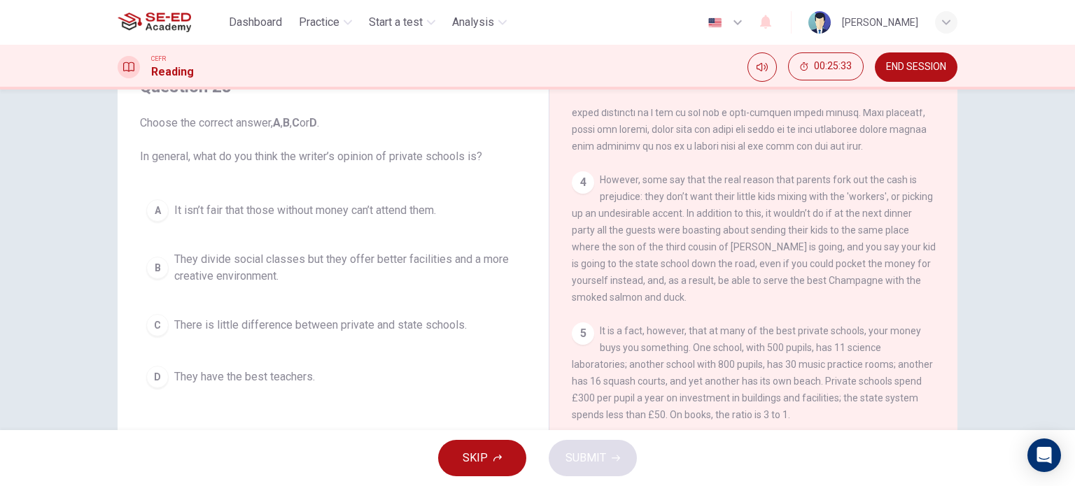
click at [468, 266] on span "They divide social classes but they offer better facilities and a more creative…" at bounding box center [347, 268] width 346 height 34
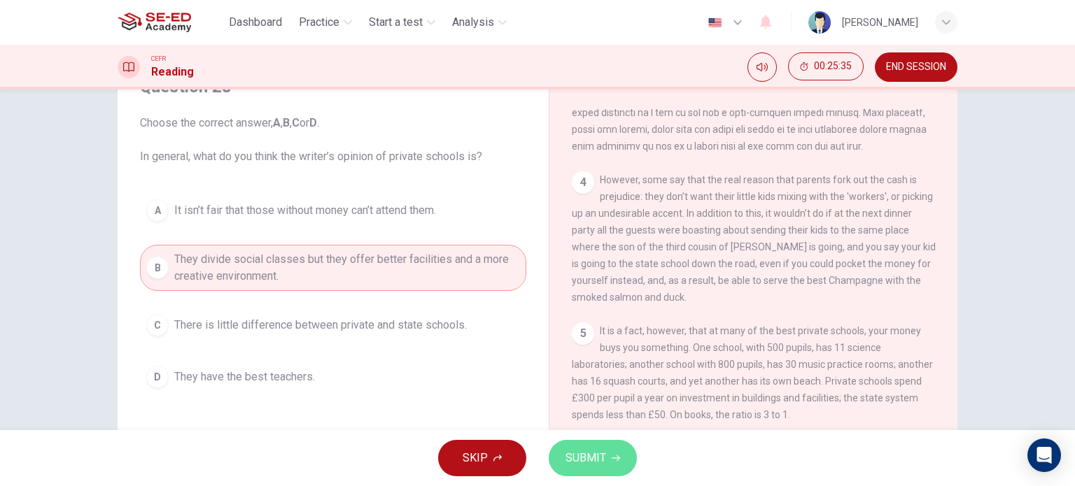
click at [594, 449] on span "SUBMIT" at bounding box center [586, 459] width 41 height 20
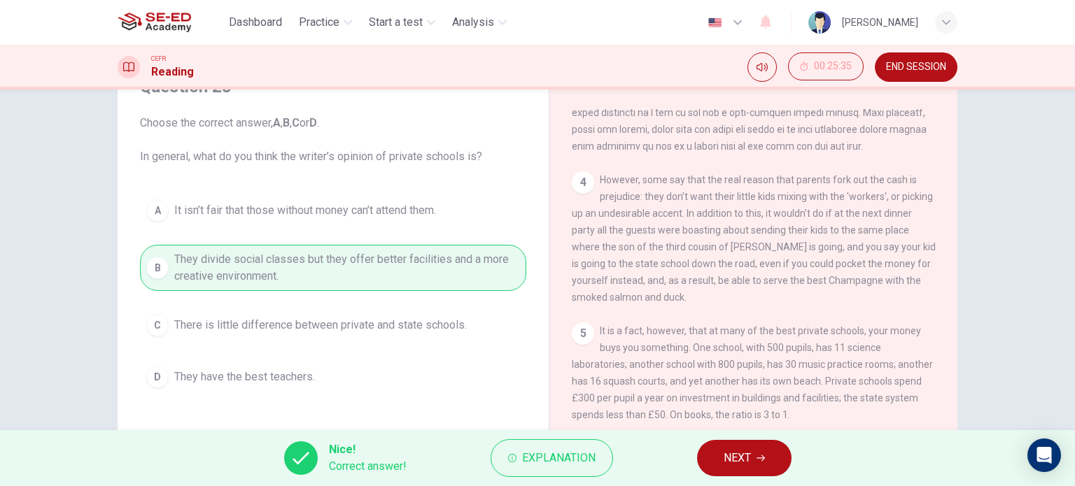
click at [763, 457] on icon "button" at bounding box center [761, 458] width 8 height 8
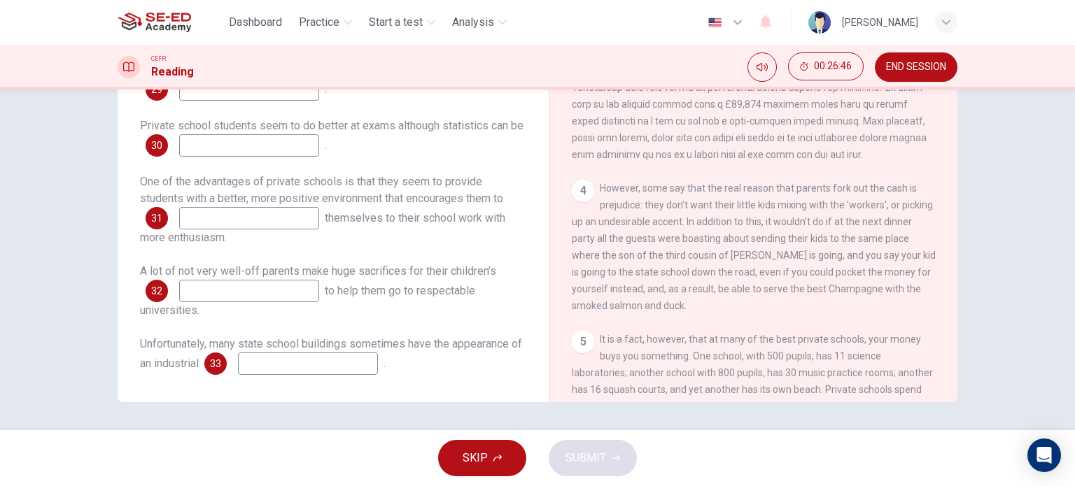
scroll to position [470, 0]
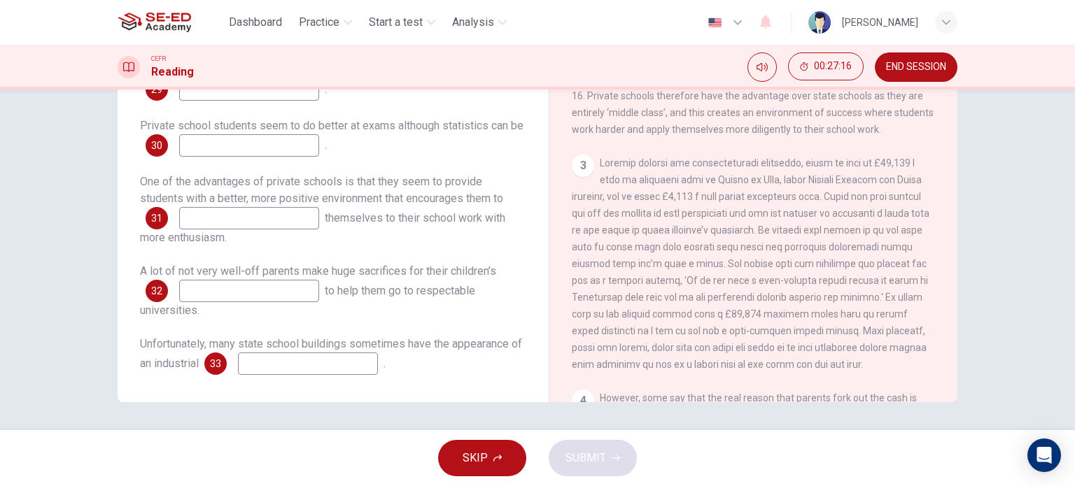
drag, startPoint x: 639, startPoint y: 265, endPoint x: 658, endPoint y: 270, distance: 19.5
click at [658, 270] on div "3" at bounding box center [754, 264] width 364 height 218
click at [296, 282] on input at bounding box center [249, 291] width 140 height 22
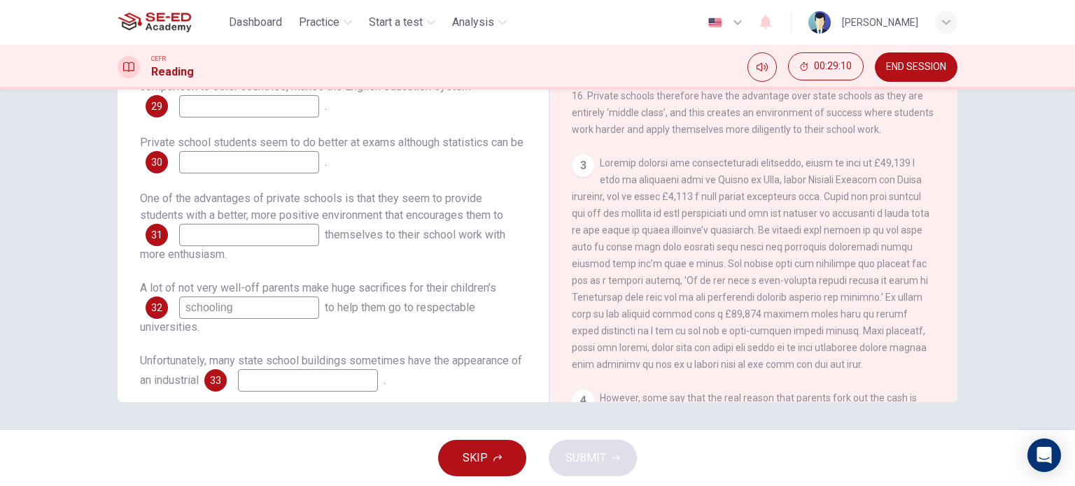
type input "schooling"
click at [272, 234] on input at bounding box center [249, 235] width 140 height 22
type input "avoid"
click at [304, 169] on input at bounding box center [249, 162] width 140 height 22
type input "r"
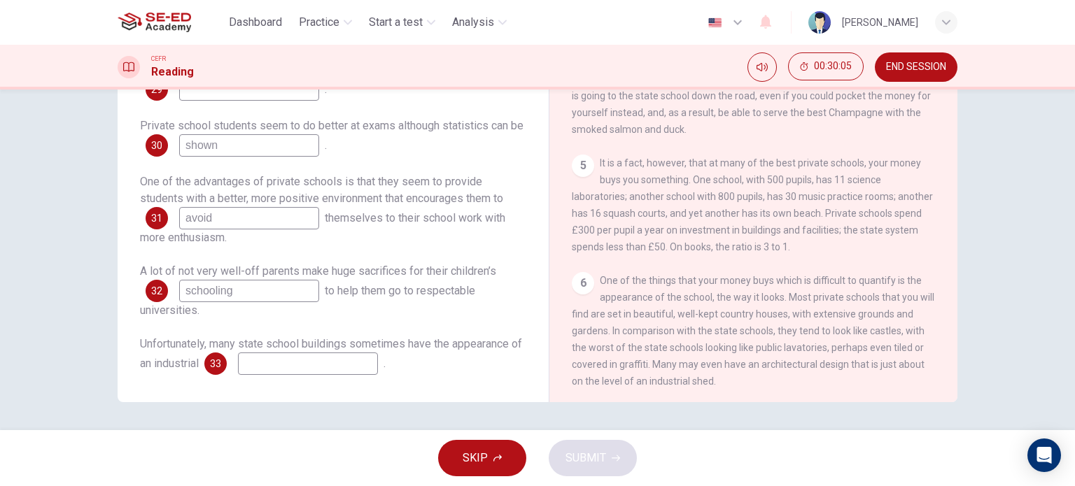
scroll to position [890, 0]
type input "shown"
click at [359, 366] on input at bounding box center [308, 364] width 140 height 22
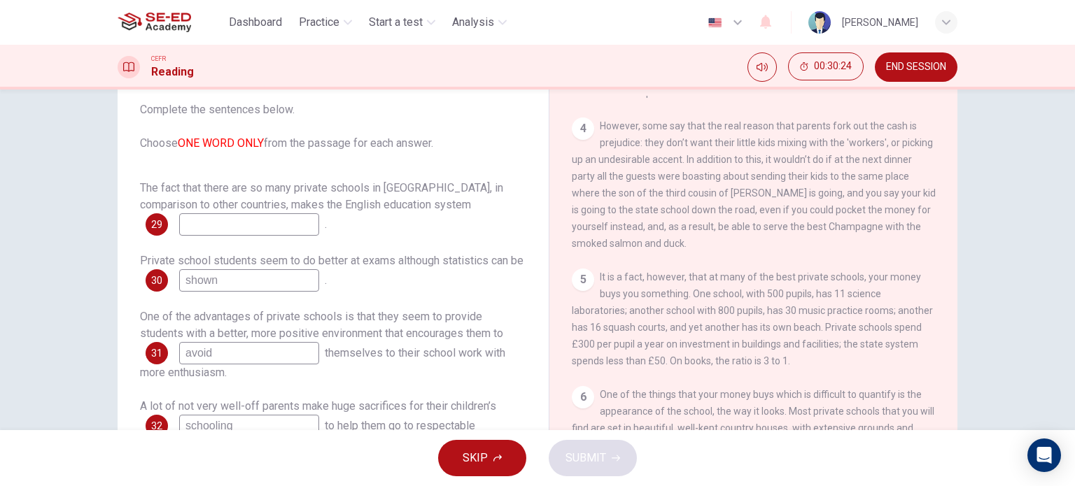
scroll to position [62, 0]
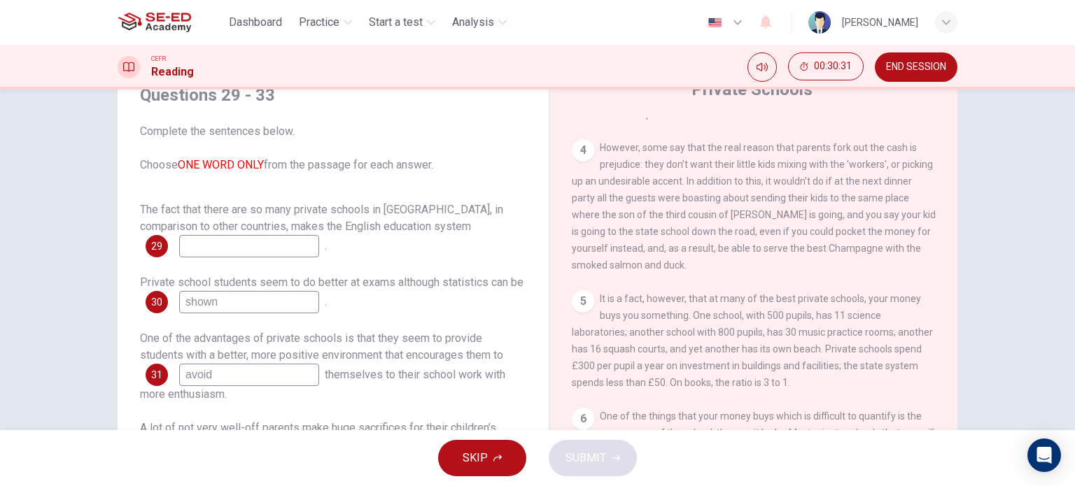
type input "shed"
click at [306, 248] on input at bounding box center [249, 246] width 140 height 22
type input "approachable"
click at [616, 456] on icon "button" at bounding box center [616, 459] width 8 height 6
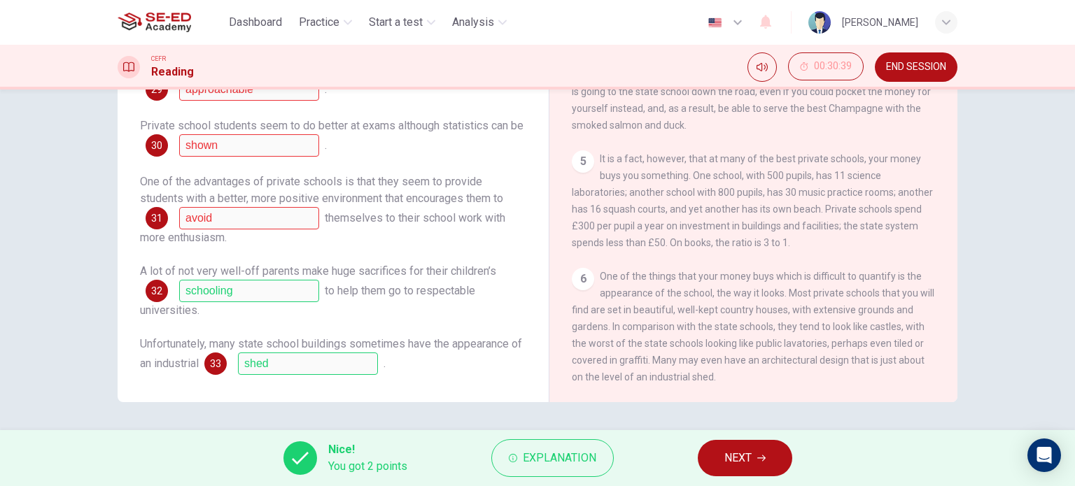
scroll to position [0, 0]
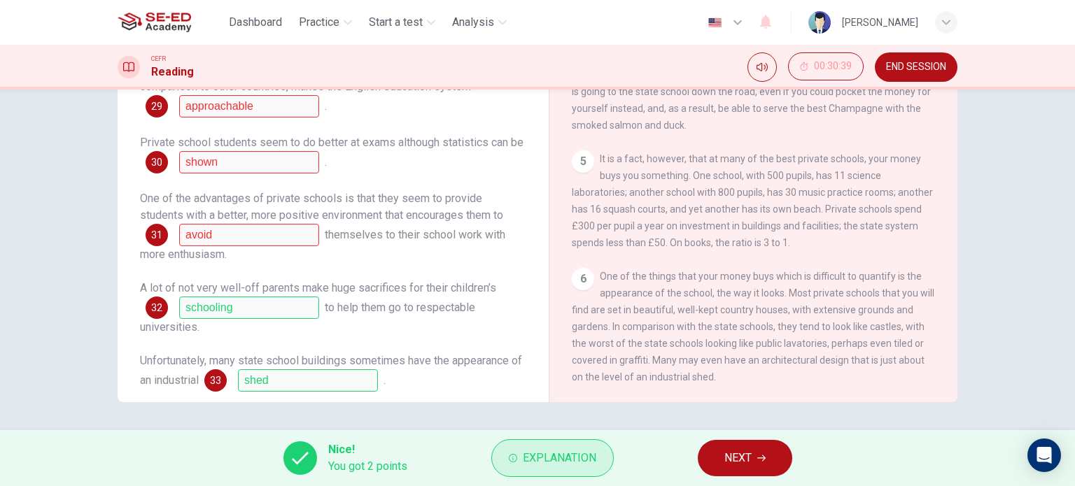
click at [546, 455] on span "Explanation" at bounding box center [559, 459] width 73 height 20
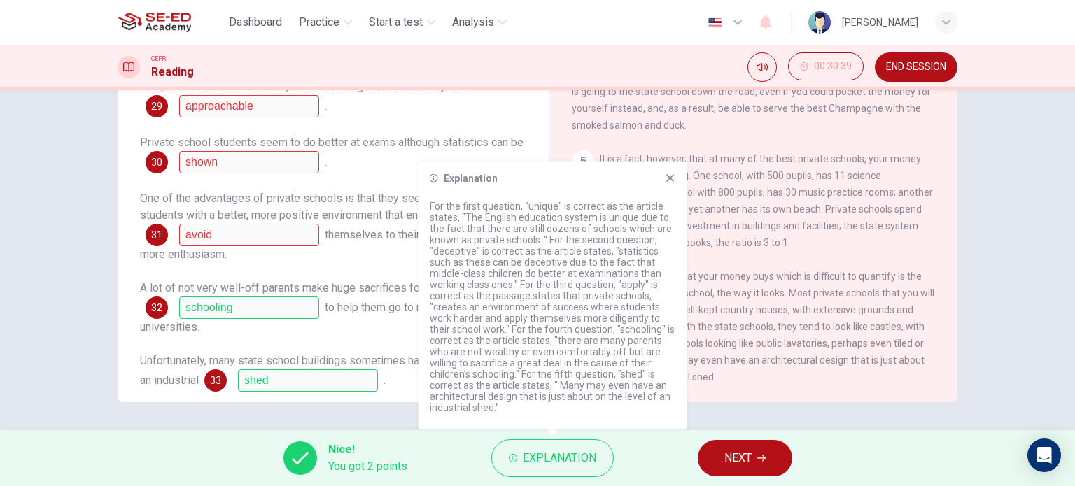
click at [442, 387] on p "For the first question, "unique" is correct as the article states, "The English…" at bounding box center [553, 307] width 246 height 213
click at [666, 176] on icon at bounding box center [670, 178] width 11 height 11
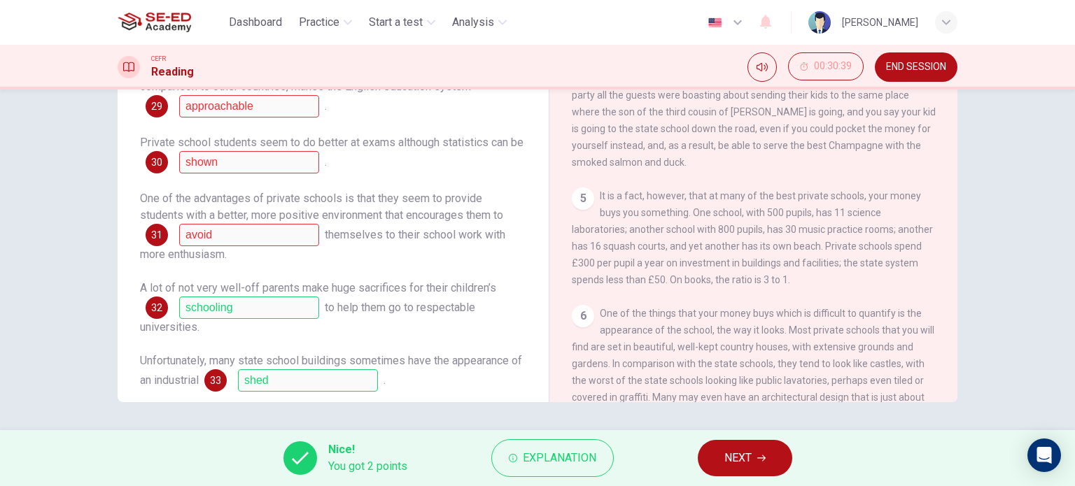
scroll to position [890, 0]
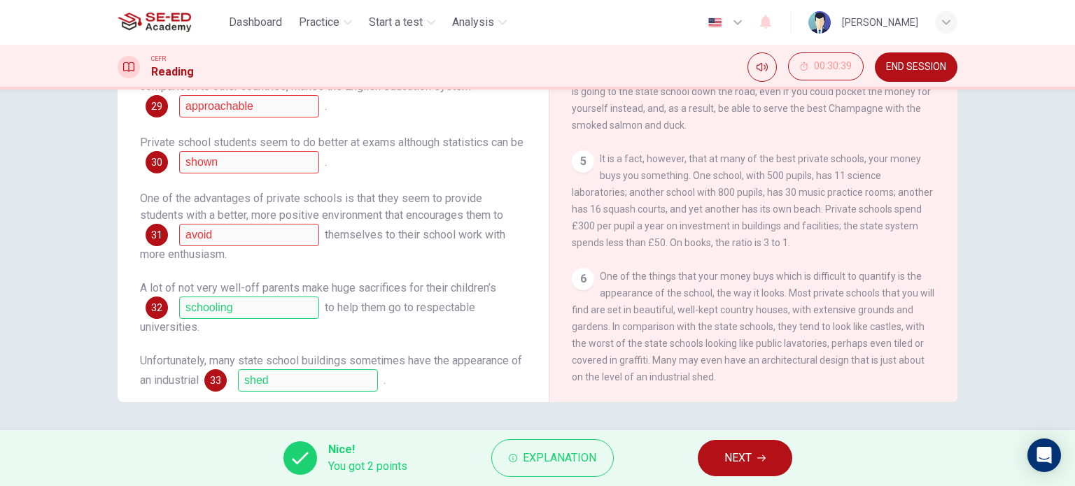
click at [747, 460] on span "NEXT" at bounding box center [737, 459] width 27 height 20
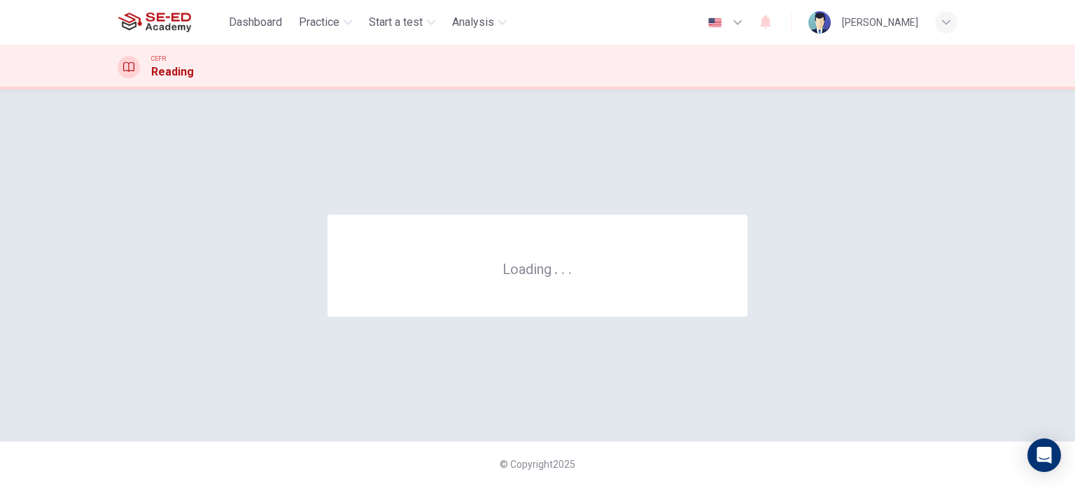
scroll to position [0, 0]
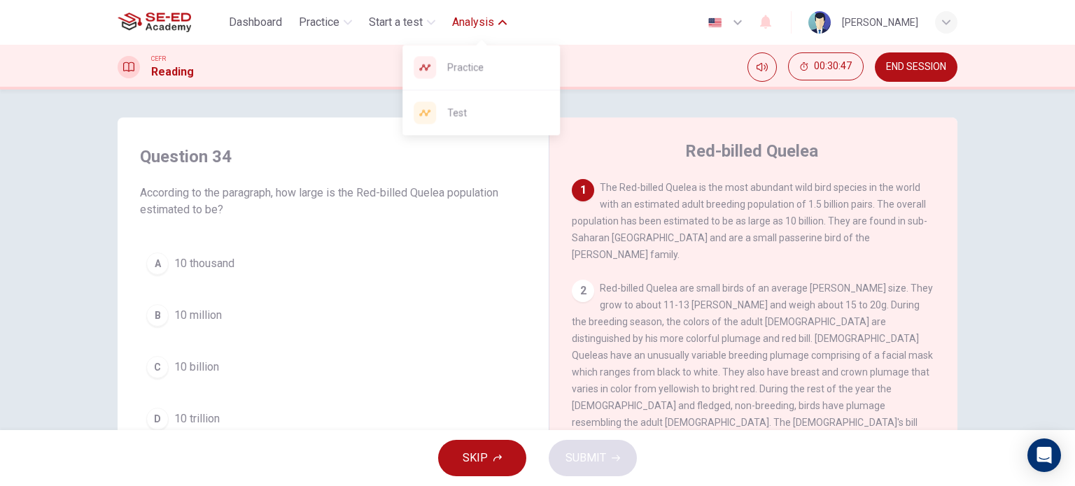
click at [476, 18] on span "Analysis" at bounding box center [473, 22] width 42 height 17
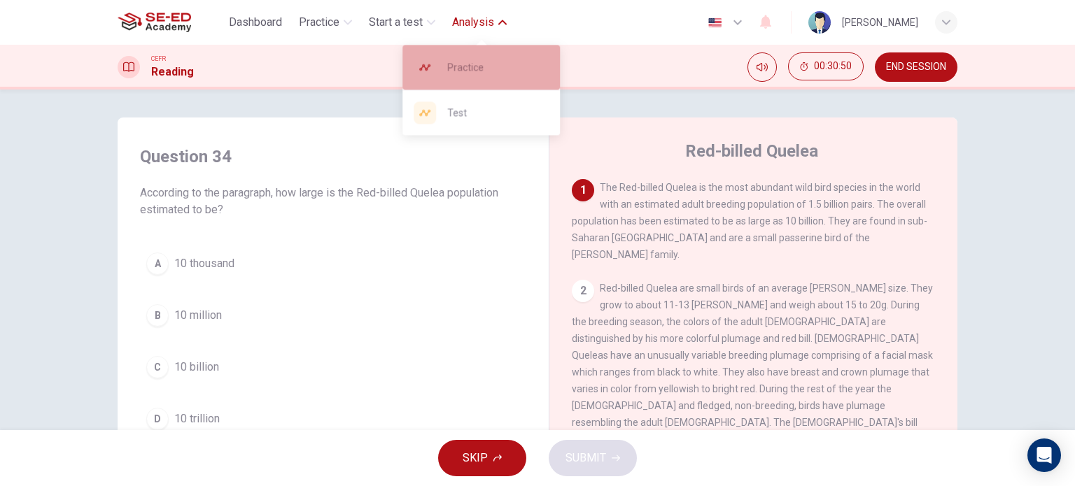
click at [477, 64] on span "Practice" at bounding box center [497, 67] width 101 height 17
